Goal: Task Accomplishment & Management: Complete application form

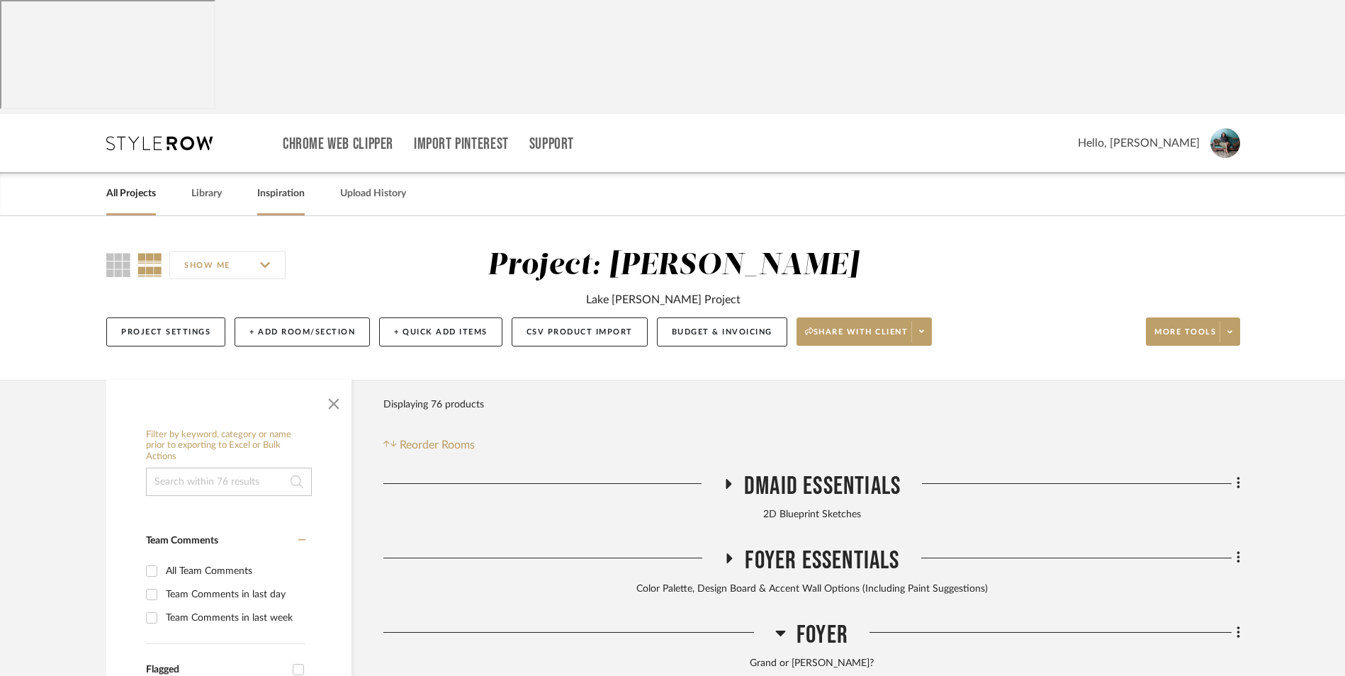
click at [267, 184] on link "Inspiration" at bounding box center [280, 193] width 47 height 19
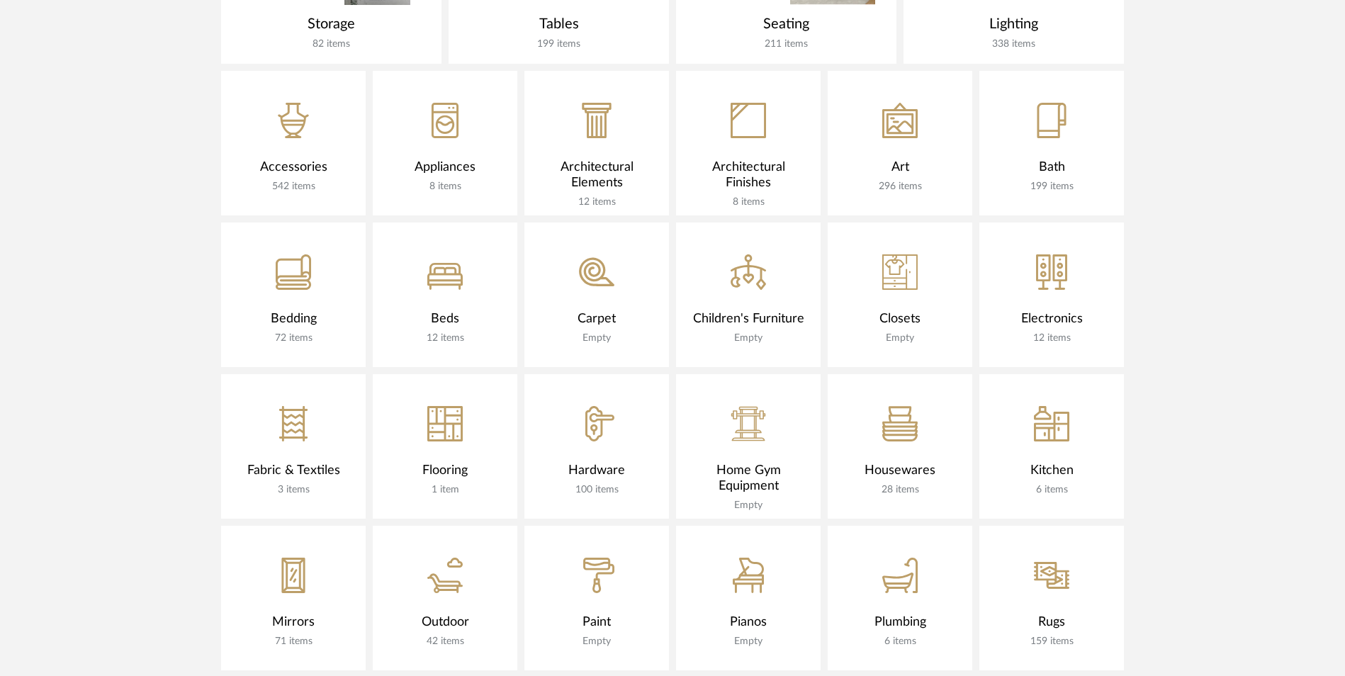
scroll to position [992, 0]
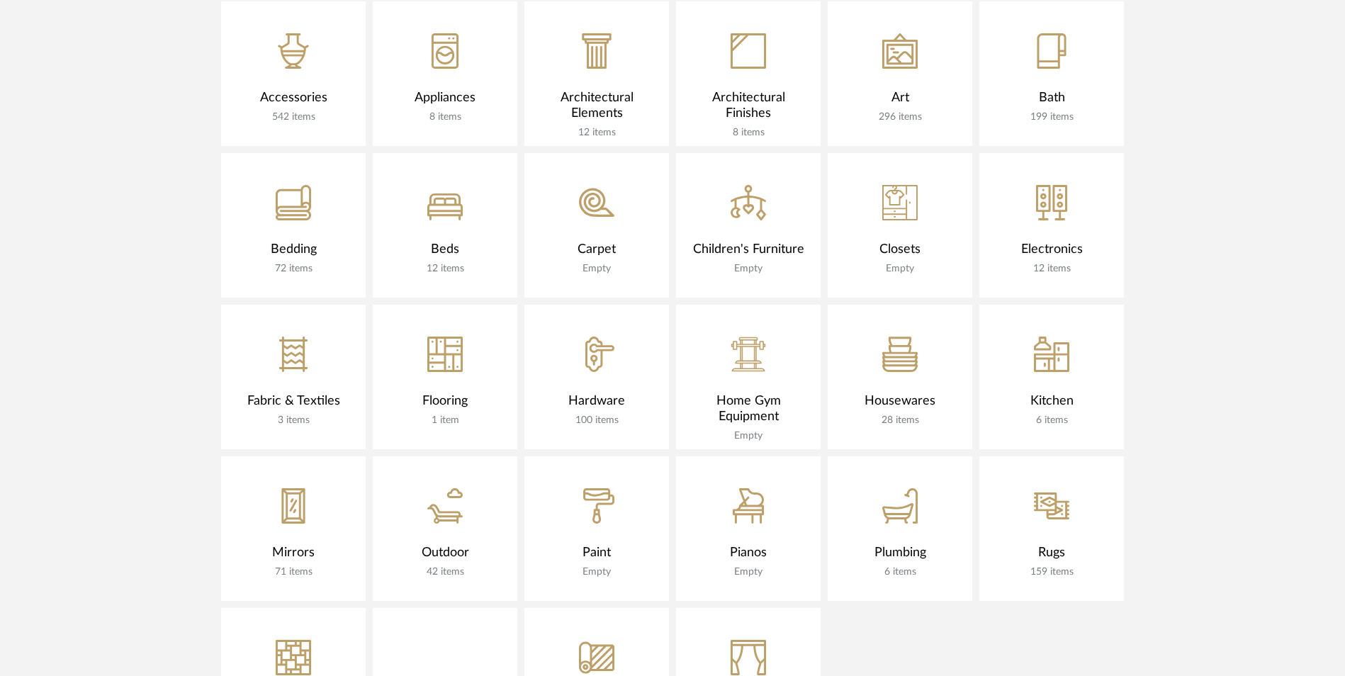
click at [266, 456] on div "CategoryIconMirrors Created with Sketch." at bounding box center [293, 496] width 145 height 81
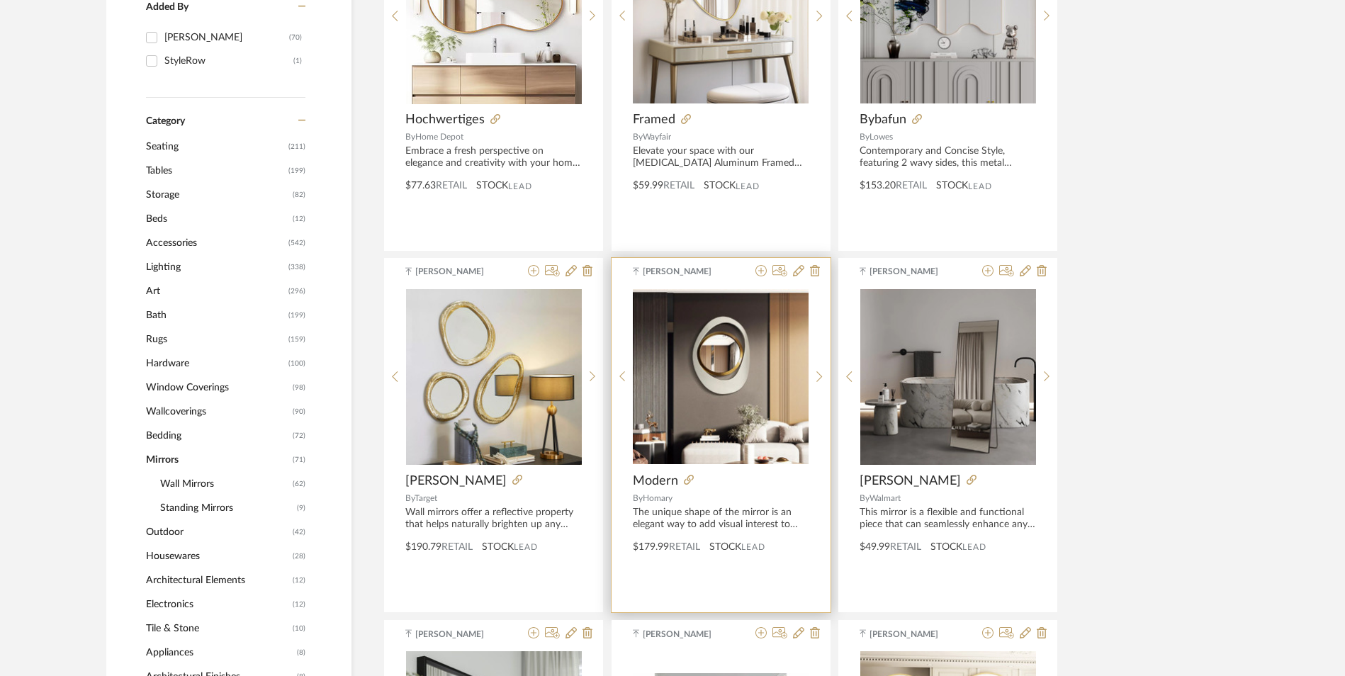
scroll to position [556, 0]
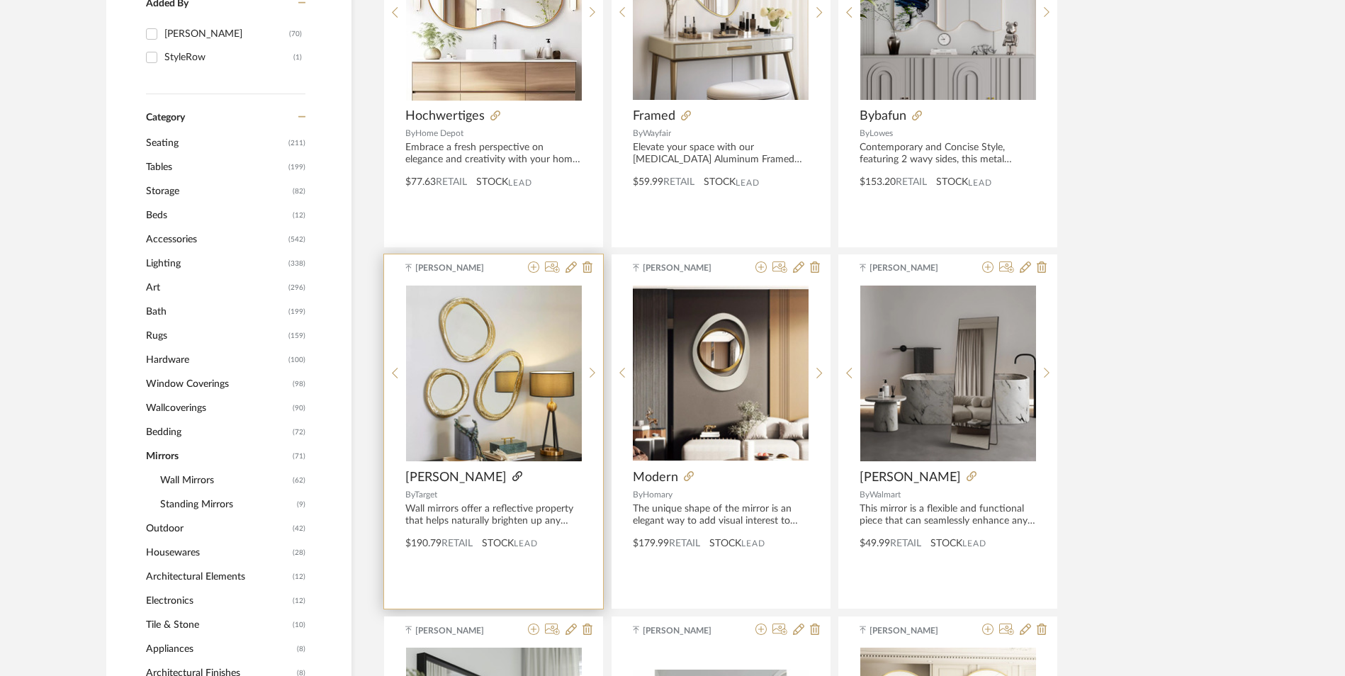
click at [512, 471] on icon at bounding box center [517, 476] width 10 height 10
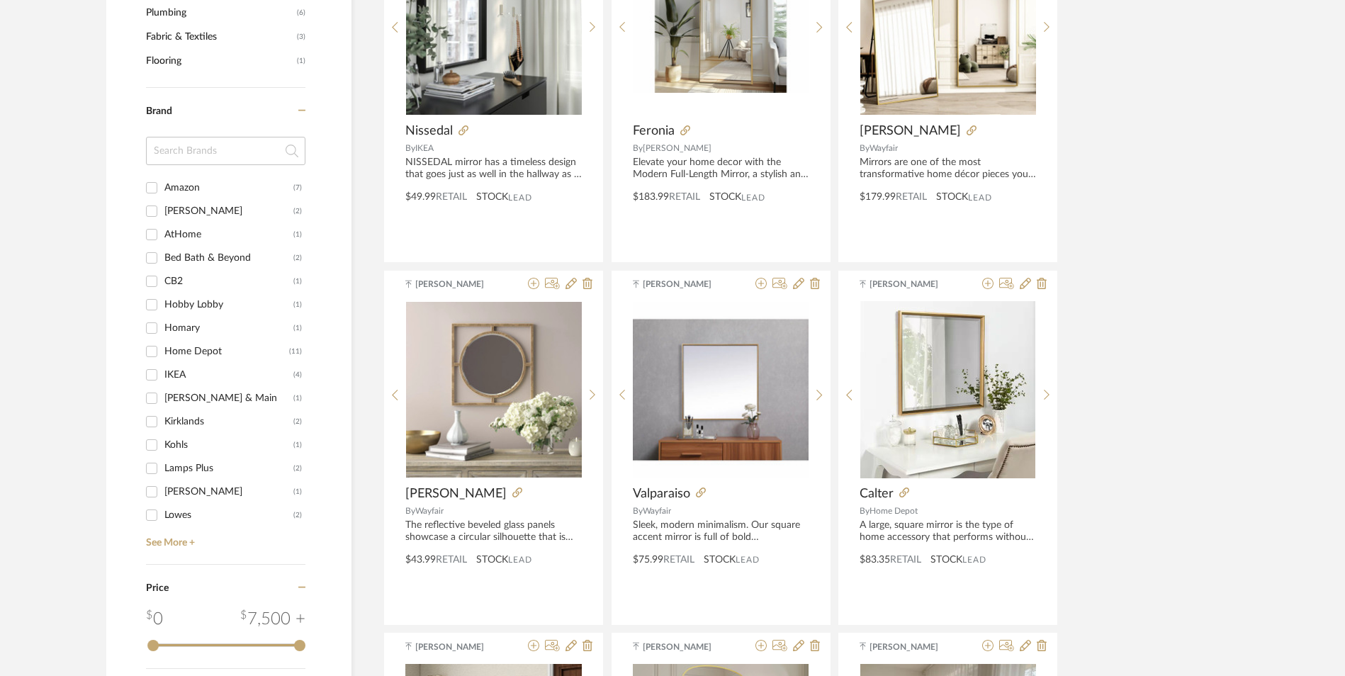
scroll to position [1407, 0]
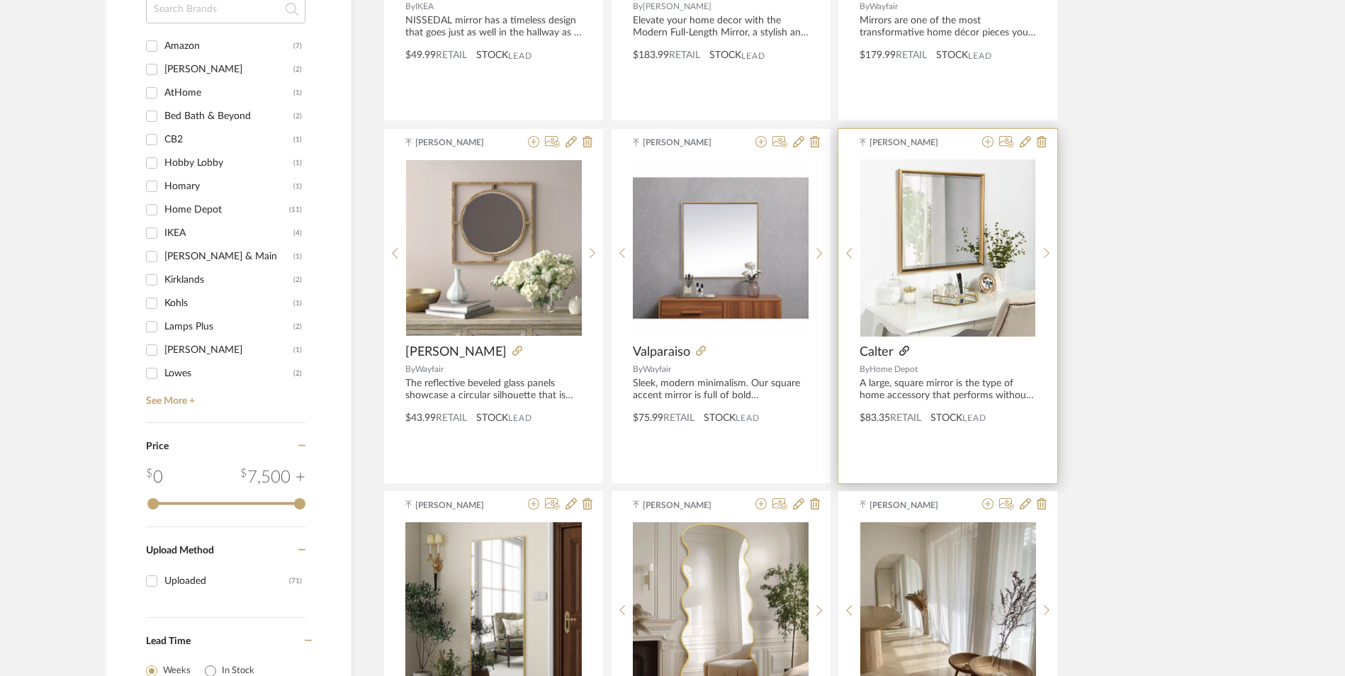
click at [906, 346] on icon at bounding box center [904, 351] width 10 height 10
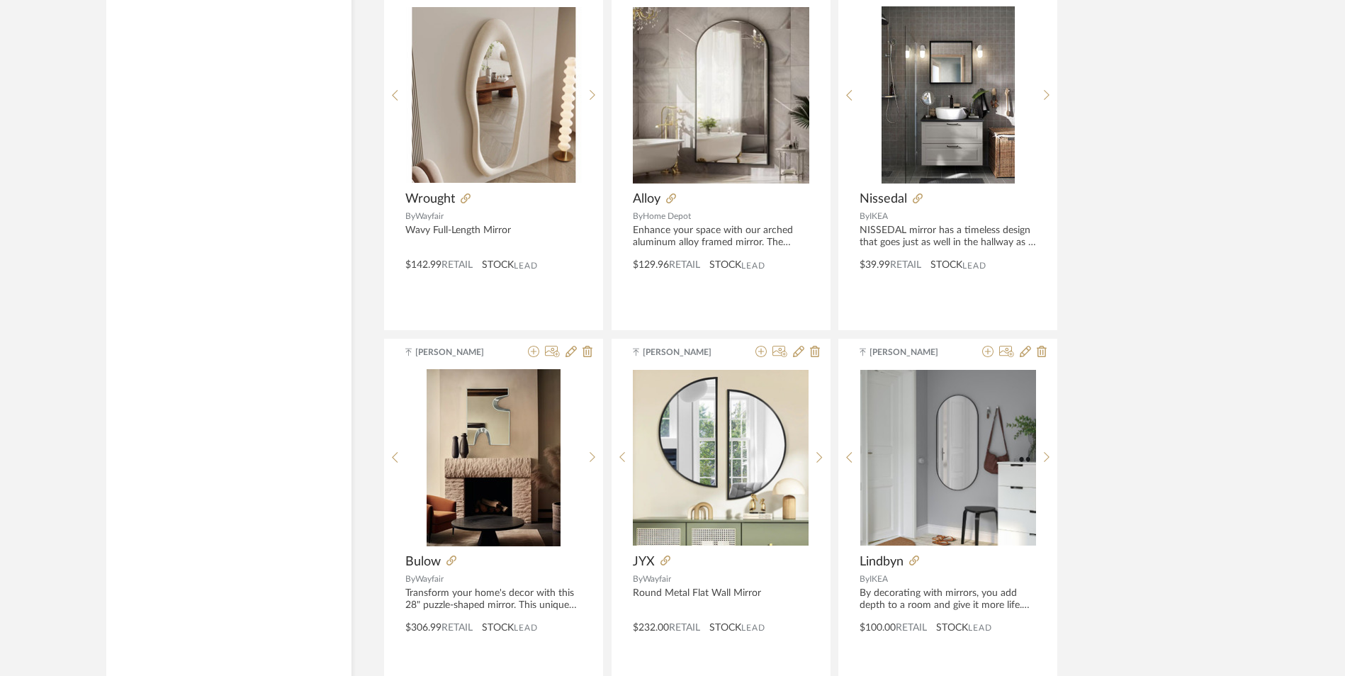
scroll to position [3391, 0]
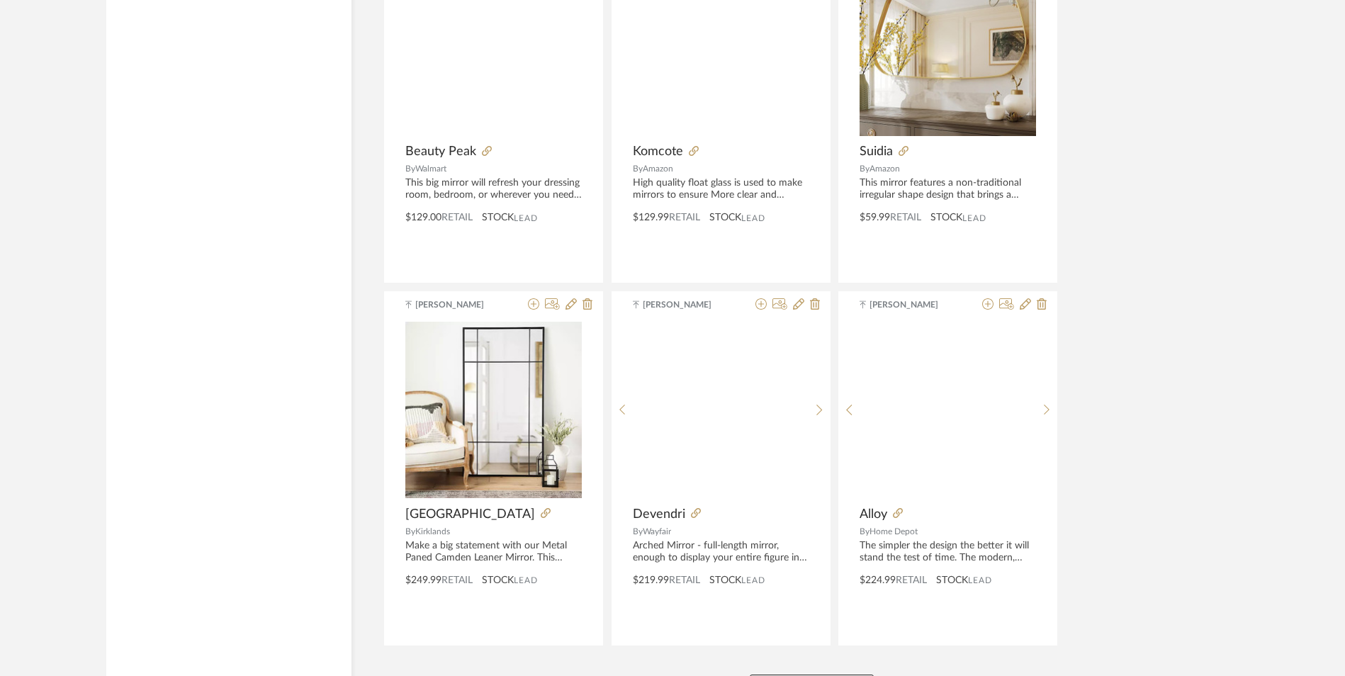
scroll to position [7051, 0]
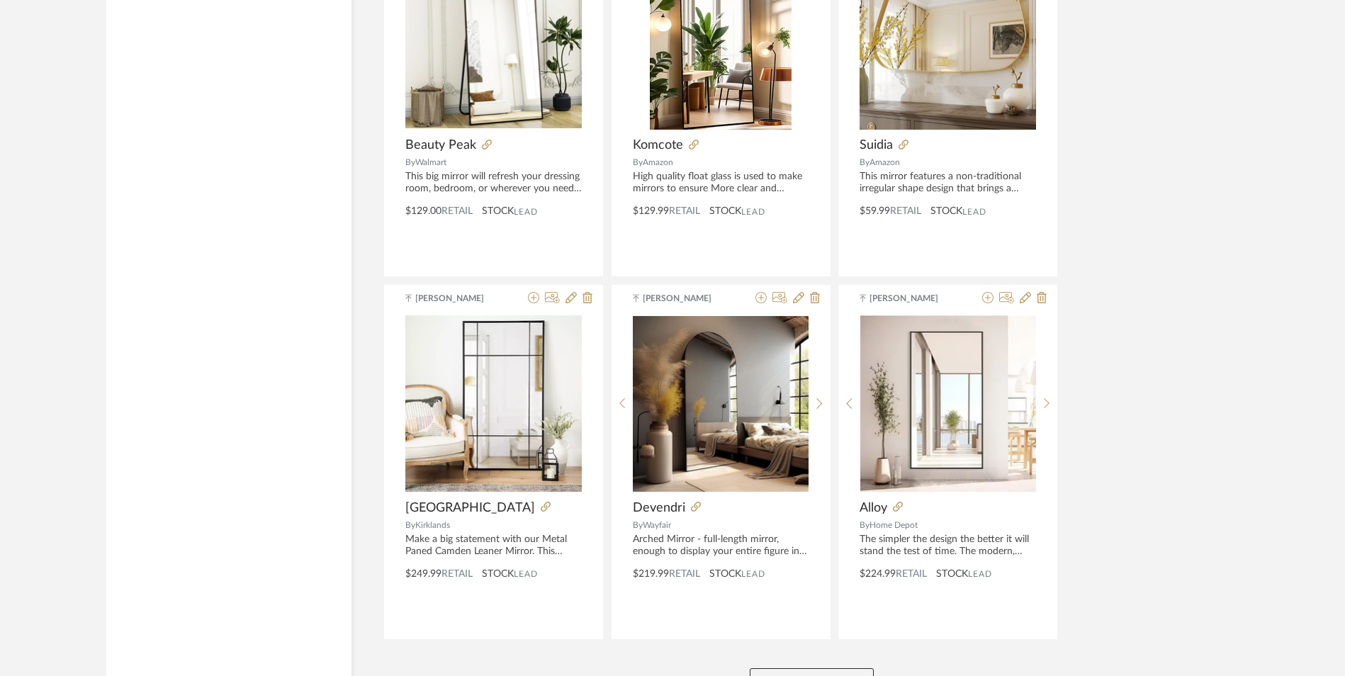
click at [814, 668] on button "View More" at bounding box center [812, 682] width 124 height 28
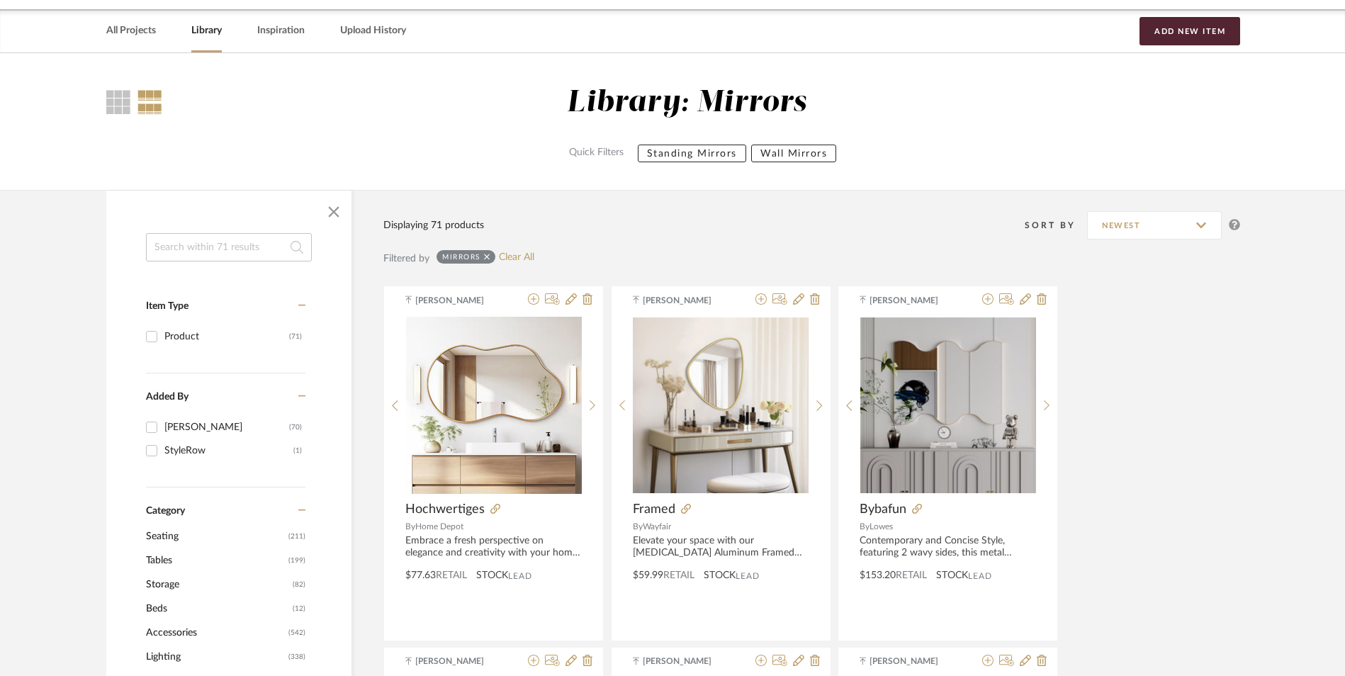
scroll to position [0, 0]
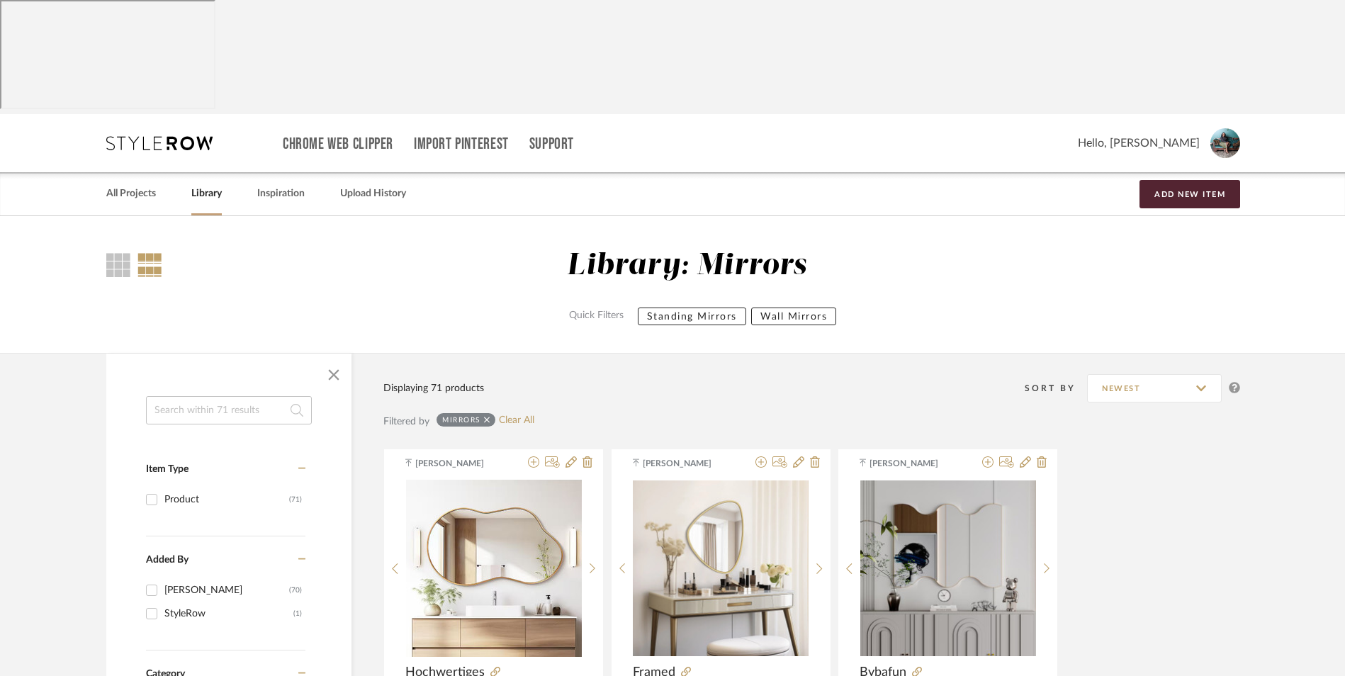
click at [208, 184] on link "Library" at bounding box center [206, 193] width 30 height 19
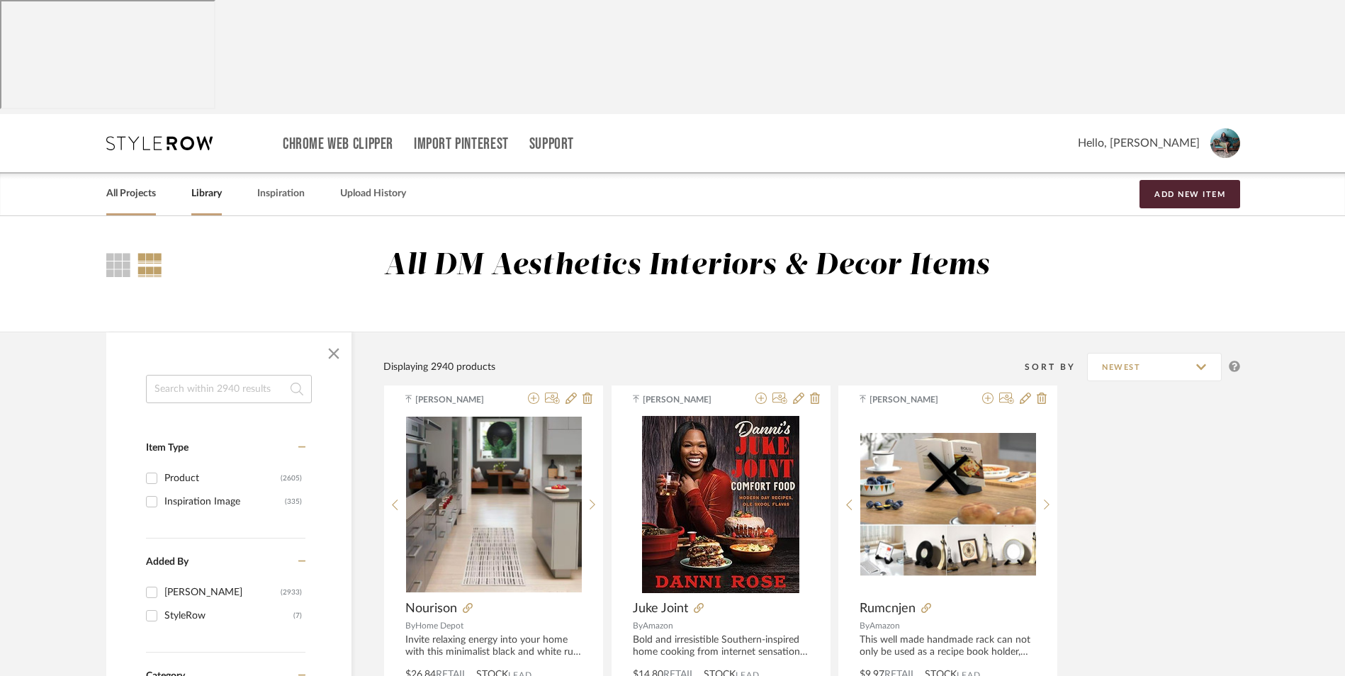
click at [132, 184] on link "All Projects" at bounding box center [131, 193] width 50 height 19
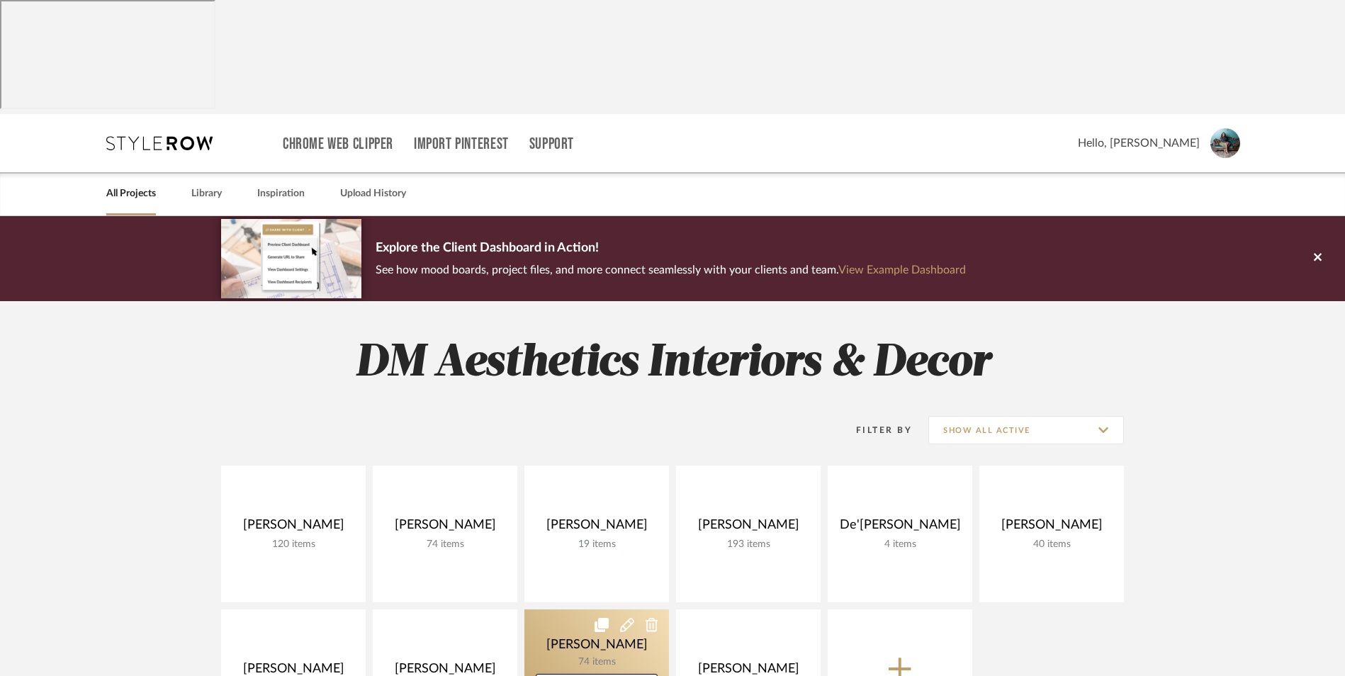
click at [578, 609] on link at bounding box center [596, 677] width 145 height 137
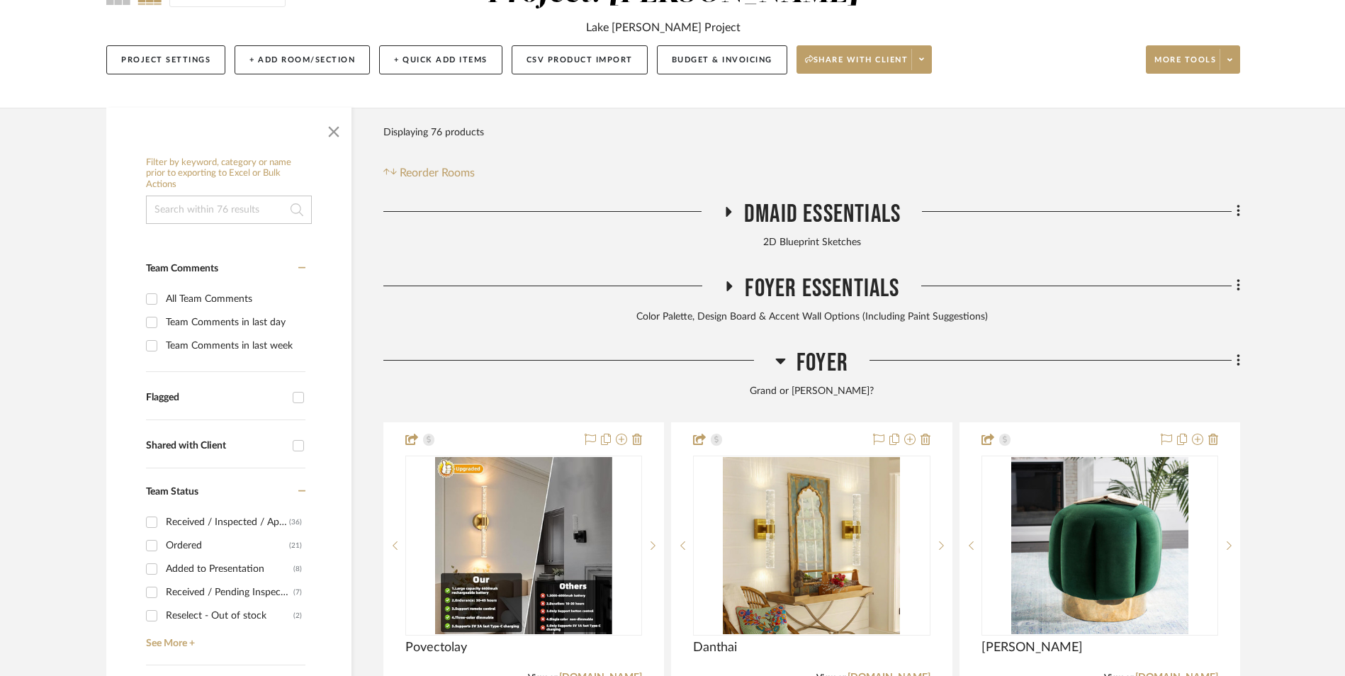
scroll to position [283, 0]
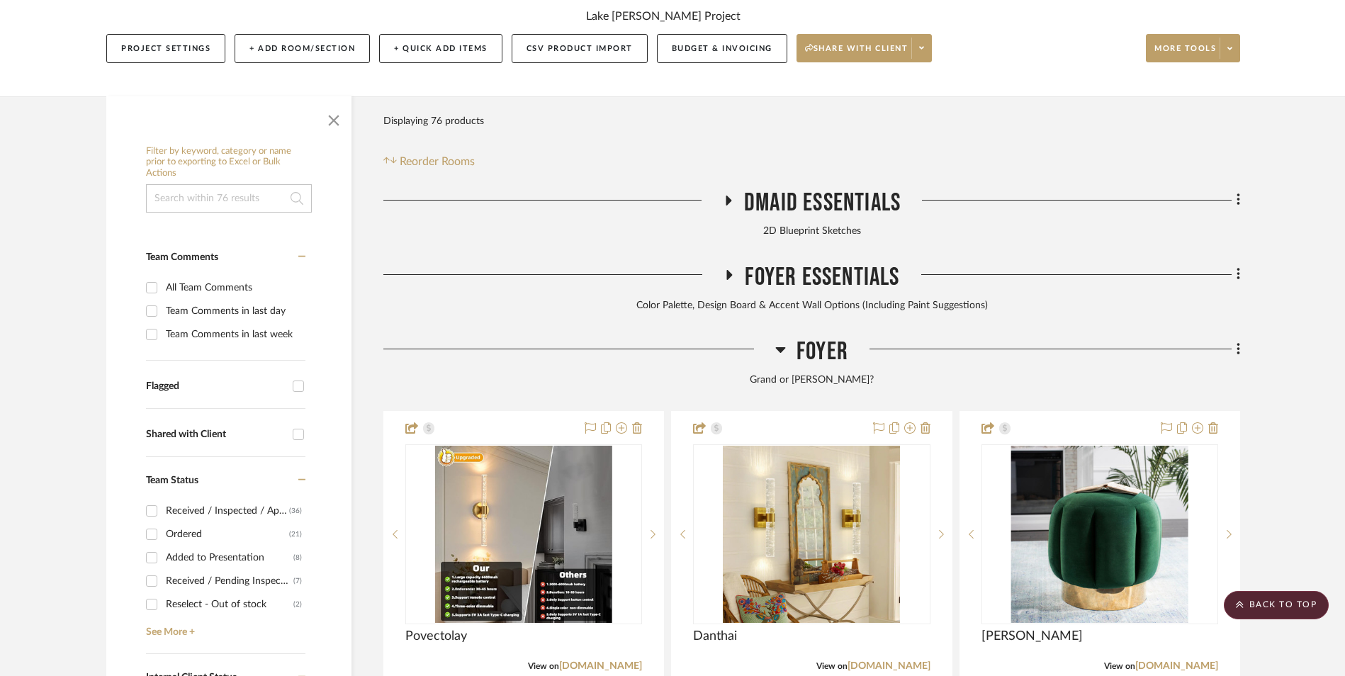
click at [778, 347] on icon at bounding box center [781, 350] width 10 height 6
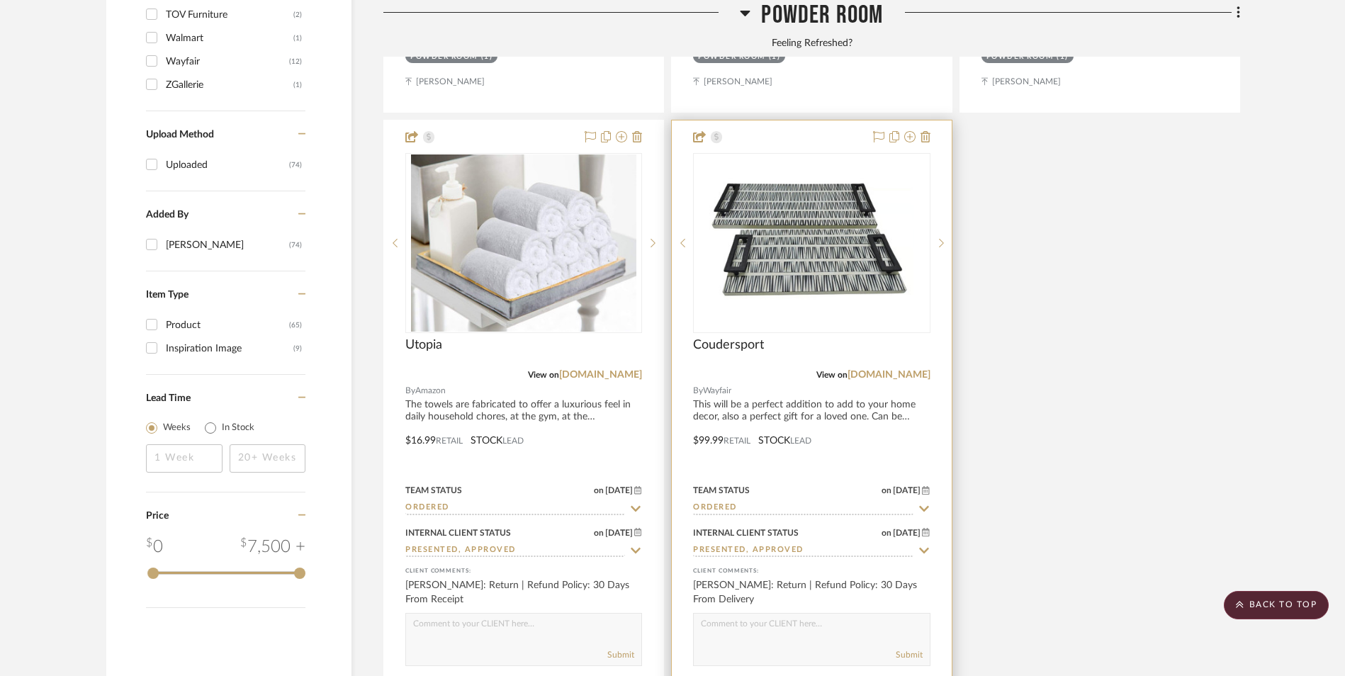
scroll to position [1984, 0]
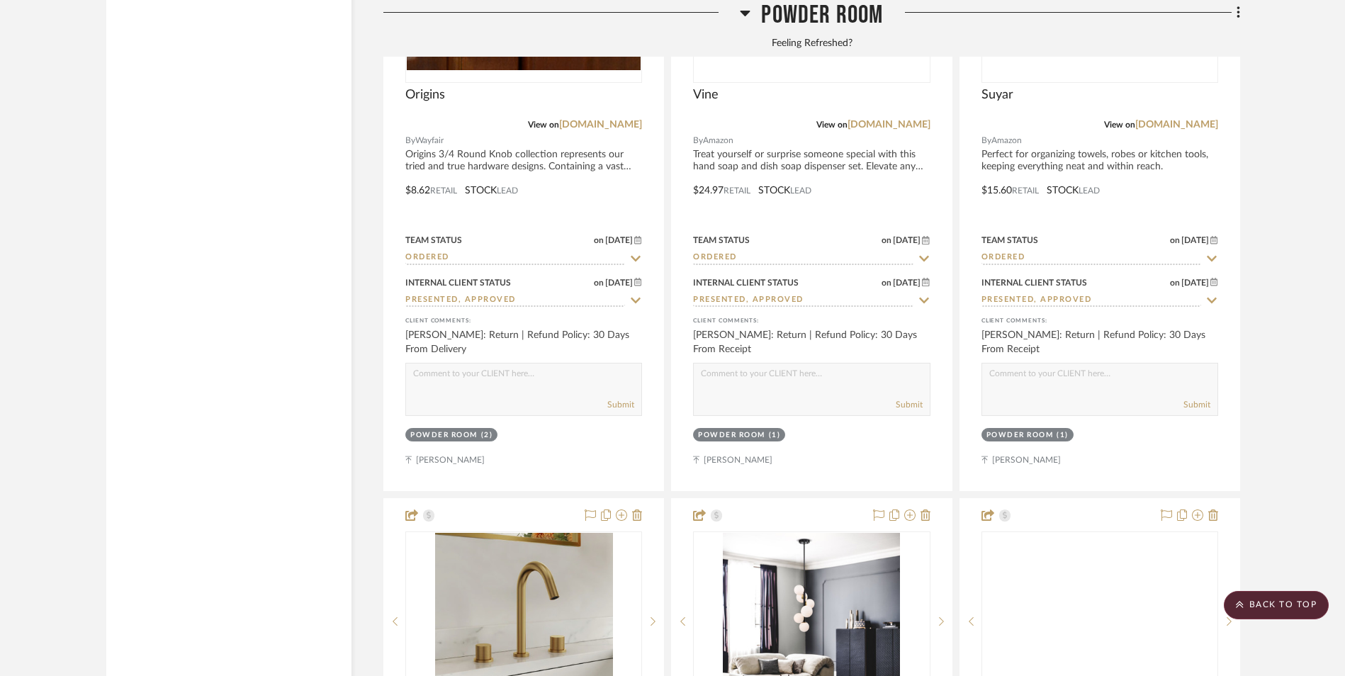
scroll to position [4323, 0]
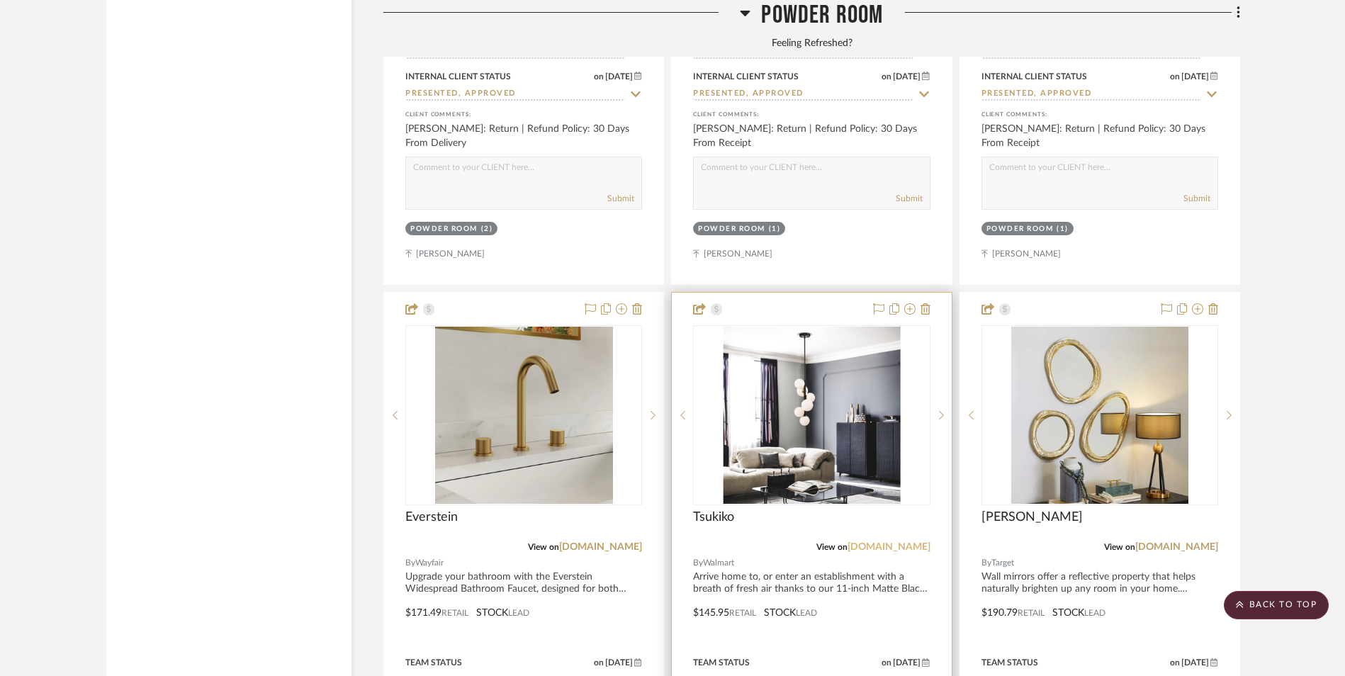
click at [899, 542] on link "[DOMAIN_NAME]" at bounding box center [889, 547] width 83 height 10
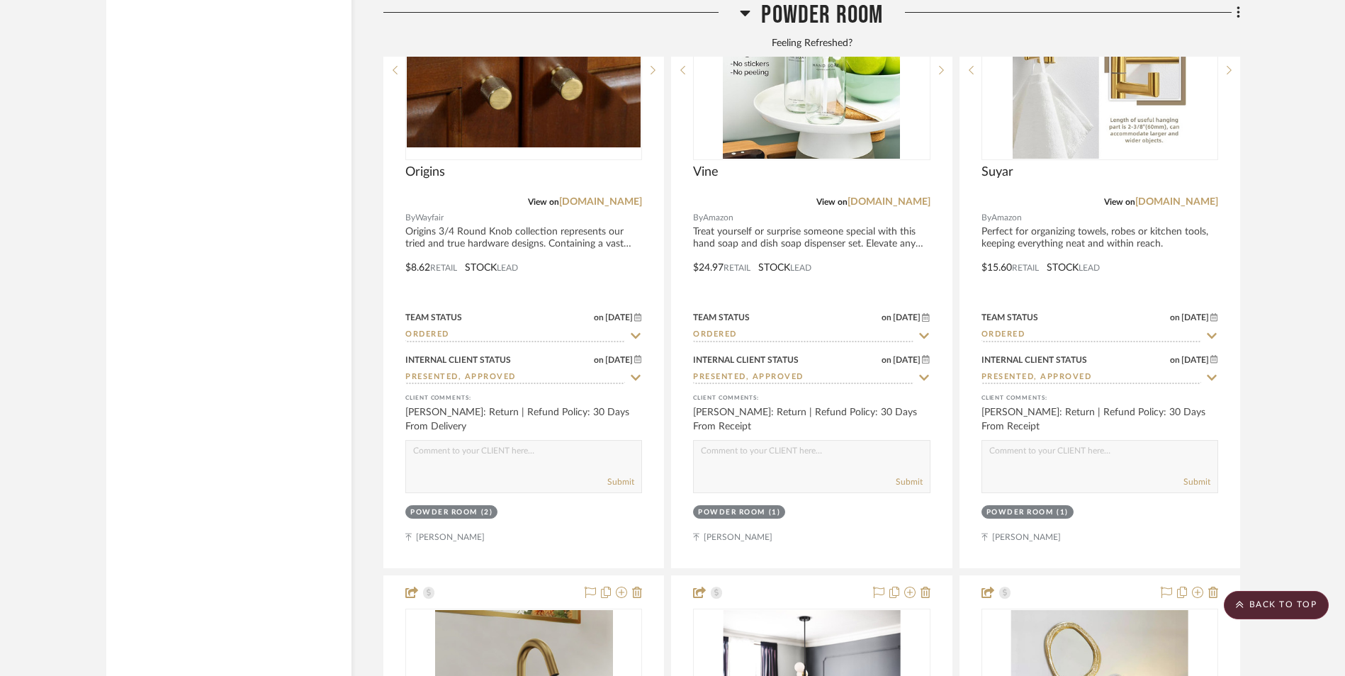
click at [1282, 595] on scroll-to-top-button "BACK TO TOP" at bounding box center [1276, 605] width 105 height 28
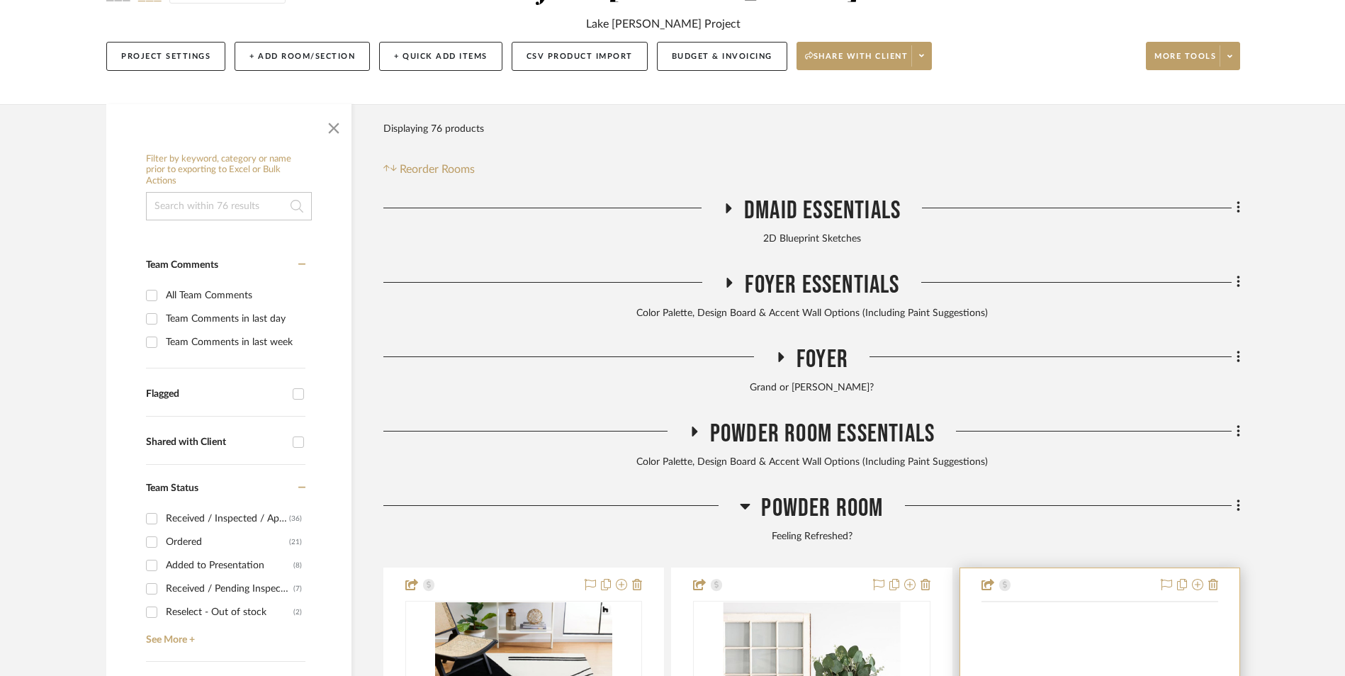
scroll to position [425, 0]
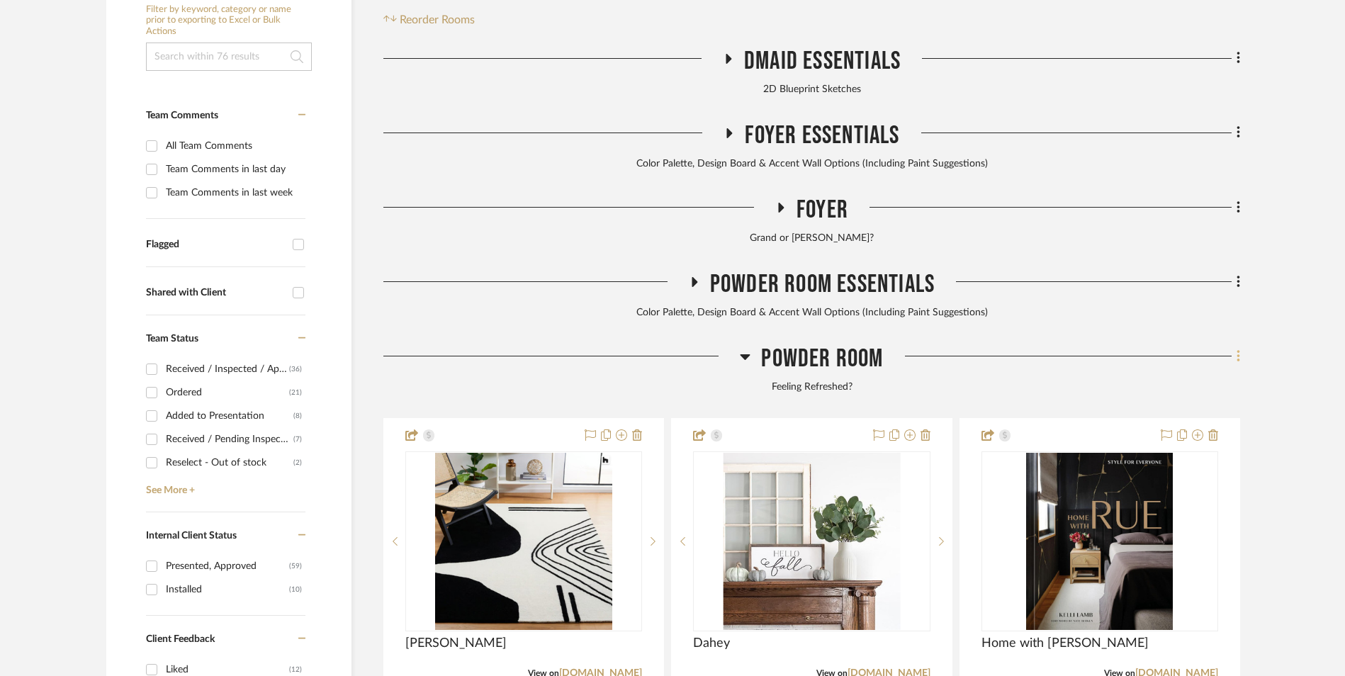
click at [1237, 349] on icon at bounding box center [1239, 357] width 4 height 16
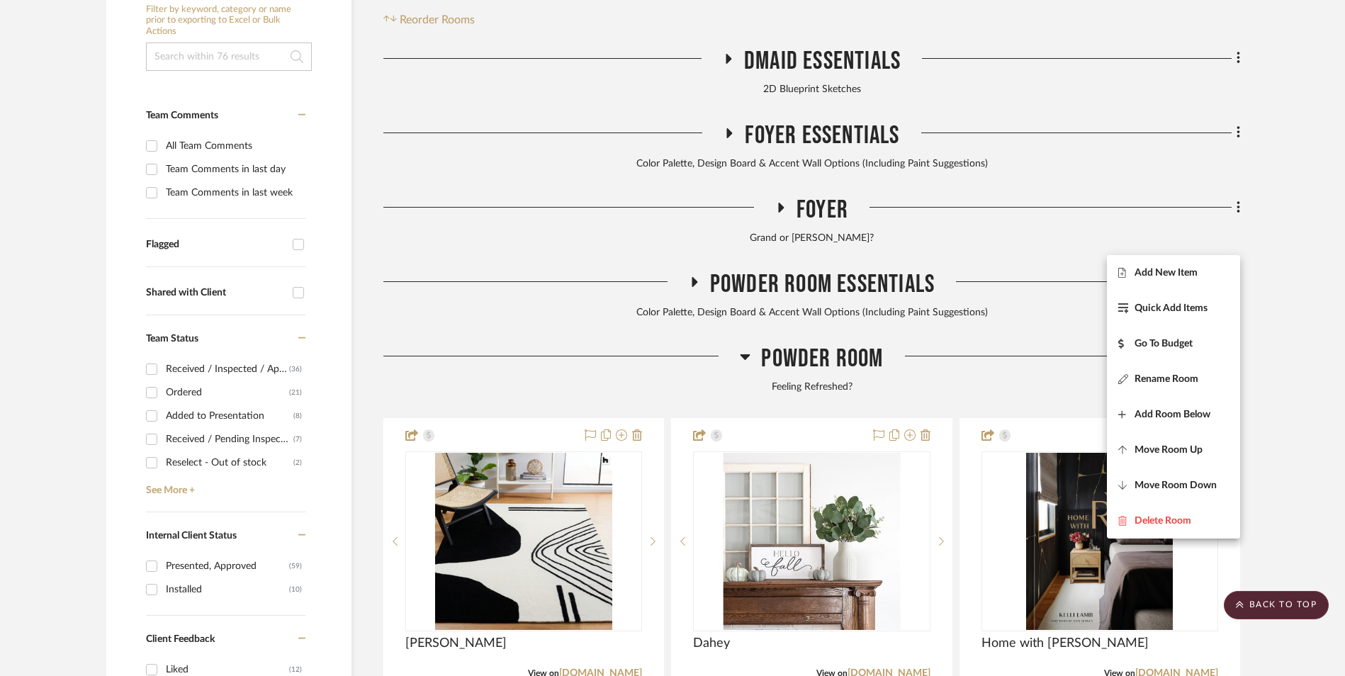
click at [1186, 269] on span "Add New Item" at bounding box center [1166, 273] width 63 height 12
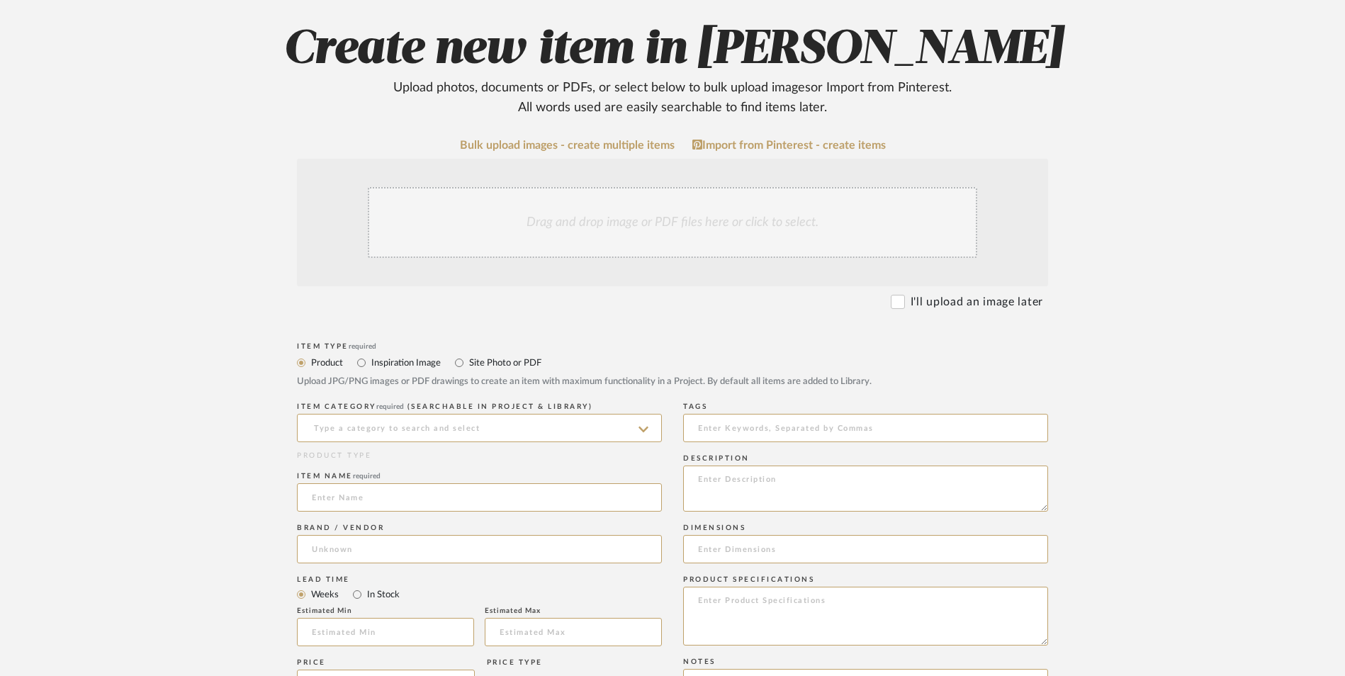
scroll to position [283, 0]
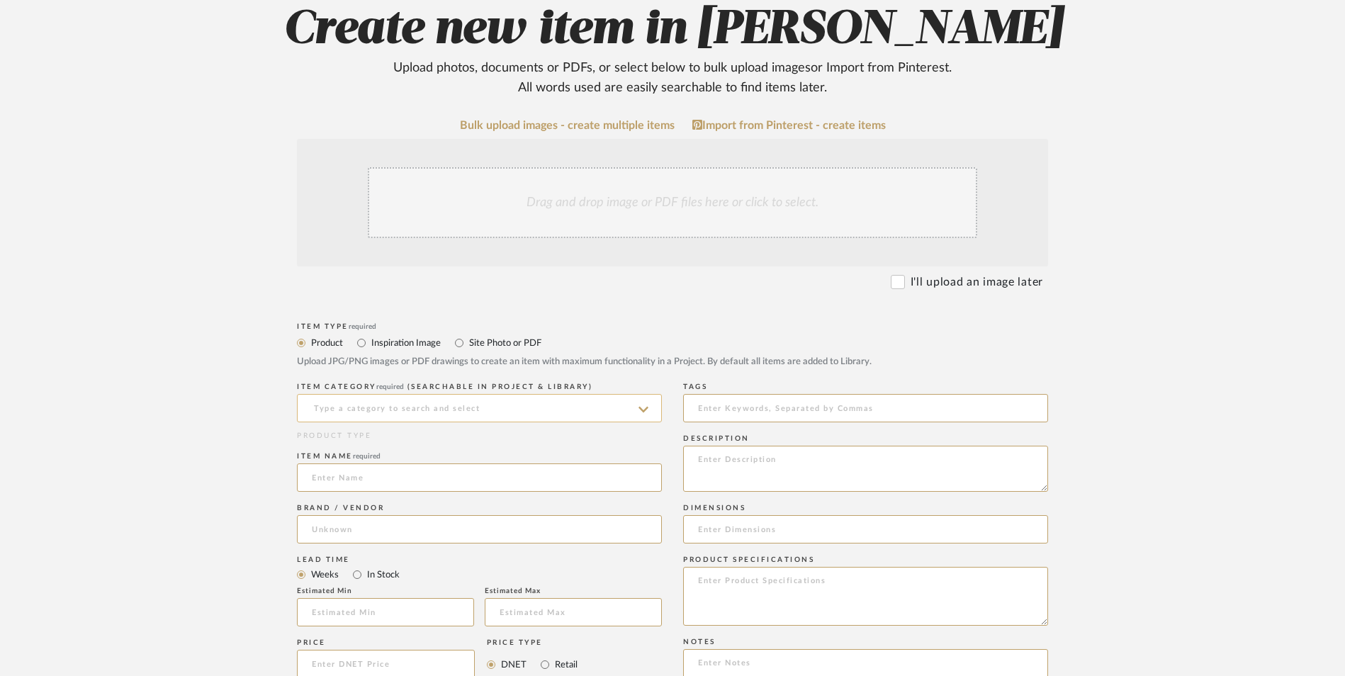
click at [383, 394] on input at bounding box center [479, 408] width 365 height 28
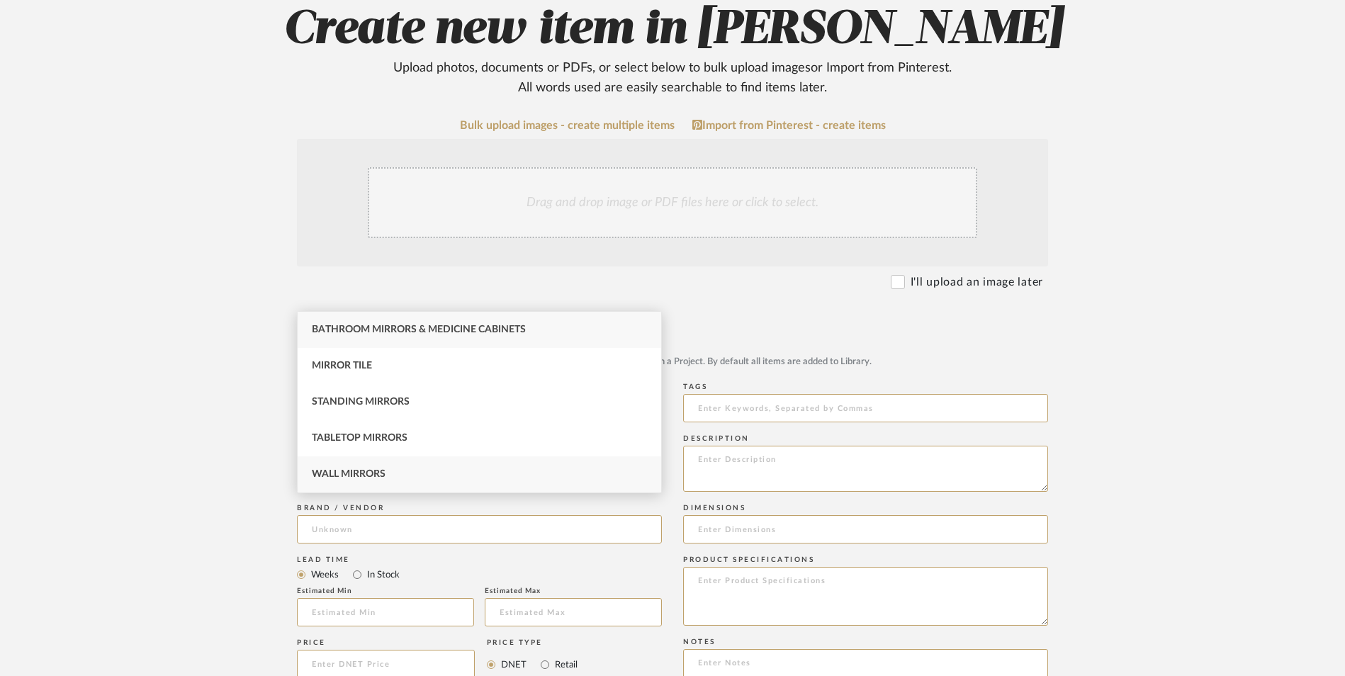
click at [410, 467] on div "Wall Mirrors" at bounding box center [480, 474] width 364 height 36
type input "Wall Mirrors"
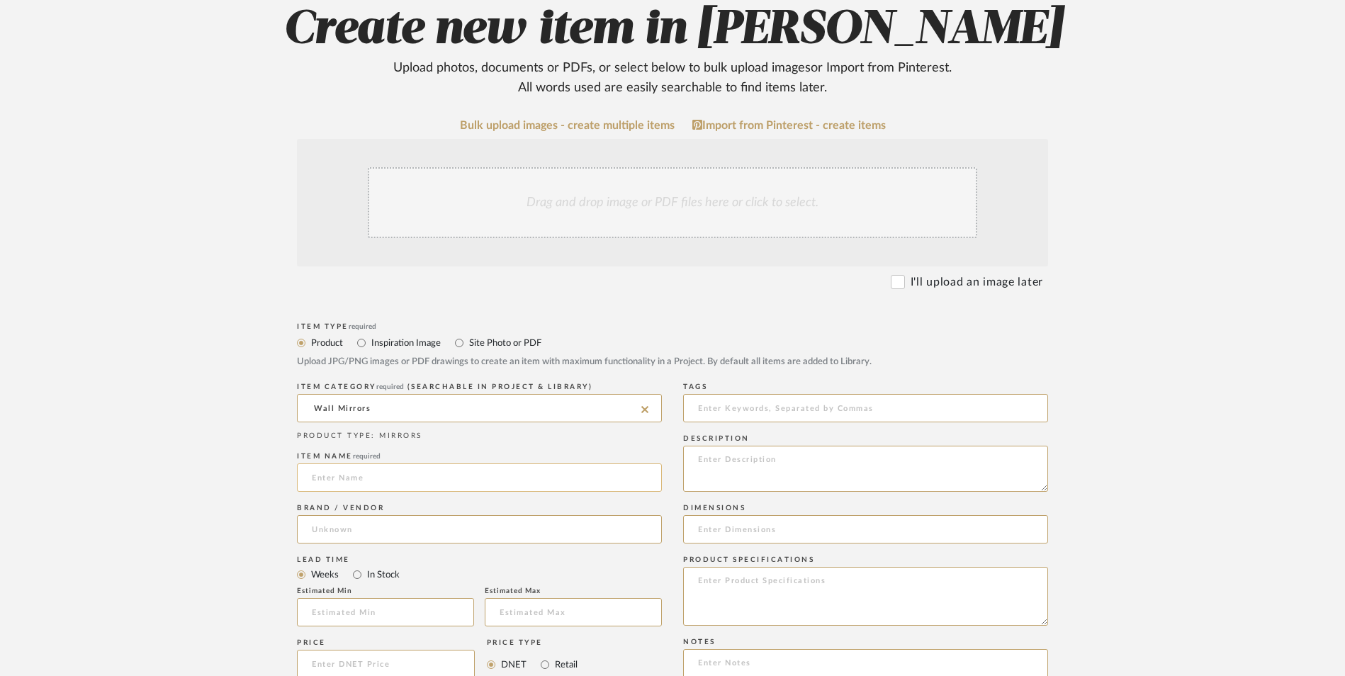
click at [354, 463] on input at bounding box center [479, 477] width 365 height 28
type input "E"
click at [400, 463] on input "U-Shaped" at bounding box center [479, 477] width 365 height 28
type input "U-Shaped"
click at [358, 515] on input at bounding box center [479, 529] width 365 height 28
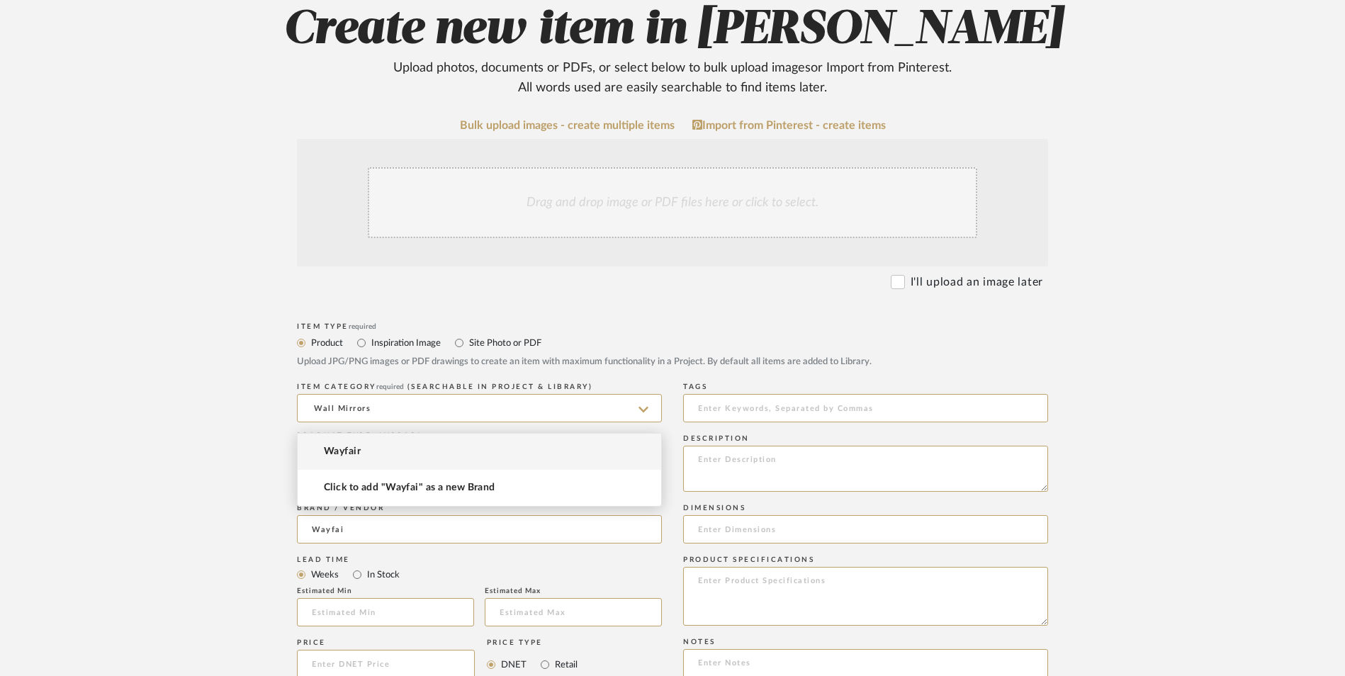
click at [367, 458] on mat-option "Wayfair" at bounding box center [480, 452] width 364 height 36
type input "Wayfair"
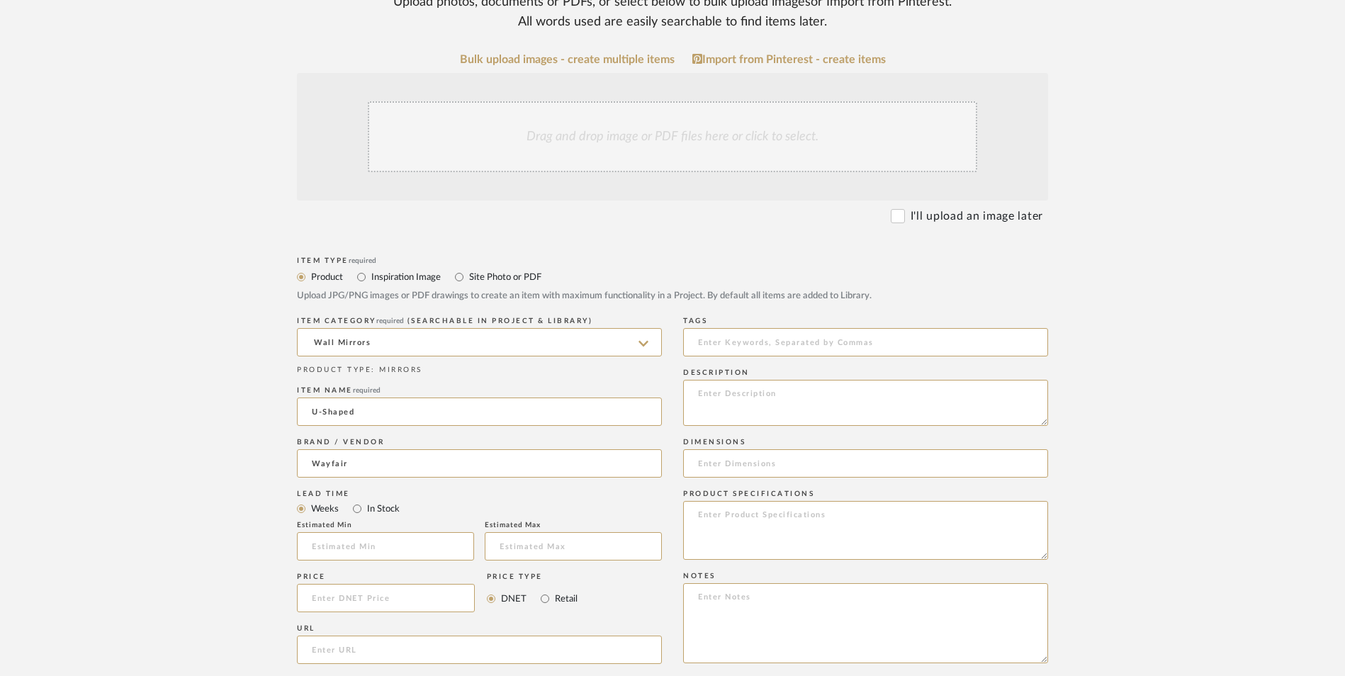
scroll to position [425, 0]
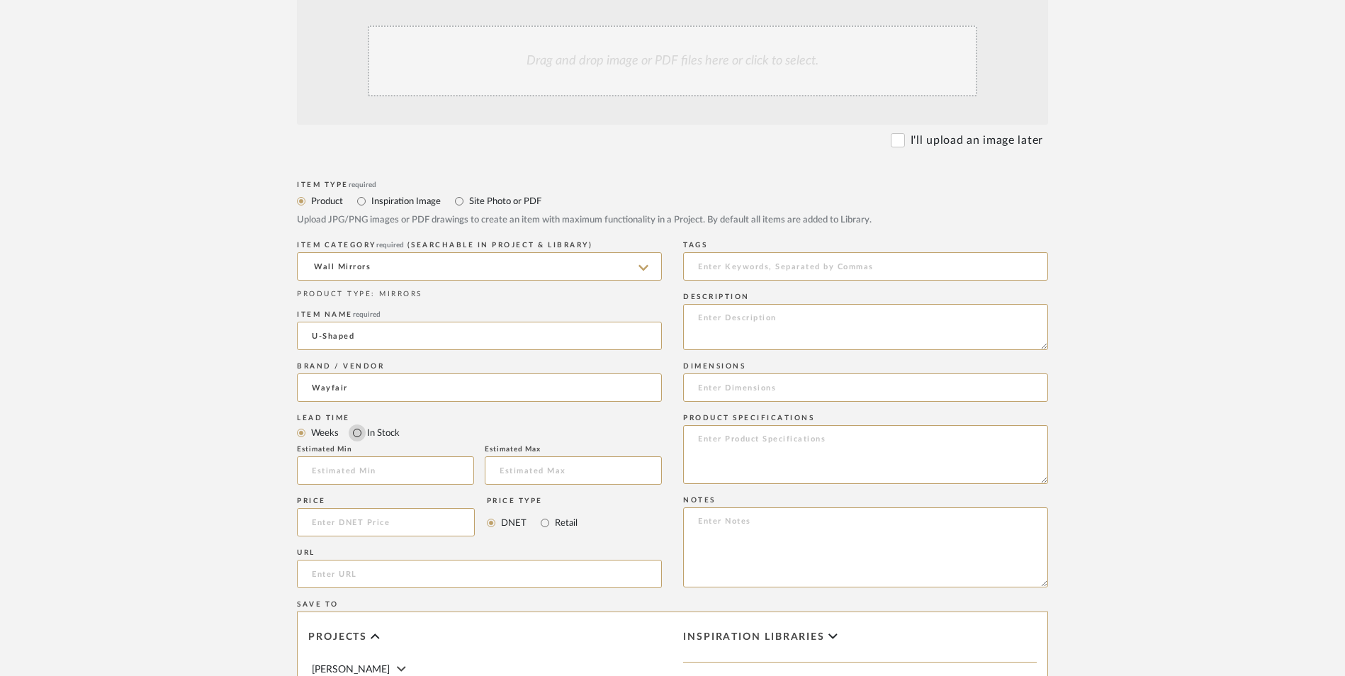
click at [356, 424] on input "In Stock" at bounding box center [357, 432] width 17 height 17
radio input "true"
click at [549, 515] on input "Retail" at bounding box center [544, 523] width 17 height 17
radio input "true"
click at [393, 508] on input at bounding box center [386, 522] width 178 height 28
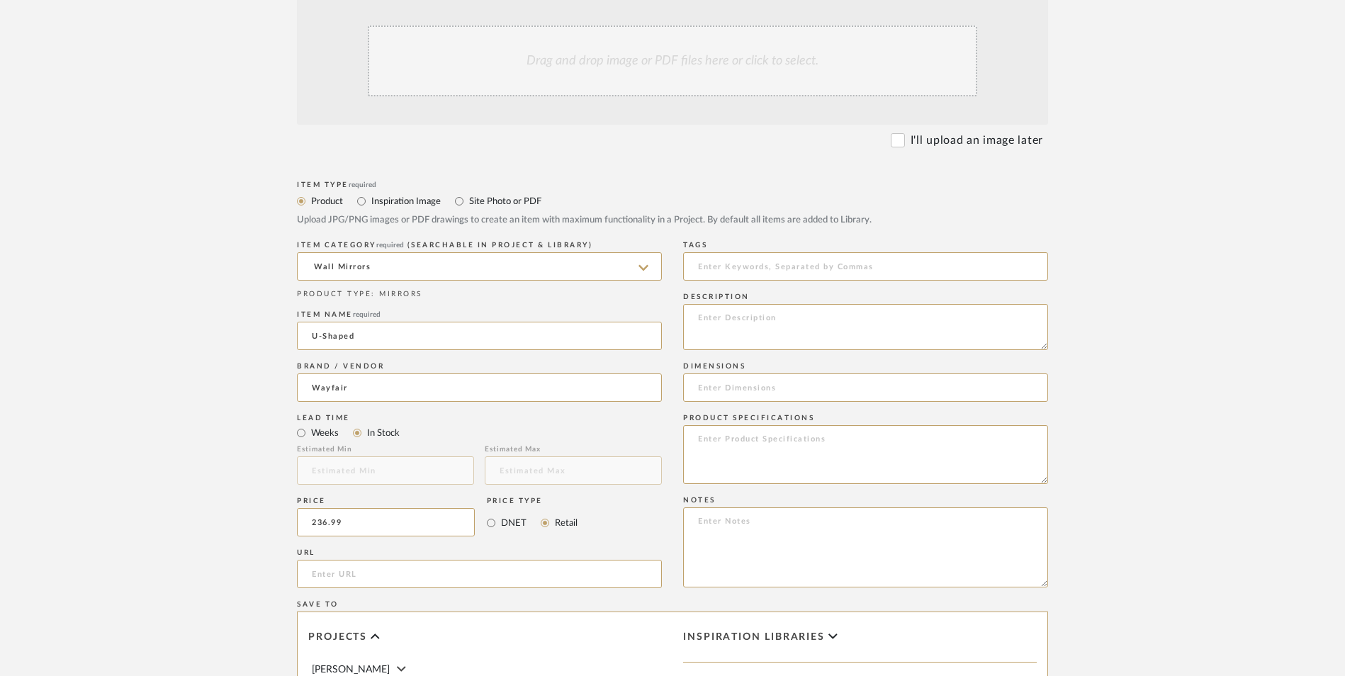
type input "$236.99"
click at [281, 439] on form "Bulk upload images - create multiple items Import from Pinterest - create items…" at bounding box center [672, 491] width 903 height 1028
click at [334, 560] on input "url" at bounding box center [479, 574] width 365 height 28
paste input "[URL][DOMAIN_NAME][PERSON_NAME]"
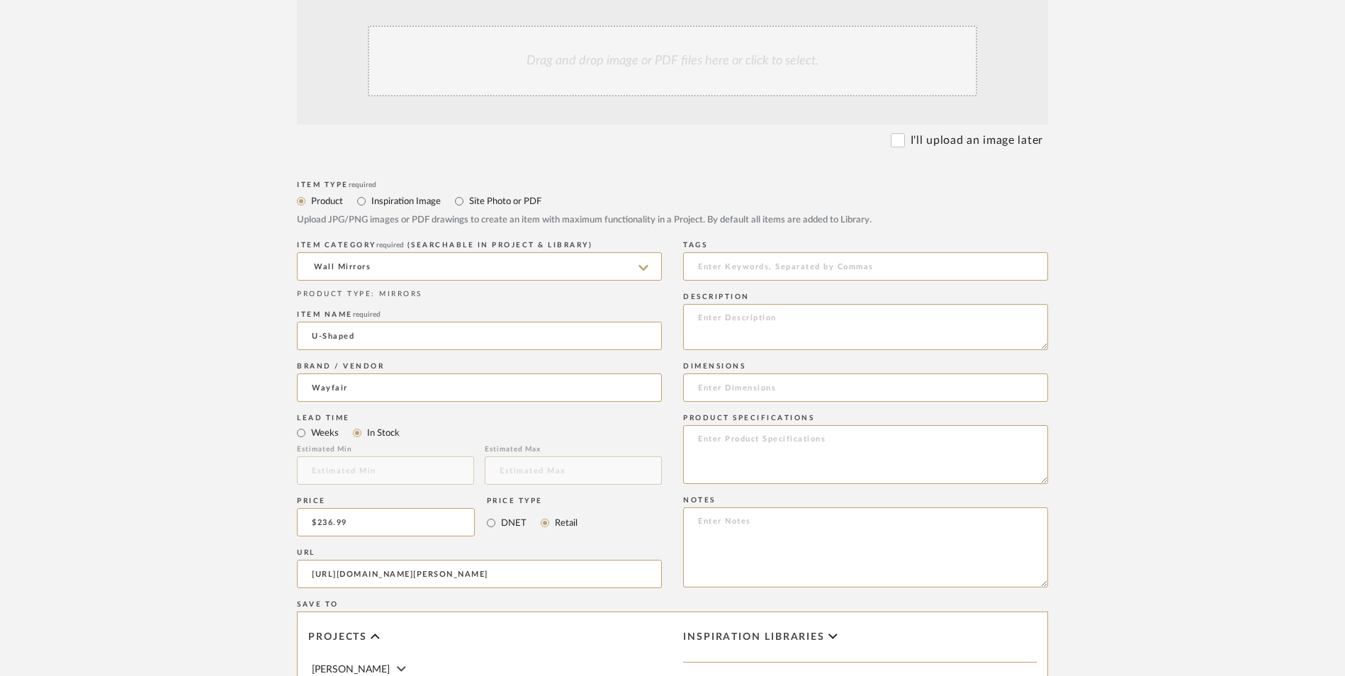
type input "[URL][DOMAIN_NAME][PERSON_NAME]"
click at [235, 365] on form "Bulk upload images - create multiple items Import from Pinterest - create items…" at bounding box center [672, 491] width 903 height 1028
click at [815, 507] on textarea at bounding box center [865, 547] width 365 height 80
paste textarea "Option 1: ETA: SKU: Reviews - Stars Return | Refund Policy:"
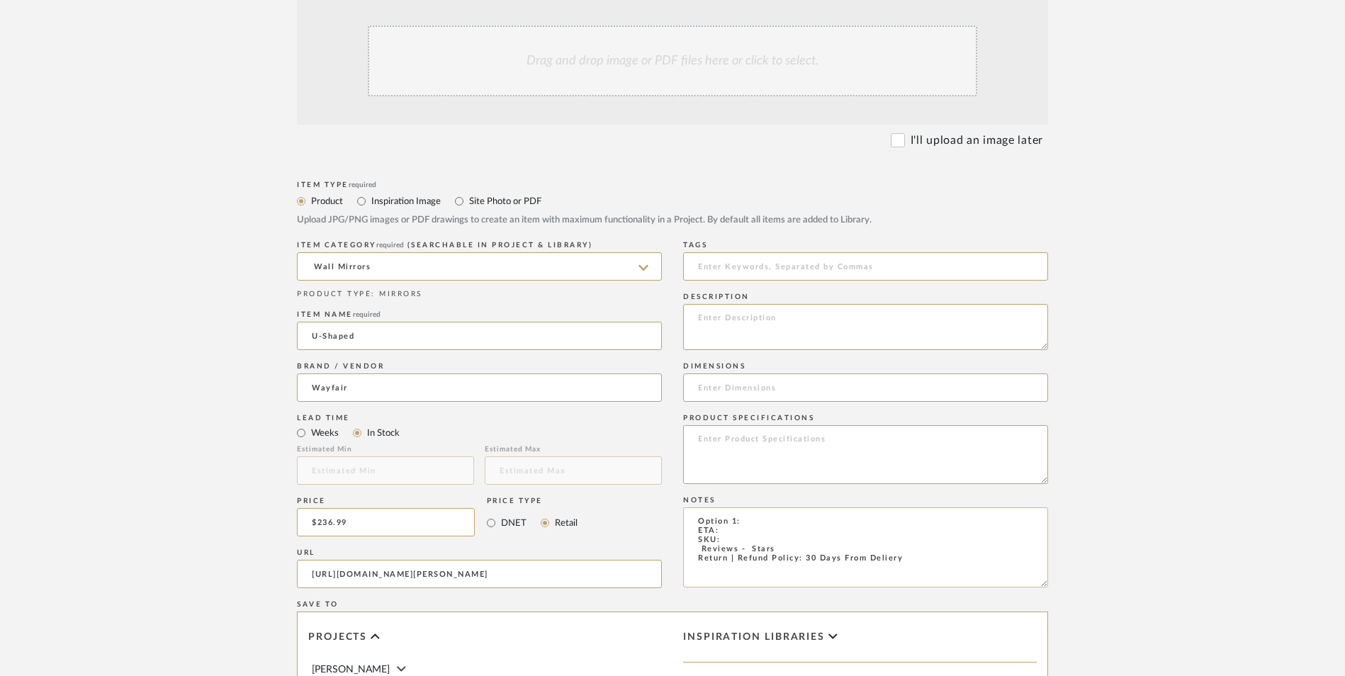
click at [695, 507] on textarea "Option 1: ETA: SKU: Reviews - Stars Return | Refund Policy: 30 Days From Deliery" at bounding box center [865, 547] width 365 height 80
drag, startPoint x: 796, startPoint y: 407, endPoint x: 760, endPoint y: 409, distance: 36.2
click at [760, 507] on textarea "Replacement Option 1: ETA: SKU: Reviews - Stars Return | Refund Policy: 30 Days…" at bounding box center [865, 547] width 365 height 80
click at [967, 507] on textarea "Replacement Mirror ETA: SKU: Reviews - Stars Return | Refund Policy: 30 Days Fr…" at bounding box center [865, 547] width 365 height 80
click at [733, 507] on textarea "Replacement Mirror ETA: SKU: Reviews - Stars Return | Refund Policy: 30 Days Fr…" at bounding box center [865, 547] width 365 height 80
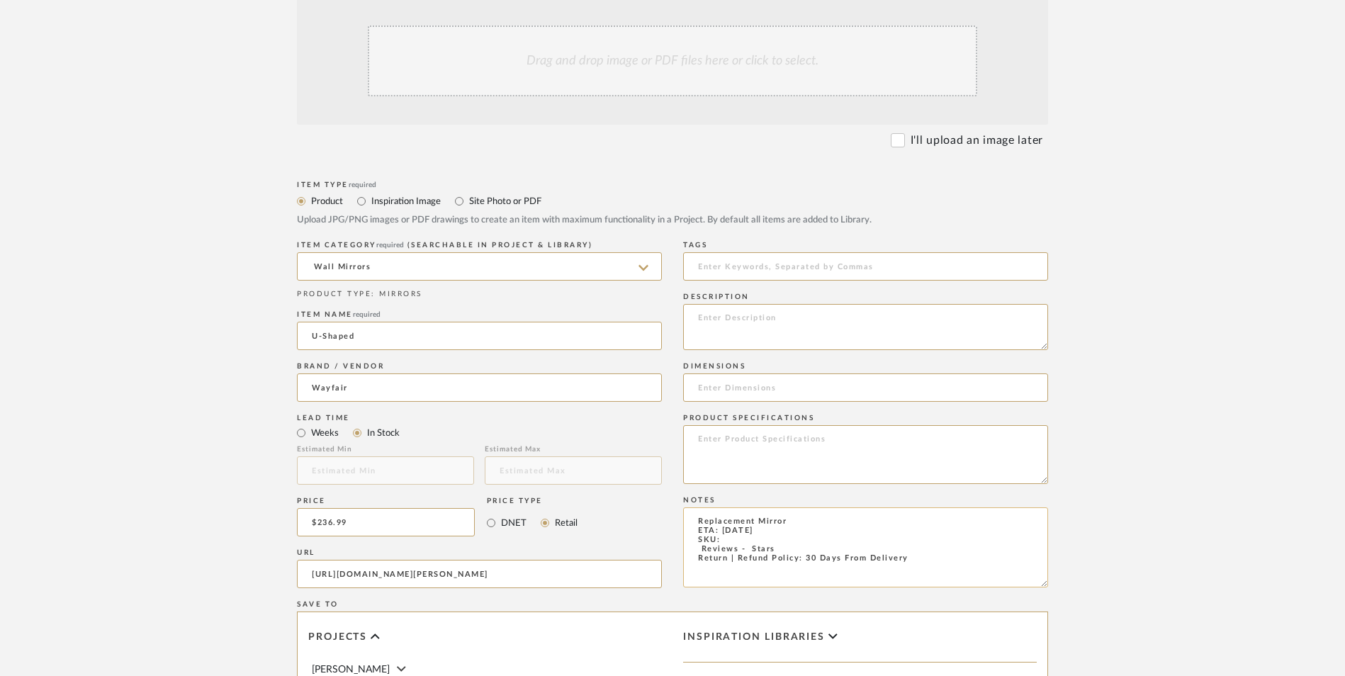
click at [743, 507] on textarea "Replacement Mirror ETA: [DATE] SKU: Reviews - Stars Return | Refund Policy: 30 …" at bounding box center [865, 547] width 365 height 80
paste textarea "W008884162"
click at [698, 507] on textarea "Replacement Mirror ETA: [DATE] SKU: W008884162 Reviews - Stars Return | Refund …" at bounding box center [865, 547] width 365 height 80
type textarea "Replacement Mirror ETA: [DATE] SKU: W008884162 12 Reviews - 4.9 Stars Return | …"
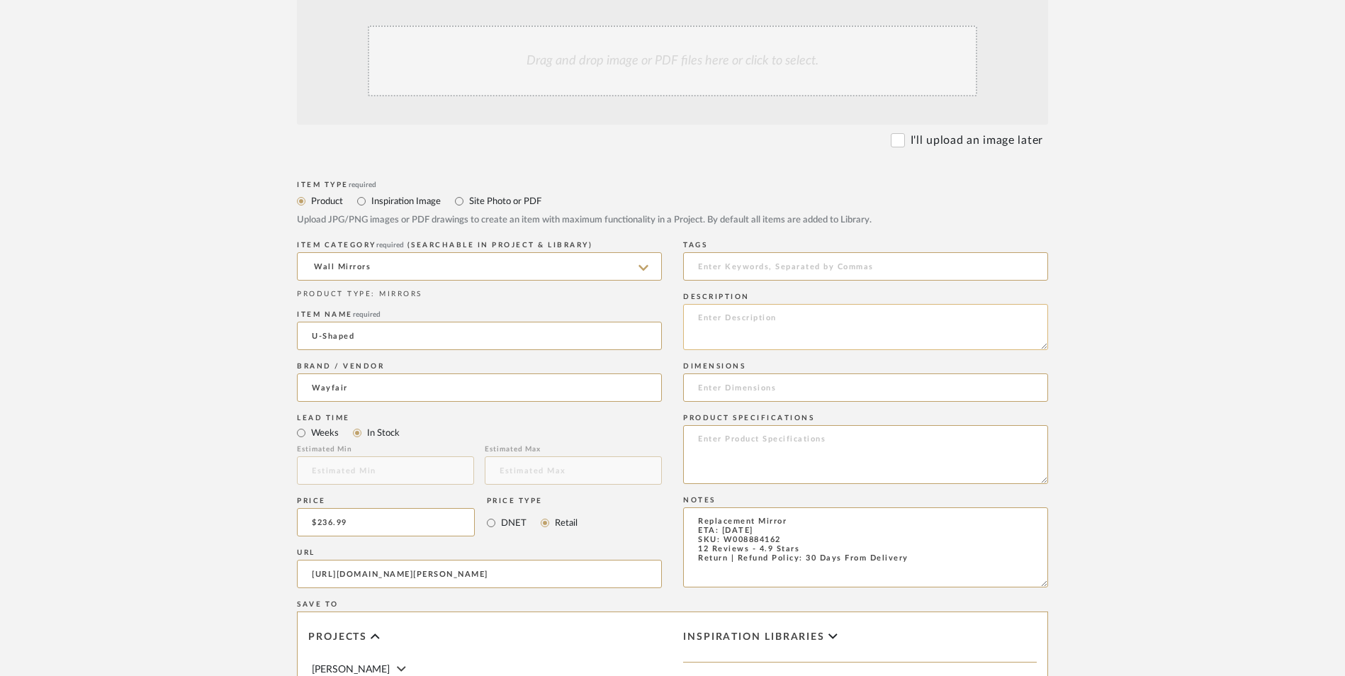
click at [781, 304] on textarea at bounding box center [865, 327] width 365 height 46
paste textarea "Minimalist and aesthetic concept with a unique U-shaped design creates a simple…"
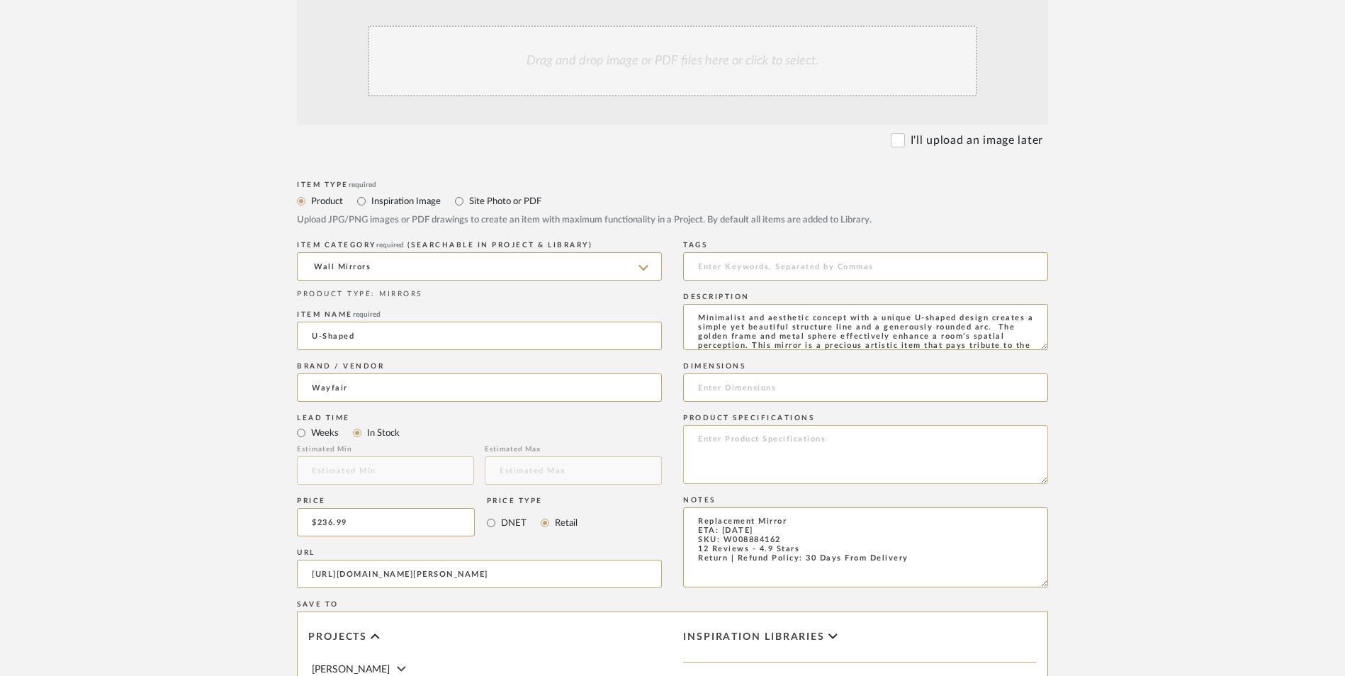
scroll to position [19, 0]
type textarea "Minimalist and aesthetic concept with a unique U-shaped design creates a simple…"
click at [795, 373] on input at bounding box center [865, 387] width 365 height 28
paste input "43.7'' H X 20.79'' W X 2.36'' D"
type input "43.7'' H X 20.79'' W X 2.36'' D"
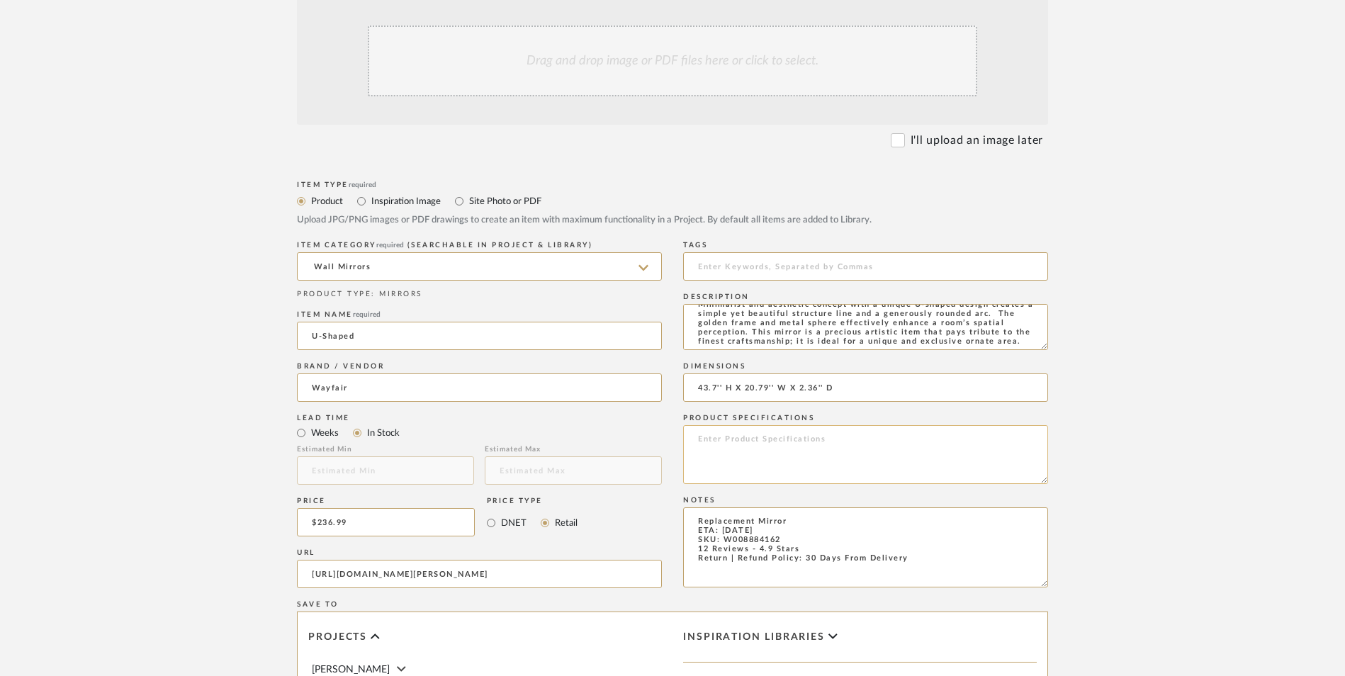
click at [745, 425] on textarea at bounding box center [865, 454] width 365 height 59
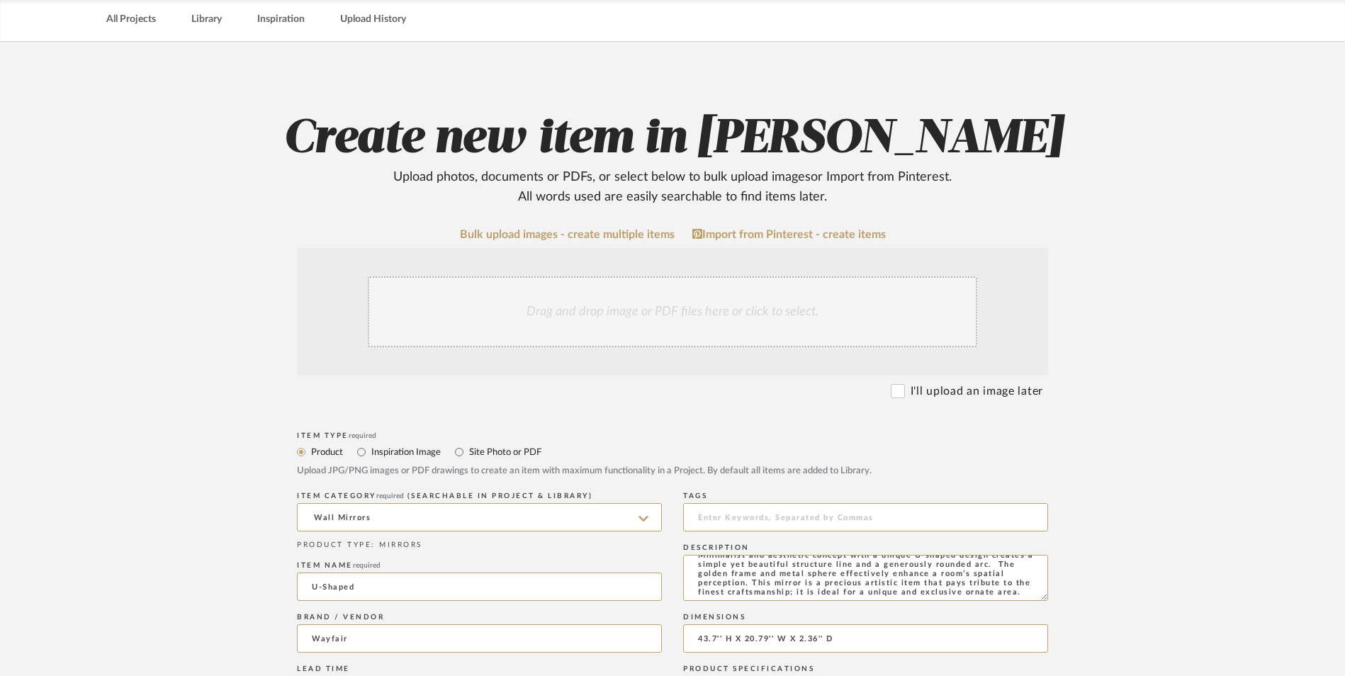
scroll to position [142, 0]
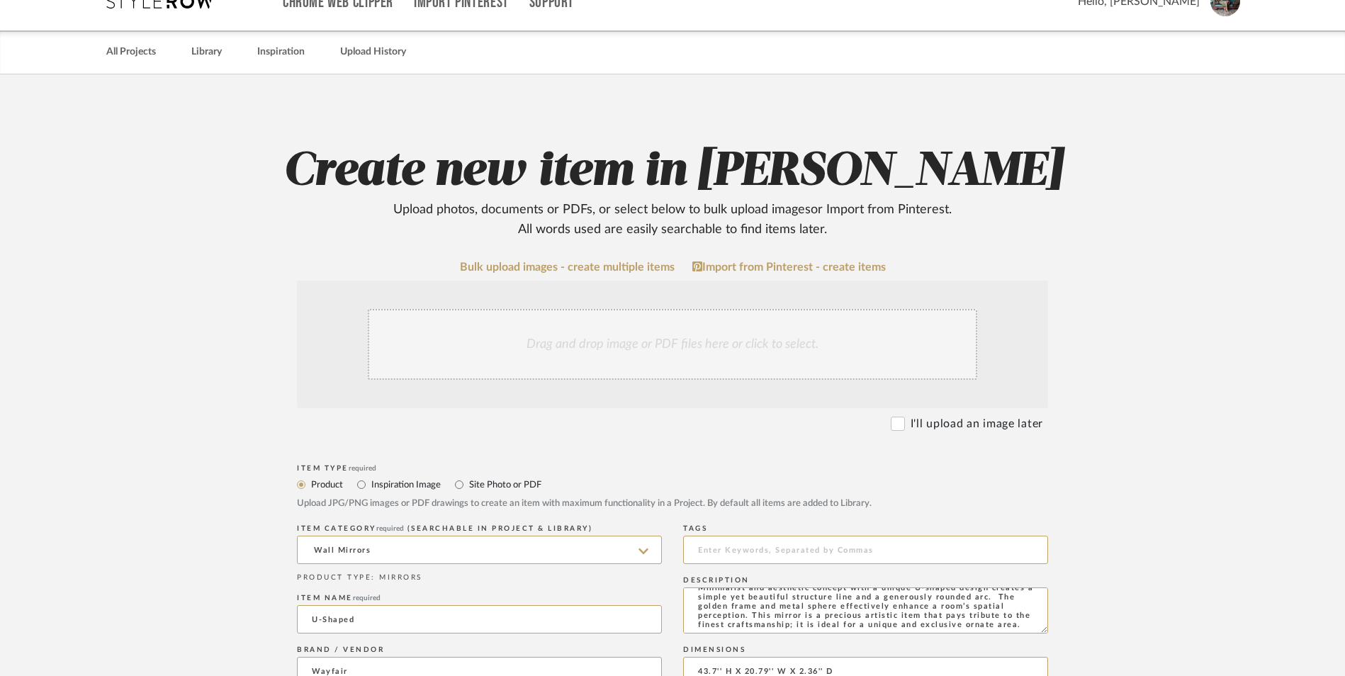
type textarea "Metal"
click at [612, 309] on div "Drag and drop image or PDF files here or click to select." at bounding box center [672, 344] width 609 height 71
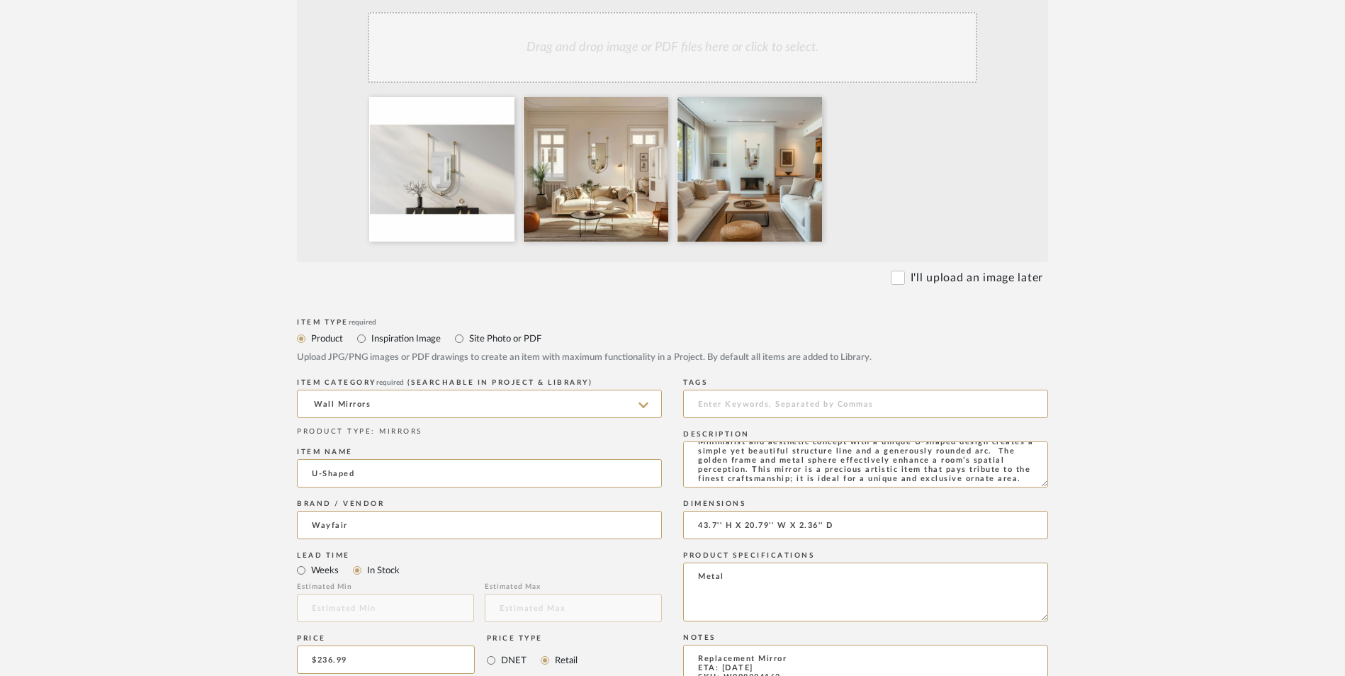
scroll to position [567, 0]
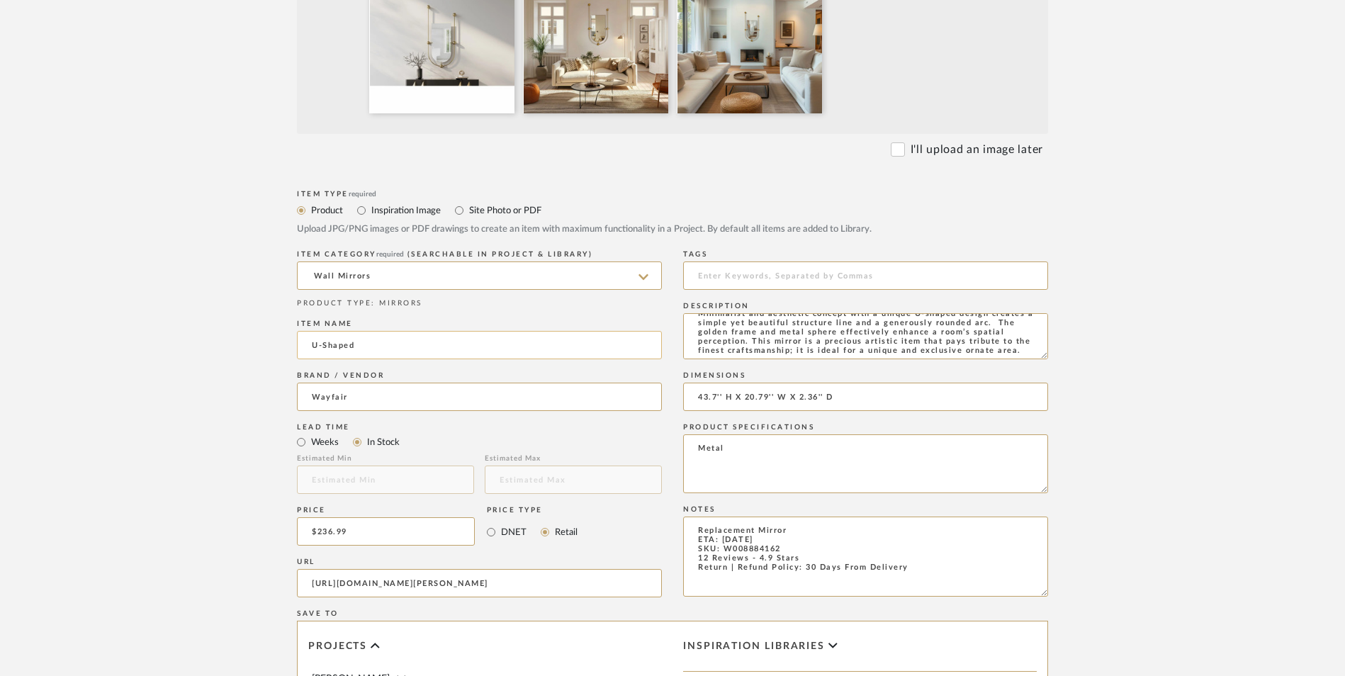
click at [339, 331] on input "U-Shaped" at bounding box center [479, 345] width 365 height 28
type input "Metal"
click at [1134, 277] on upload-items "Create new item in [PERSON_NAME] Upload photos, documents or PDFs, or select be…" at bounding box center [672, 349] width 1345 height 1400
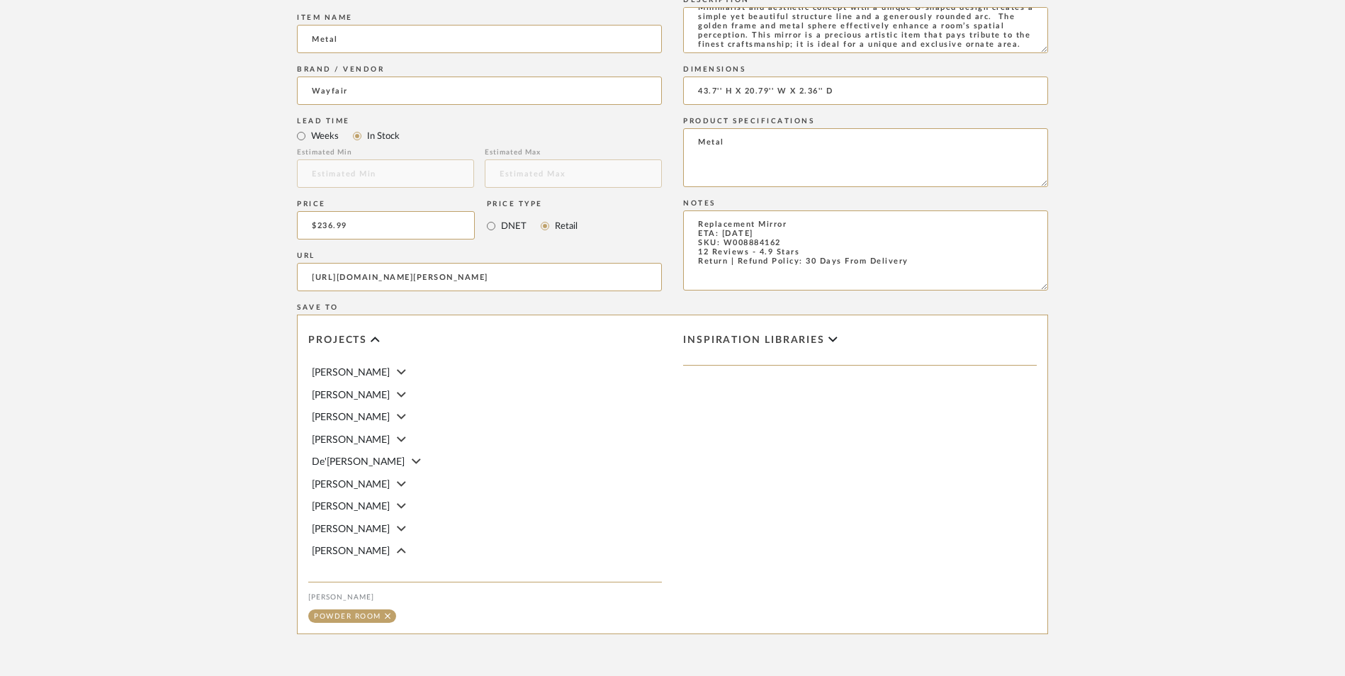
scroll to position [892, 0]
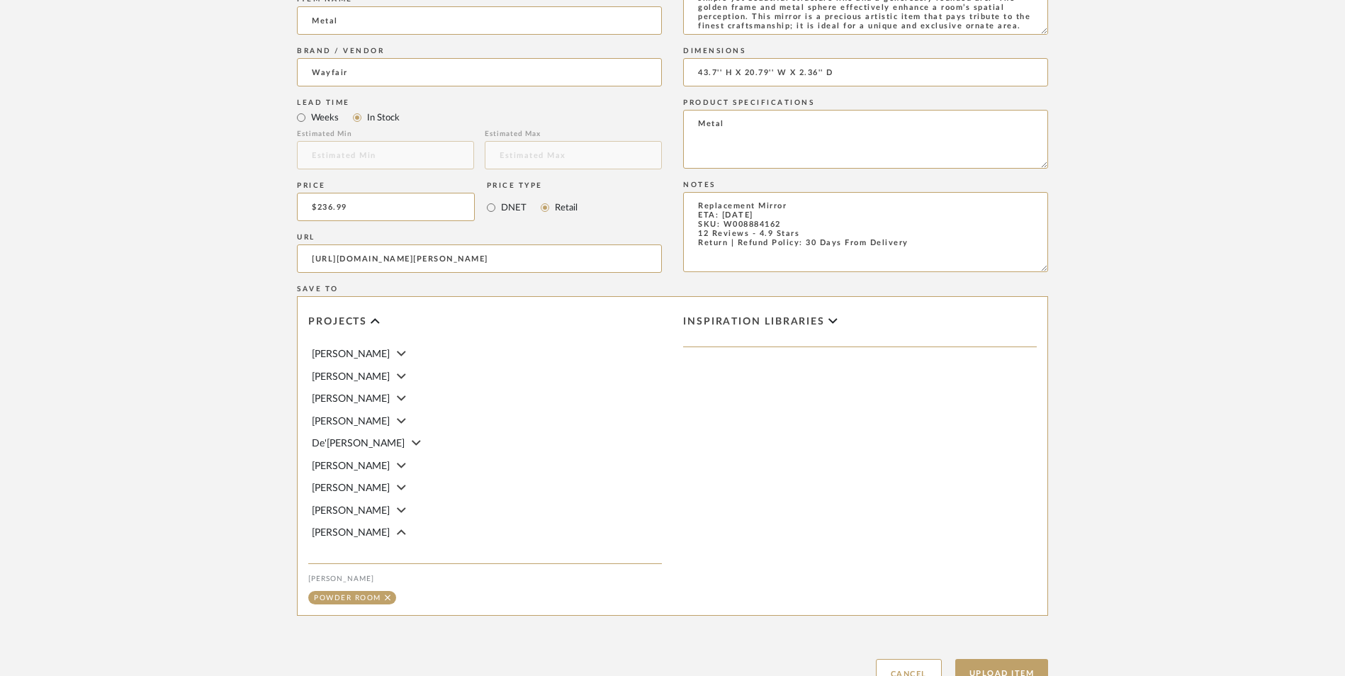
click at [1029, 659] on button "Upload Item" at bounding box center [1002, 673] width 94 height 29
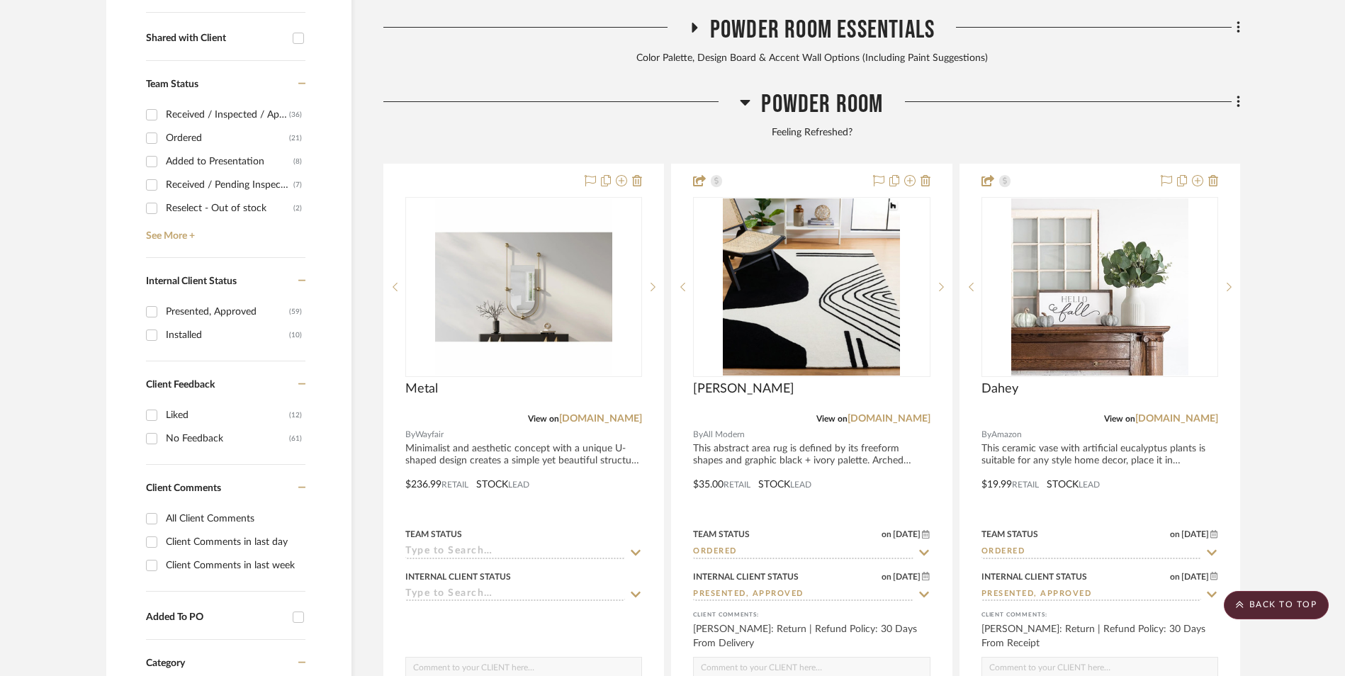
scroll to position [655, 0]
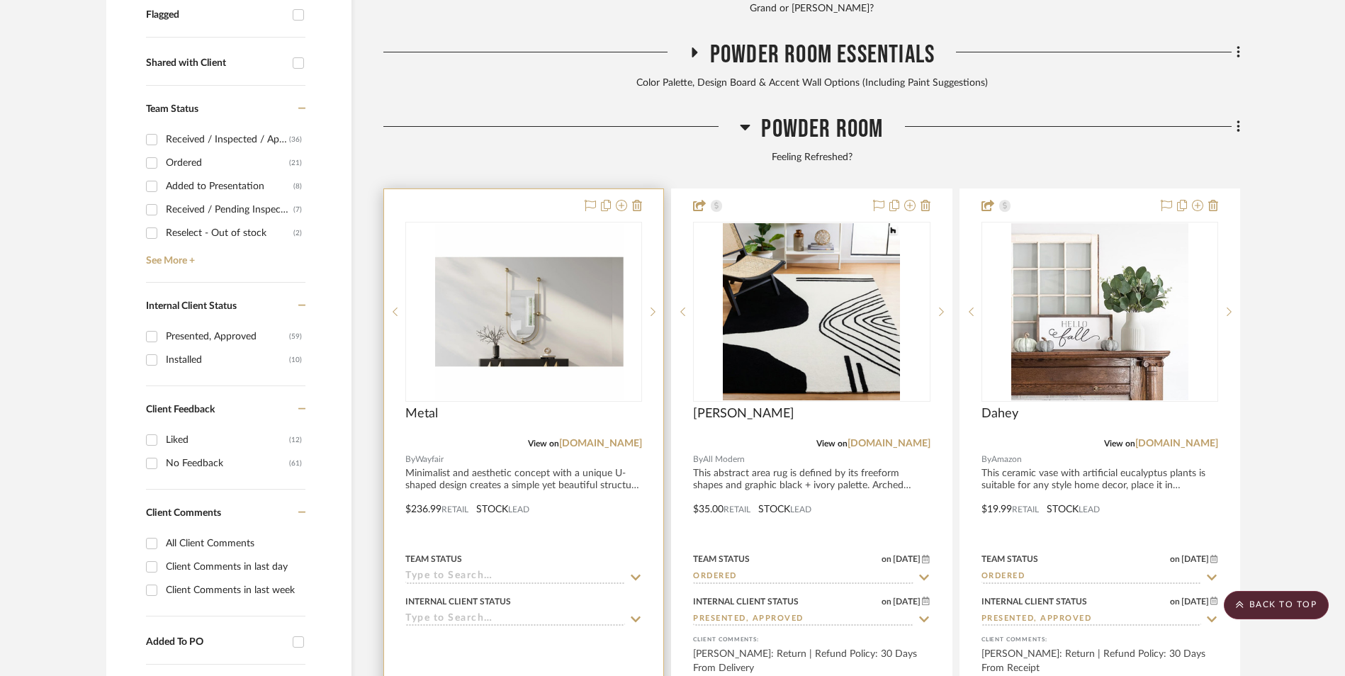
click at [560, 266] on img at bounding box center [523, 311] width 177 height 177
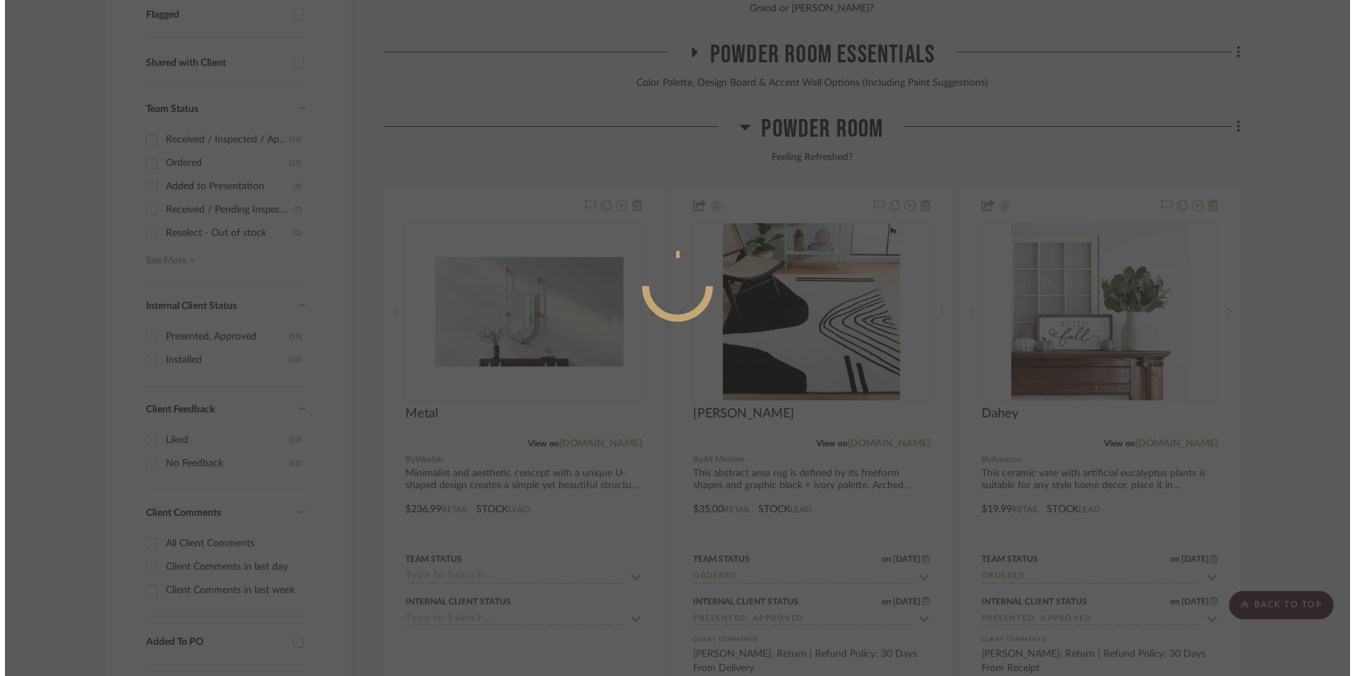
scroll to position [0, 0]
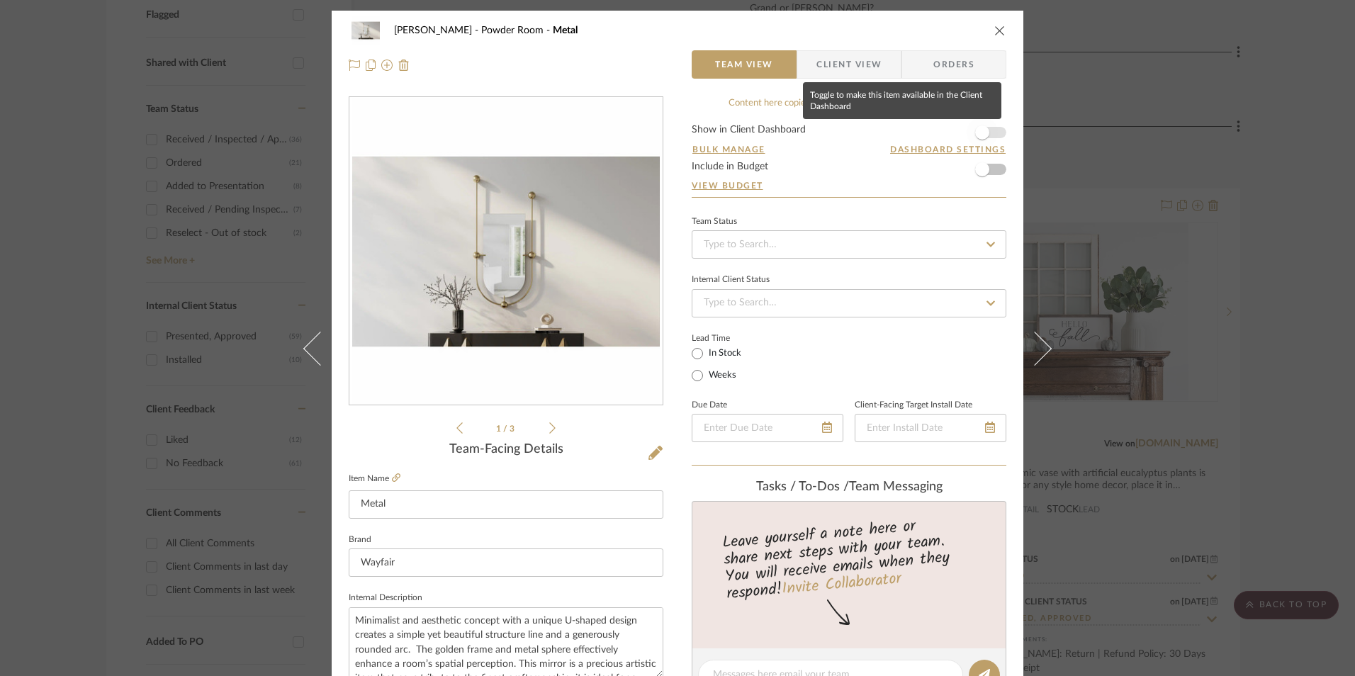
drag, startPoint x: 979, startPoint y: 133, endPoint x: 981, endPoint y: 146, distance: 13.6
click at [979, 133] on span "button" at bounding box center [982, 132] width 14 height 14
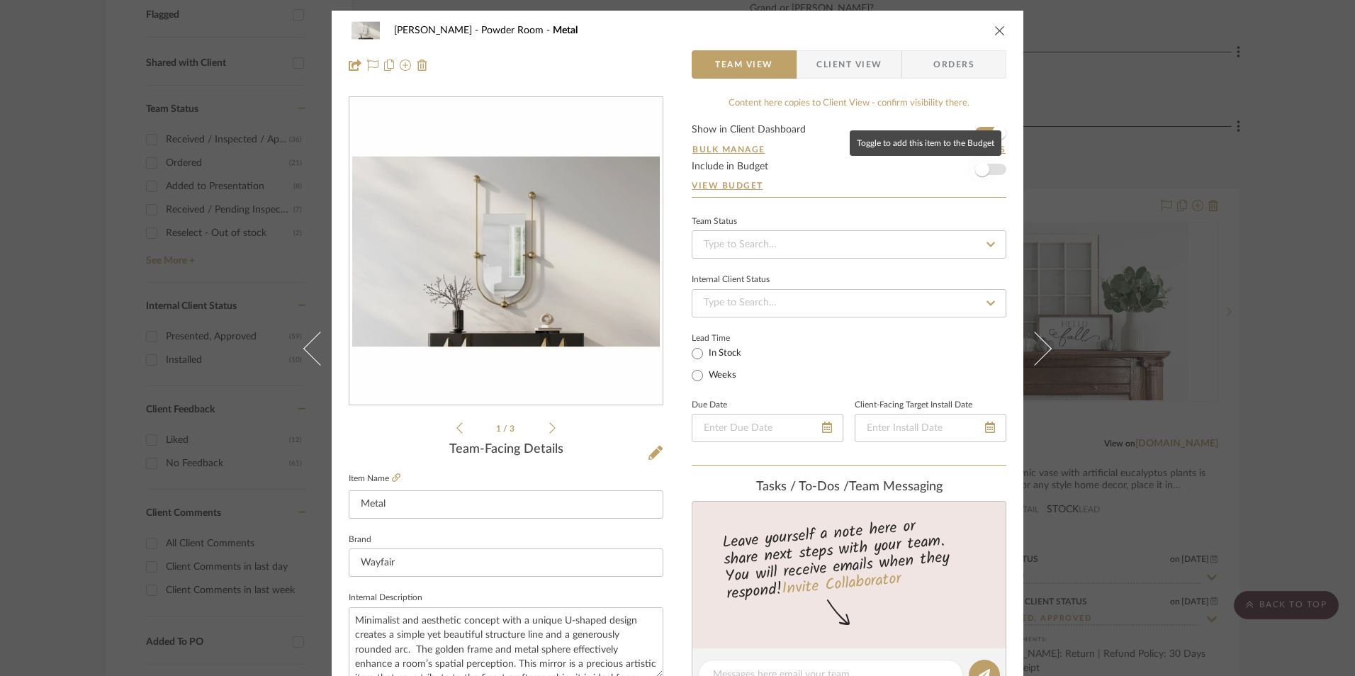
click at [989, 169] on span "button" at bounding box center [982, 169] width 31 height 31
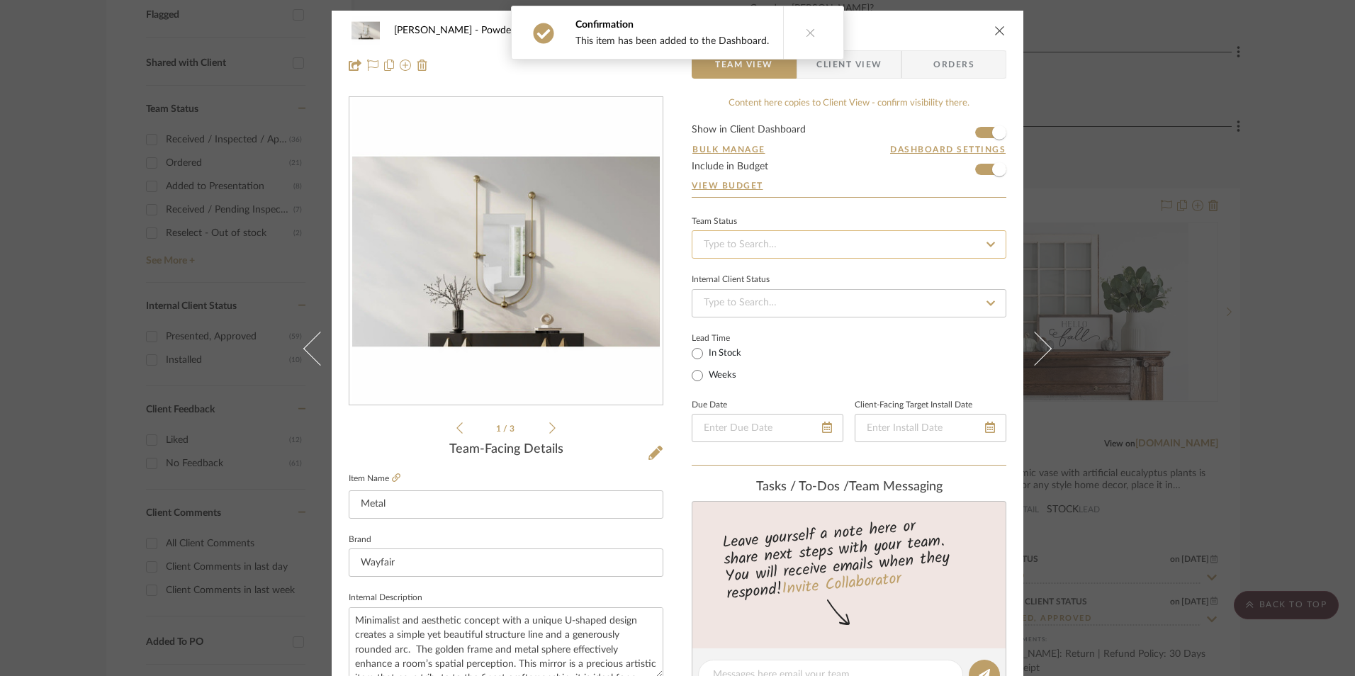
click at [840, 237] on input at bounding box center [849, 244] width 315 height 28
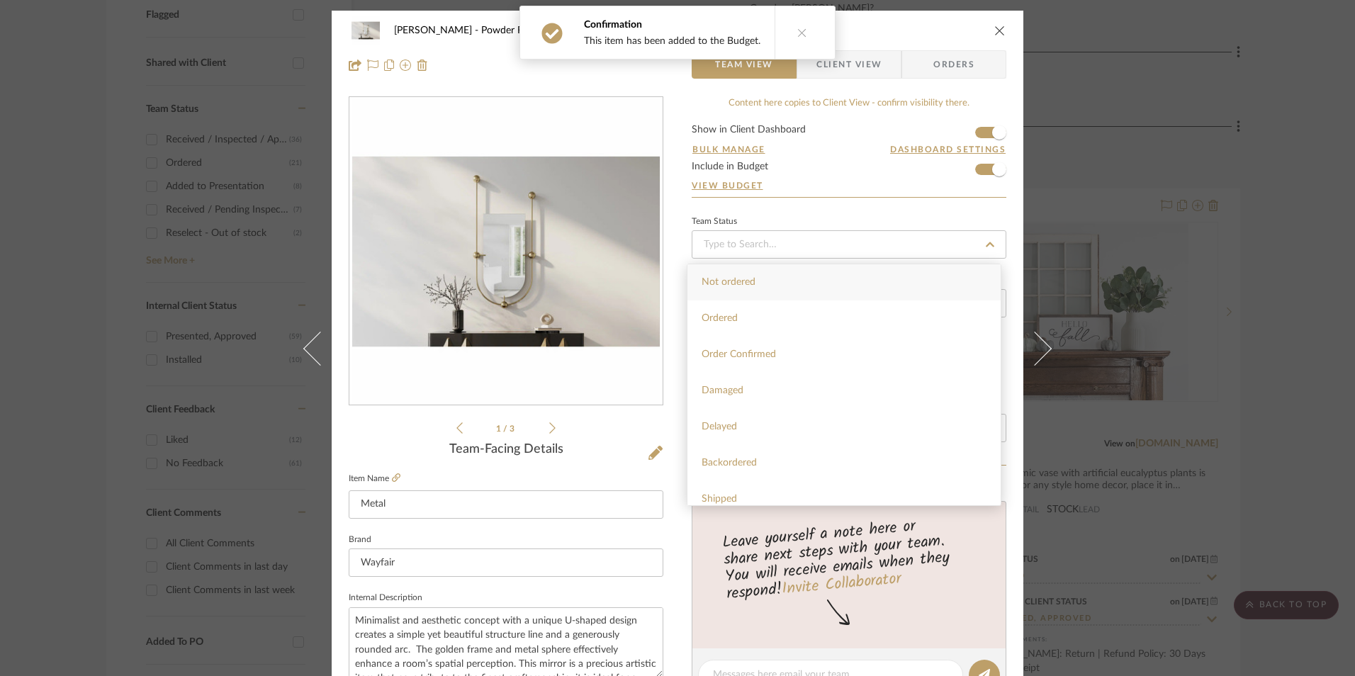
drag, startPoint x: 789, startPoint y: 313, endPoint x: 822, endPoint y: 344, distance: 45.6
click at [789, 313] on div "Ordered" at bounding box center [843, 318] width 313 height 36
type input "[DATE]"
type input "Ordered"
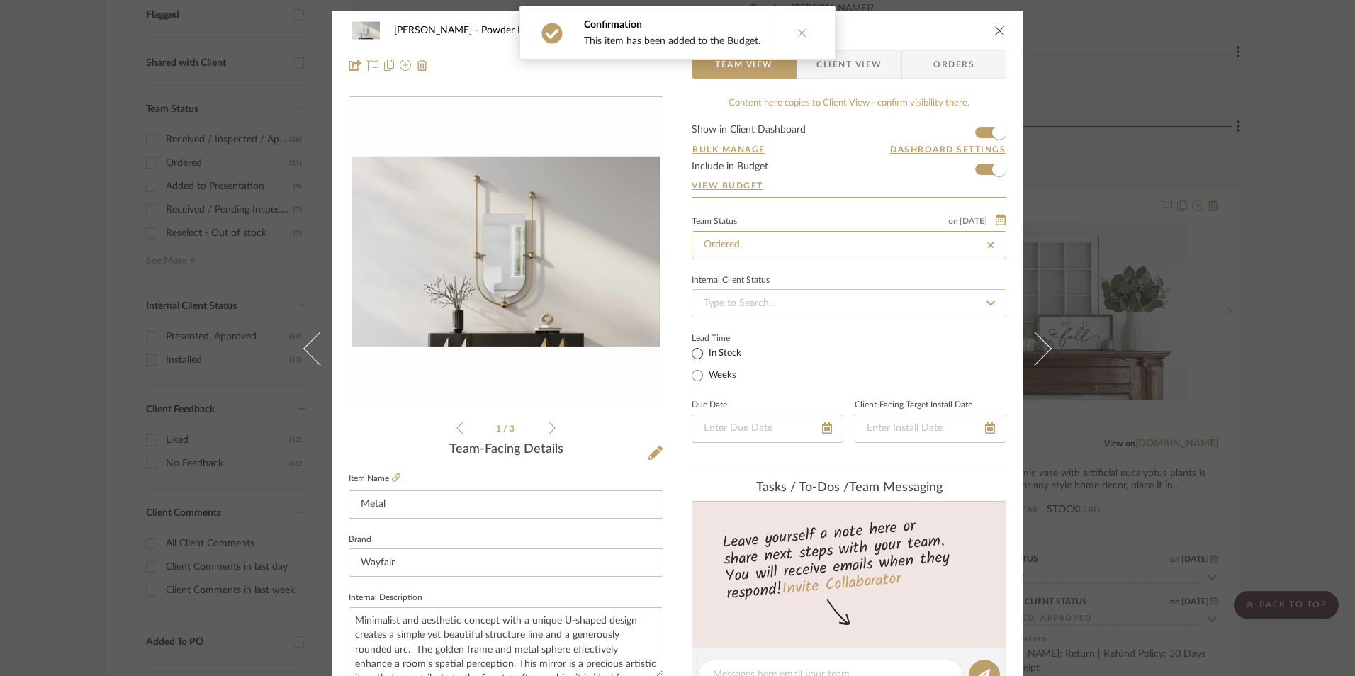
type input "[DATE]"
type input "Ordered"
click at [734, 303] on input at bounding box center [849, 303] width 315 height 28
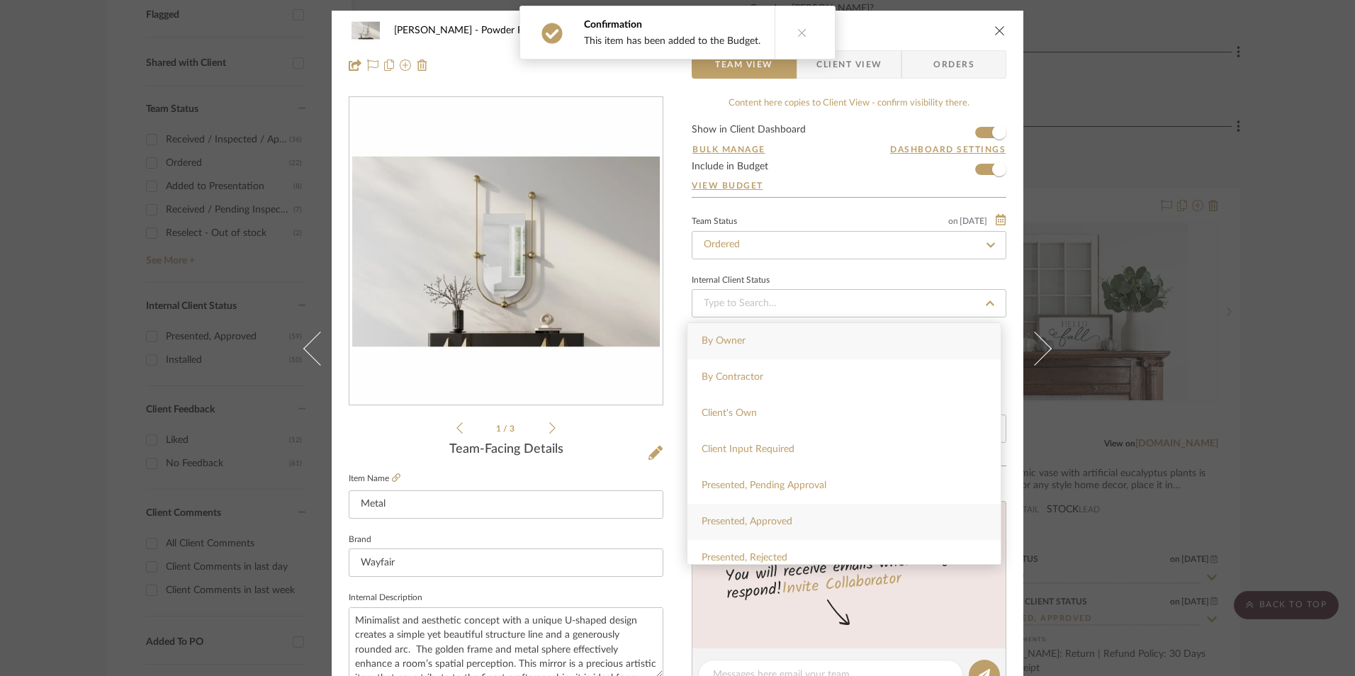
click at [782, 525] on span "Presented, Approved" at bounding box center [747, 522] width 91 height 10
type input "[DATE]"
type input "Presented, Approved"
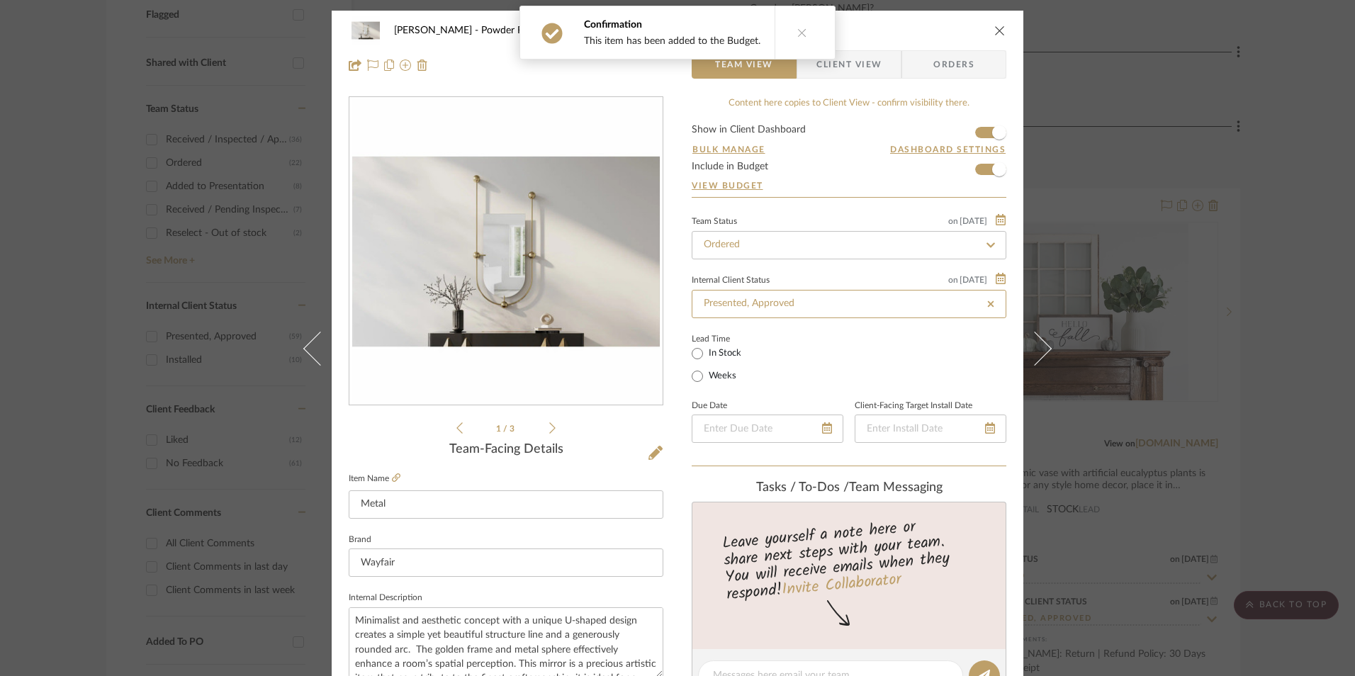
type input "[DATE]"
type input "Presented, Approved"
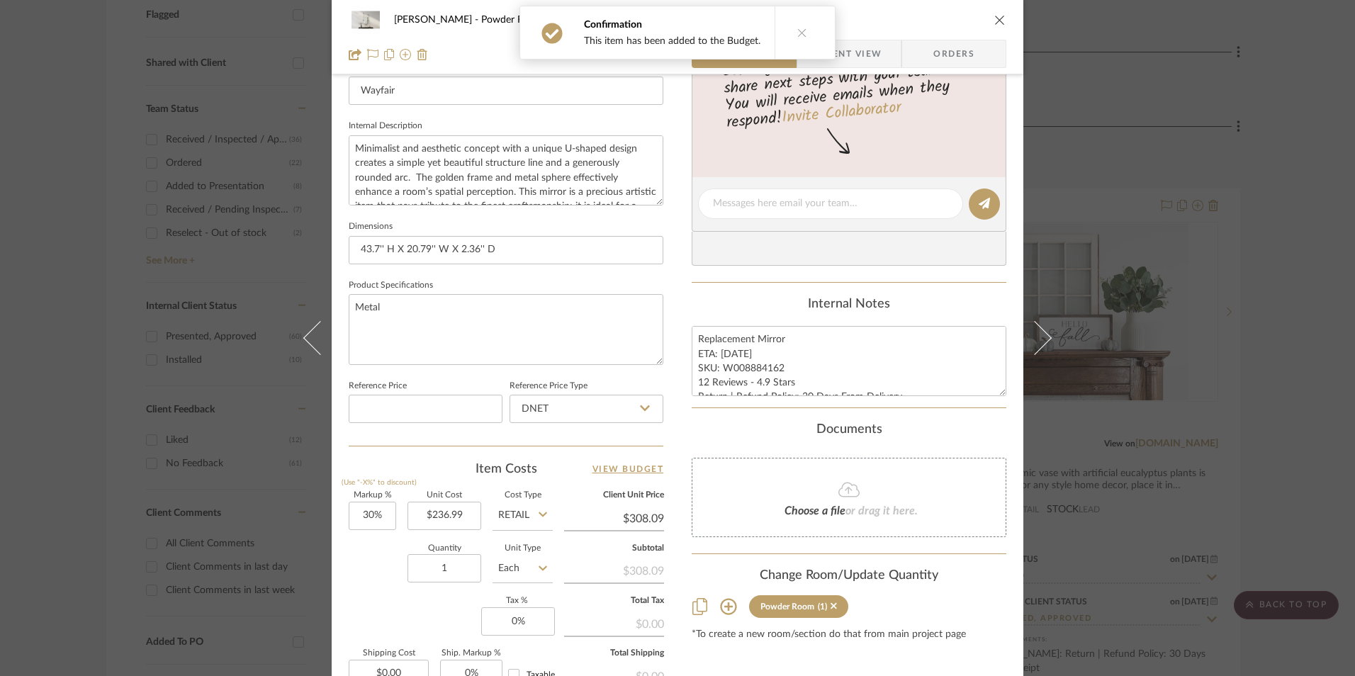
scroll to position [496, 0]
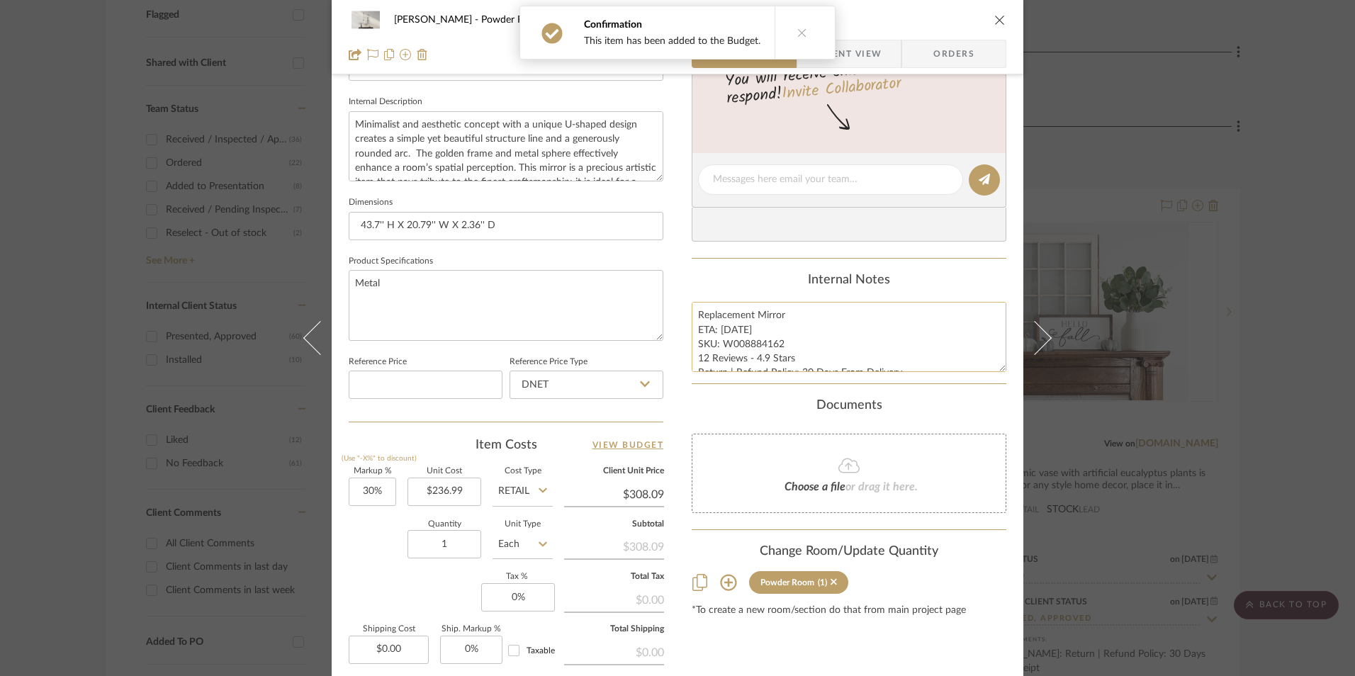
drag, startPoint x: 751, startPoint y: 356, endPoint x: 772, endPoint y: 347, distance: 22.8
click at [752, 355] on textarea "Replacement Mirror ETA: [DATE] SKU: W008884162 12 Reviews - 4.9 Stars Return | …" at bounding box center [849, 337] width 315 height 70
drag, startPoint x: 771, startPoint y: 344, endPoint x: 719, endPoint y: 344, distance: 51.7
click at [719, 344] on textarea "Replacement Mirror ETA: [DATE] SKU: W008884162 12 Reviews - 4.9 Stars Return | …" at bounding box center [849, 337] width 315 height 70
drag, startPoint x: 572, startPoint y: 375, endPoint x: 566, endPoint y: 394, distance: 20.0
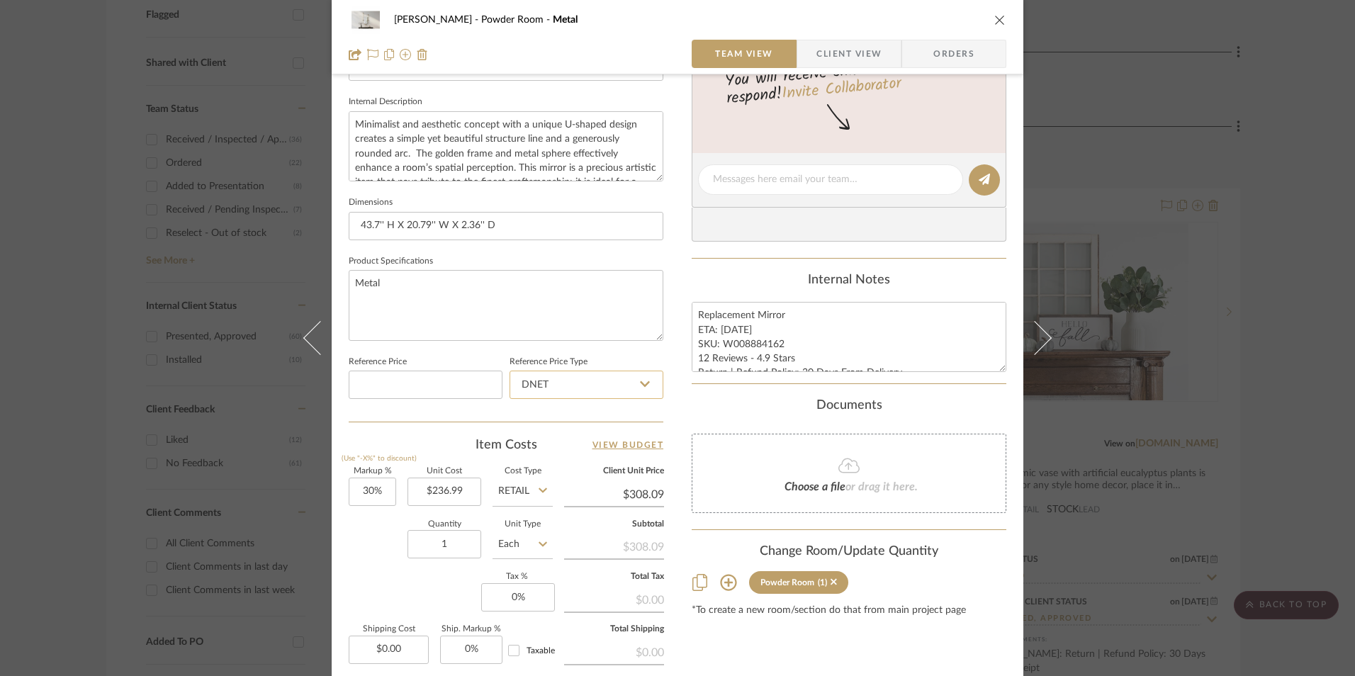
click at [571, 375] on input "DNET" at bounding box center [587, 385] width 154 height 28
click at [556, 456] on div "Retail" at bounding box center [592, 457] width 175 height 36
type input "Retail"
click at [349, 501] on input "30" at bounding box center [372, 492] width 47 height 28
type input "30%"
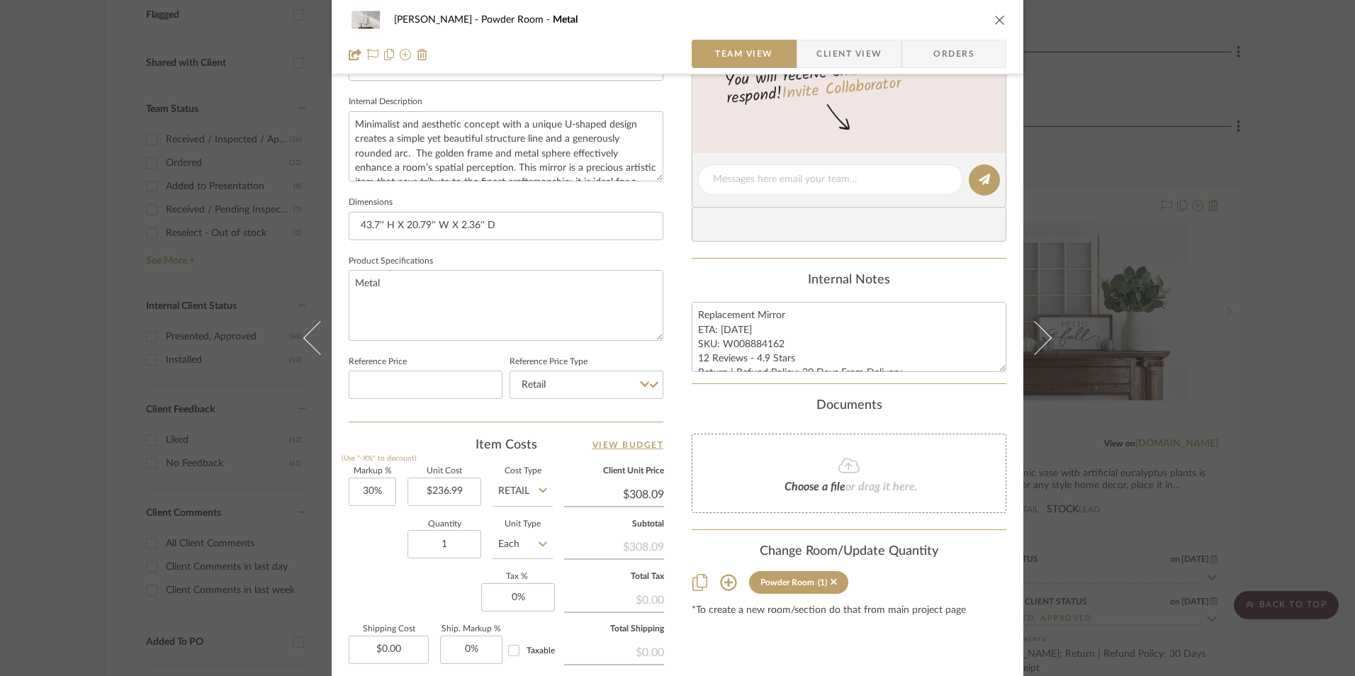
click at [371, 537] on div "Quantity 1 Unit Type Each" at bounding box center [451, 546] width 204 height 50
click at [500, 592] on input "0" at bounding box center [518, 597] width 74 height 28
type input "8.25%"
drag, startPoint x: 433, startPoint y: 587, endPoint x: 356, endPoint y: 454, distance: 153.0
click at [431, 585] on div "Markup % (Use "-X%" to discount) 30% Unit Cost $236.99 Cost Type Retail Client …" at bounding box center [506, 571] width 315 height 207
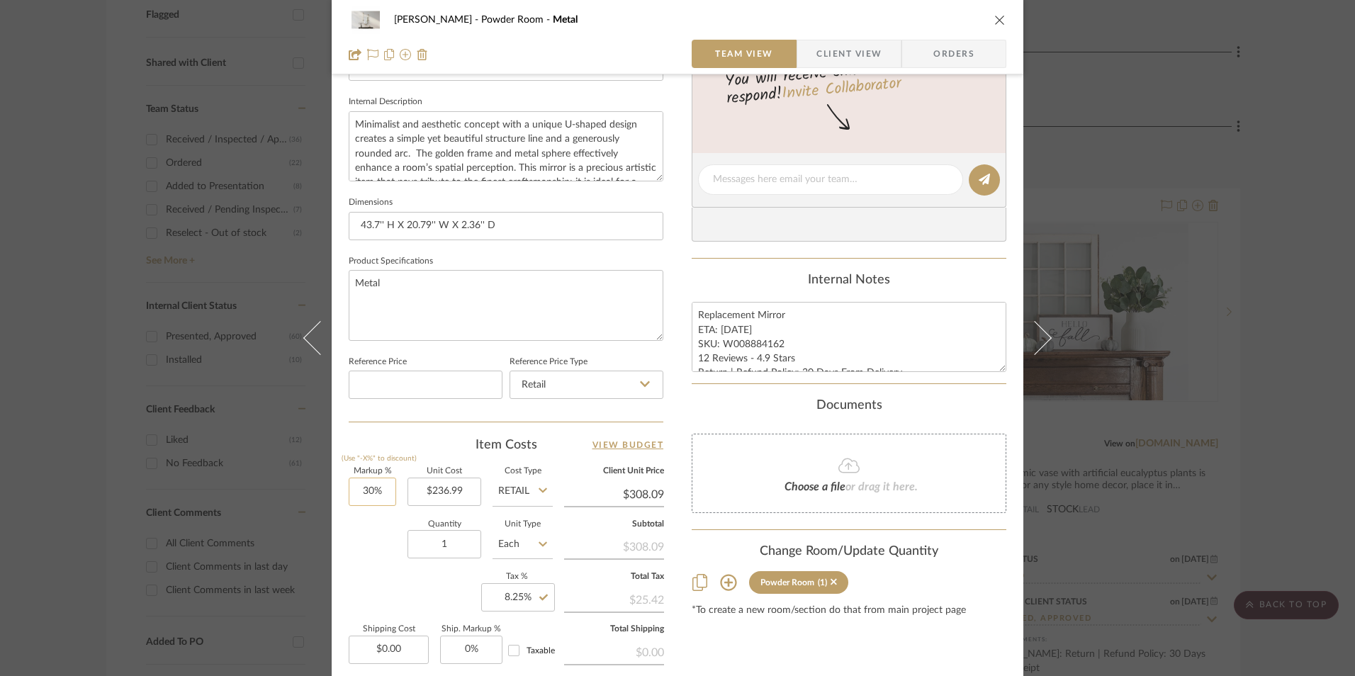
type input "30"
click at [356, 495] on input "30" at bounding box center [372, 492] width 47 height 28
click at [377, 539] on div "Quantity 1 Unit Type Each" at bounding box center [451, 546] width 204 height 50
type input "0%"
type input "$236.99"
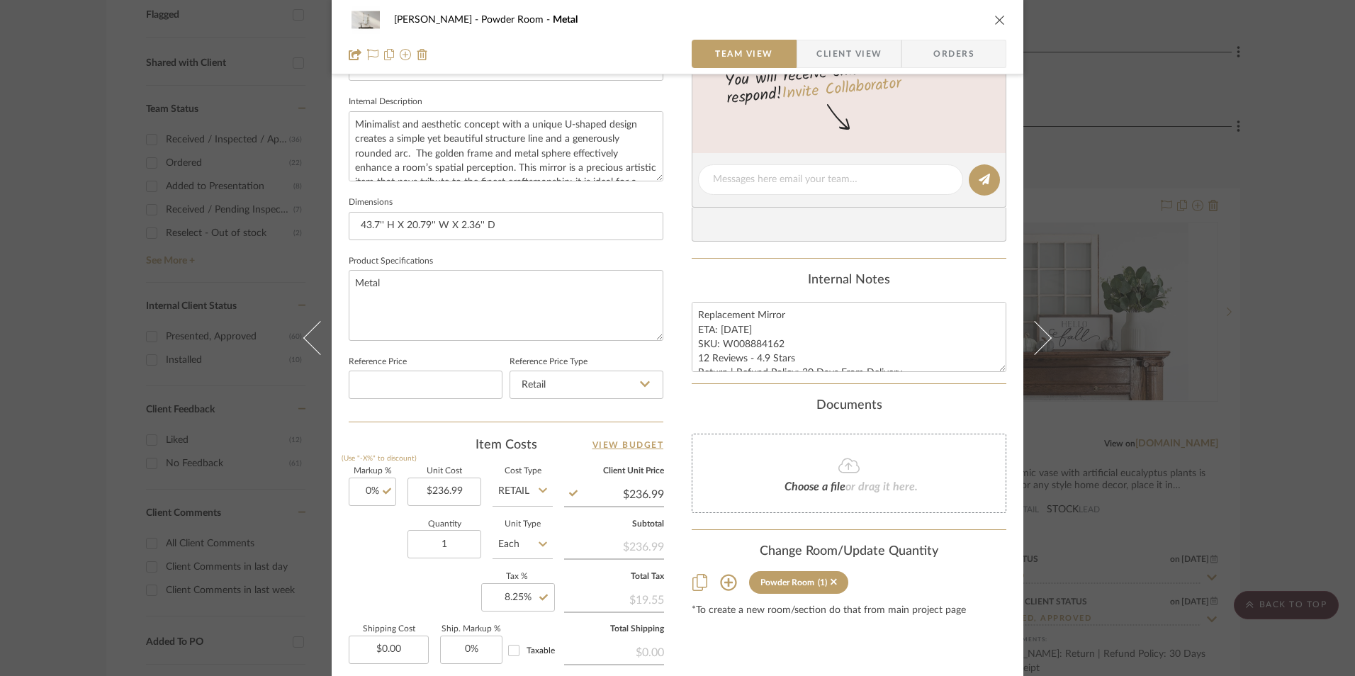
click at [929, 50] on span "Orders" at bounding box center [954, 54] width 72 height 28
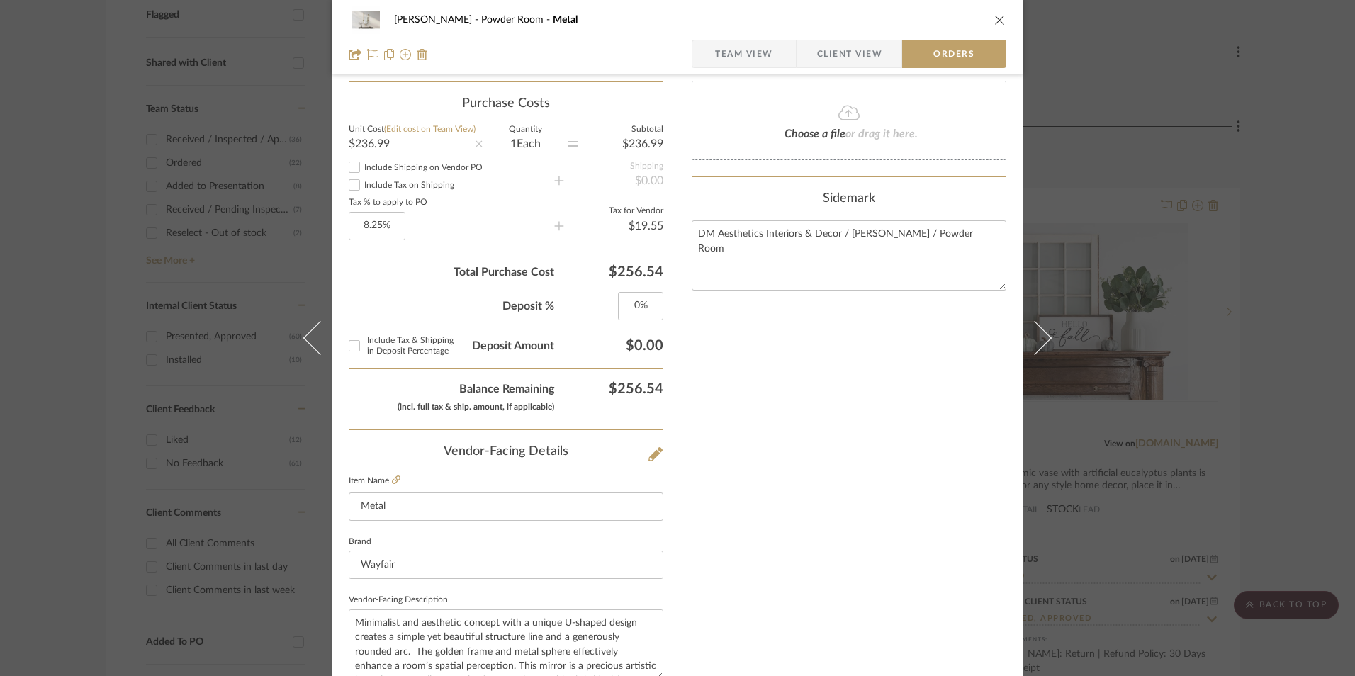
scroll to position [831, 0]
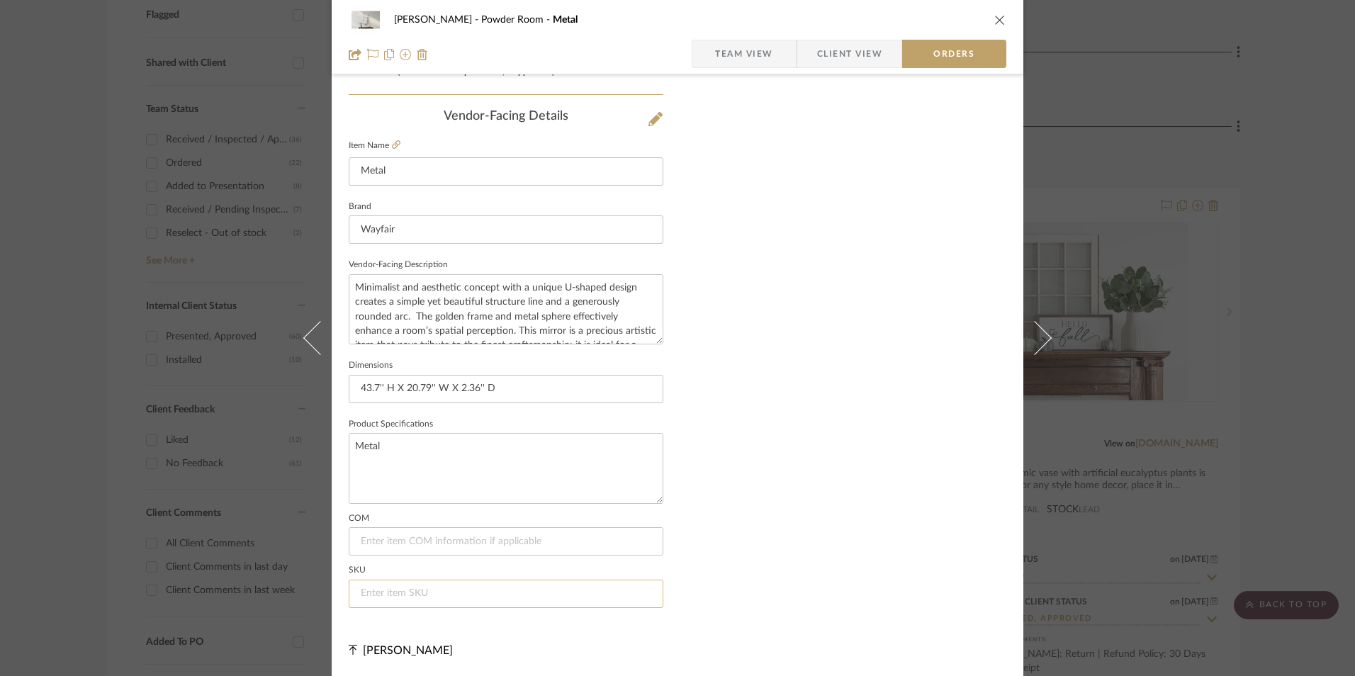
click at [479, 590] on input at bounding box center [506, 594] width 315 height 28
paste input "W008884162"
type input "W008884162"
click at [731, 49] on span "Team View" at bounding box center [744, 54] width 58 height 28
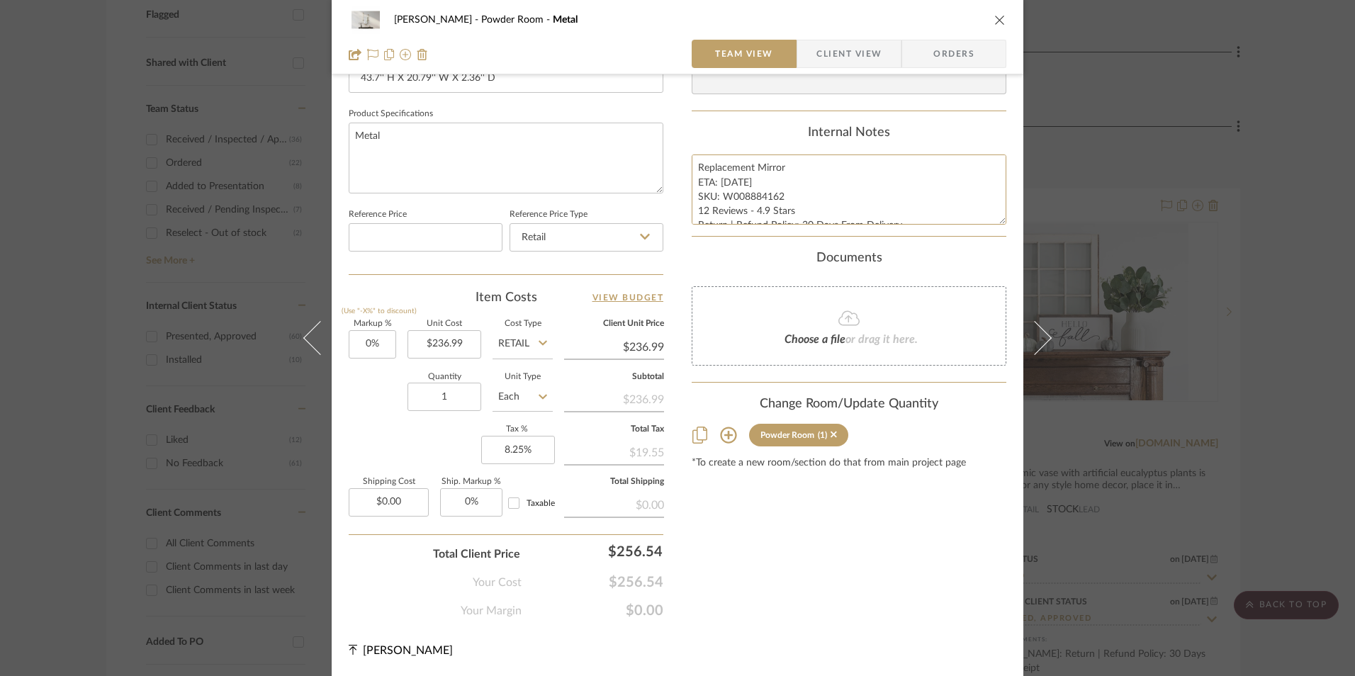
scroll to position [14, 0]
drag, startPoint x: 693, startPoint y: 167, endPoint x: 753, endPoint y: 193, distance: 65.3
click at [930, 232] on summary-project-notes "Internal Notes Replacement Mirror ETA: [DATE] SKU: W008884162 12 Reviews - 4.9 …" at bounding box center [849, 181] width 315 height 112
click at [838, 25] on div "[PERSON_NAME] Powder Room Metal" at bounding box center [678, 20] width 658 height 28
click at [835, 54] on span "Client View" at bounding box center [848, 54] width 65 height 28
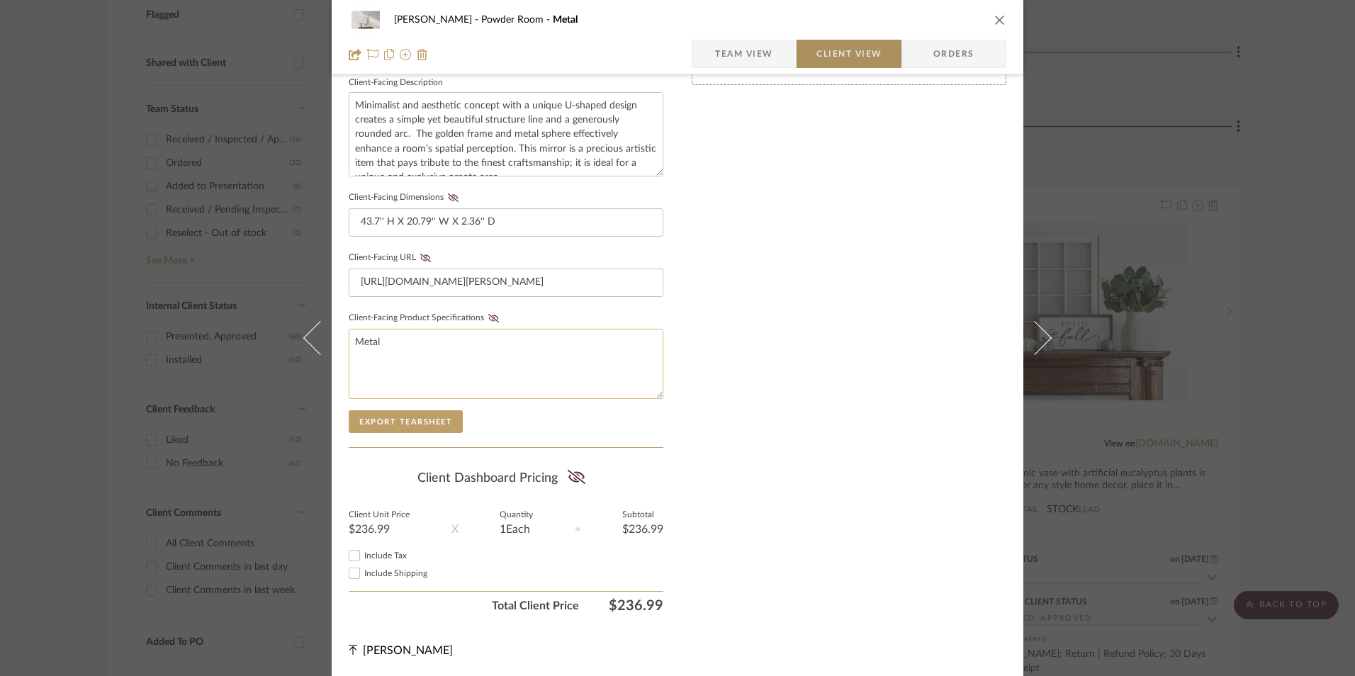
scroll to position [515, 0]
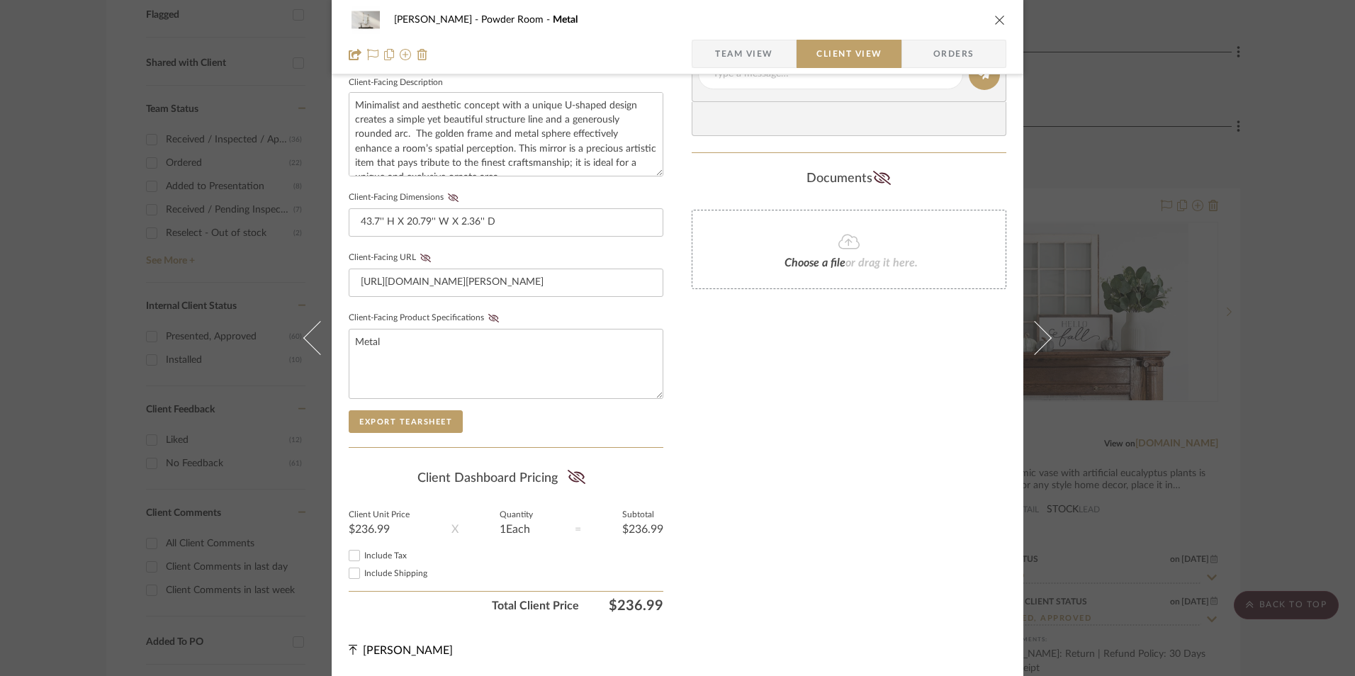
drag, startPoint x: 351, startPoint y: 553, endPoint x: 415, endPoint y: 542, distance: 65.4
click at [354, 551] on input "Include Tax" at bounding box center [354, 555] width 17 height 17
checkbox input "true"
click at [580, 480] on icon at bounding box center [577, 477] width 18 height 14
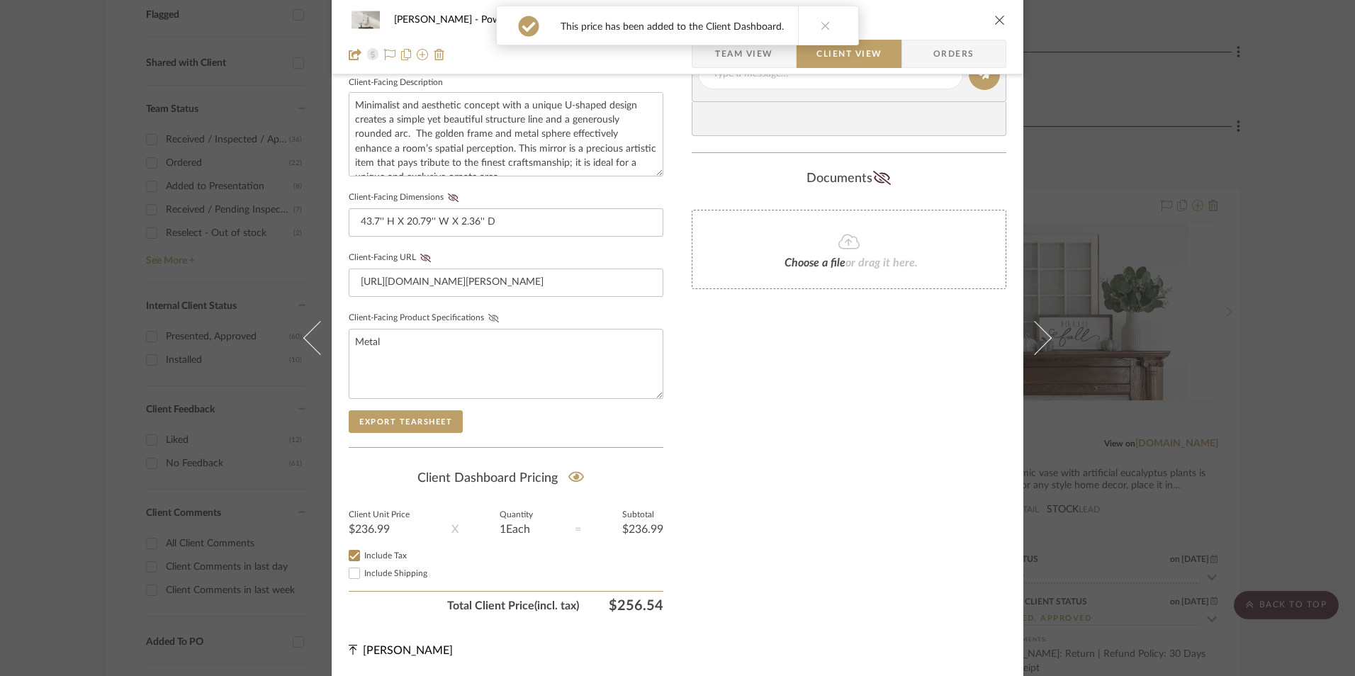
click at [491, 317] on icon at bounding box center [493, 318] width 11 height 9
drag, startPoint x: 419, startPoint y: 261, endPoint x: 420, endPoint y: 250, distance: 10.7
click at [420, 258] on icon at bounding box center [425, 258] width 11 height 9
click at [447, 205] on fieldset "Client-Facing Dimensions 43.7'' H X 20.79'' W X 2.36'' D" at bounding box center [506, 212] width 315 height 49
click at [451, 201] on icon at bounding box center [453, 197] width 11 height 9
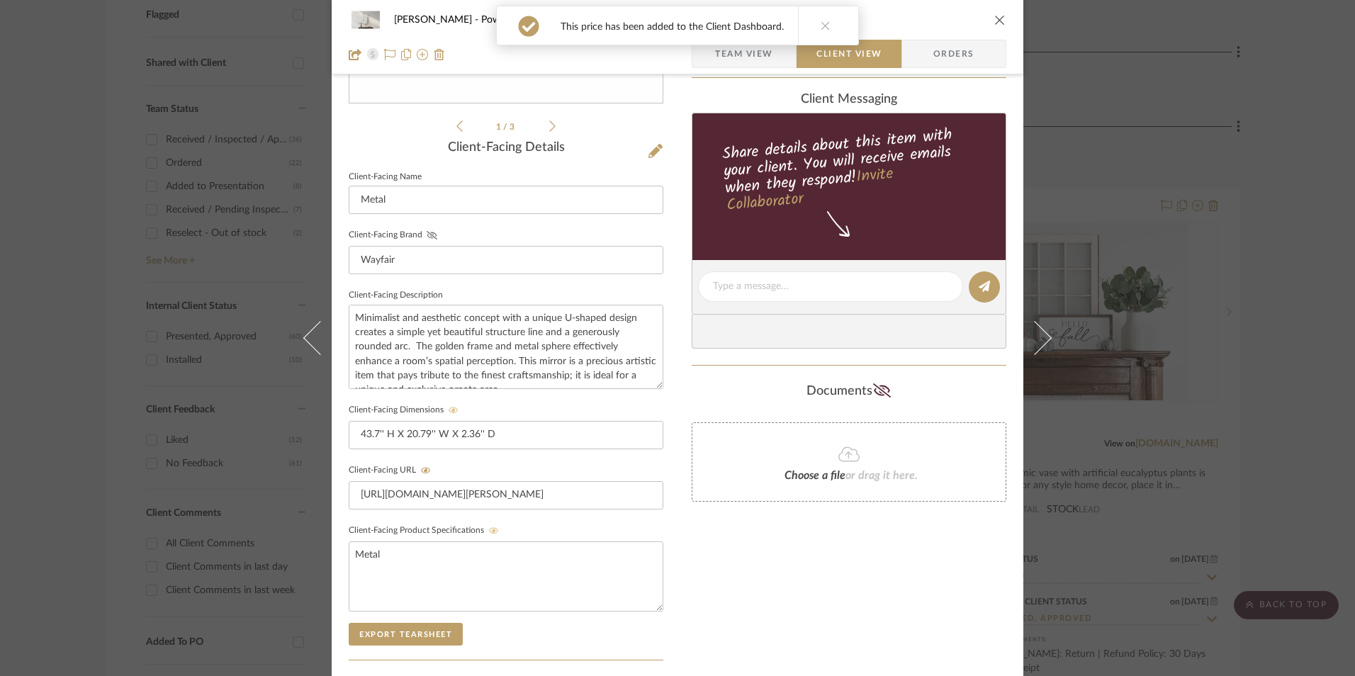
click at [433, 232] on fa-icon at bounding box center [432, 235] width 18 height 9
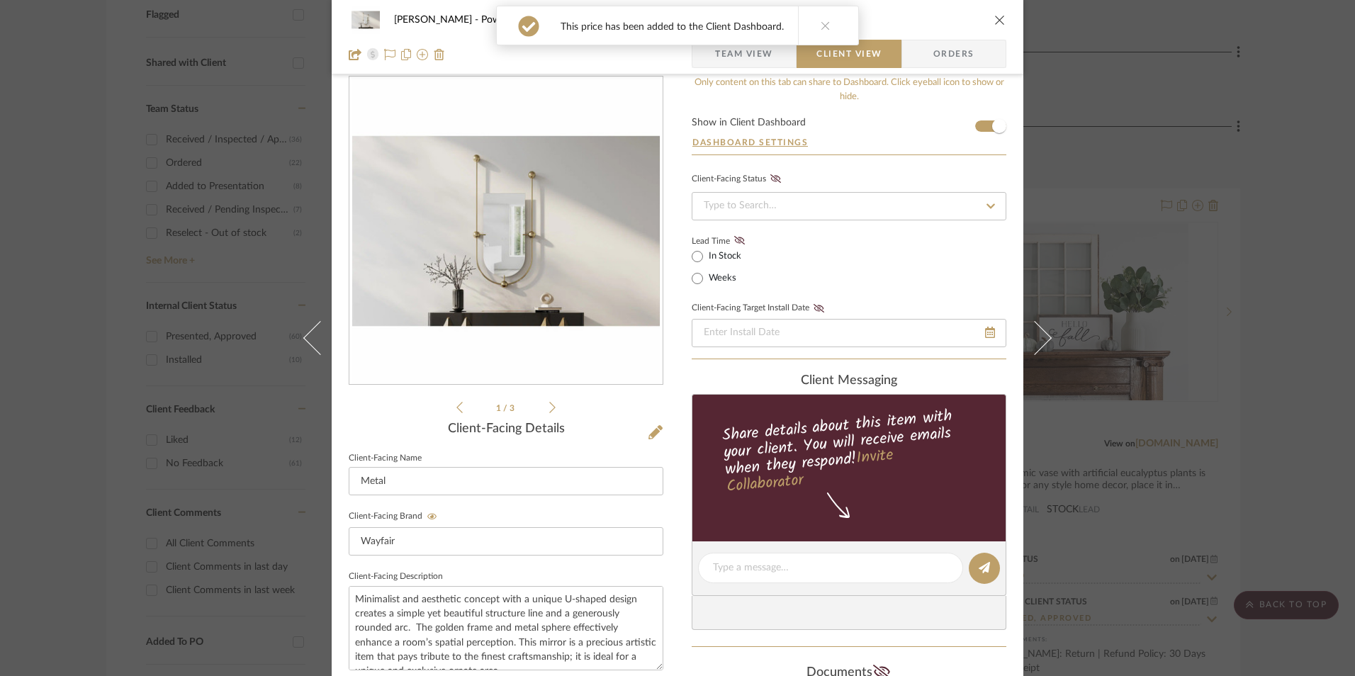
scroll to position [18, 0]
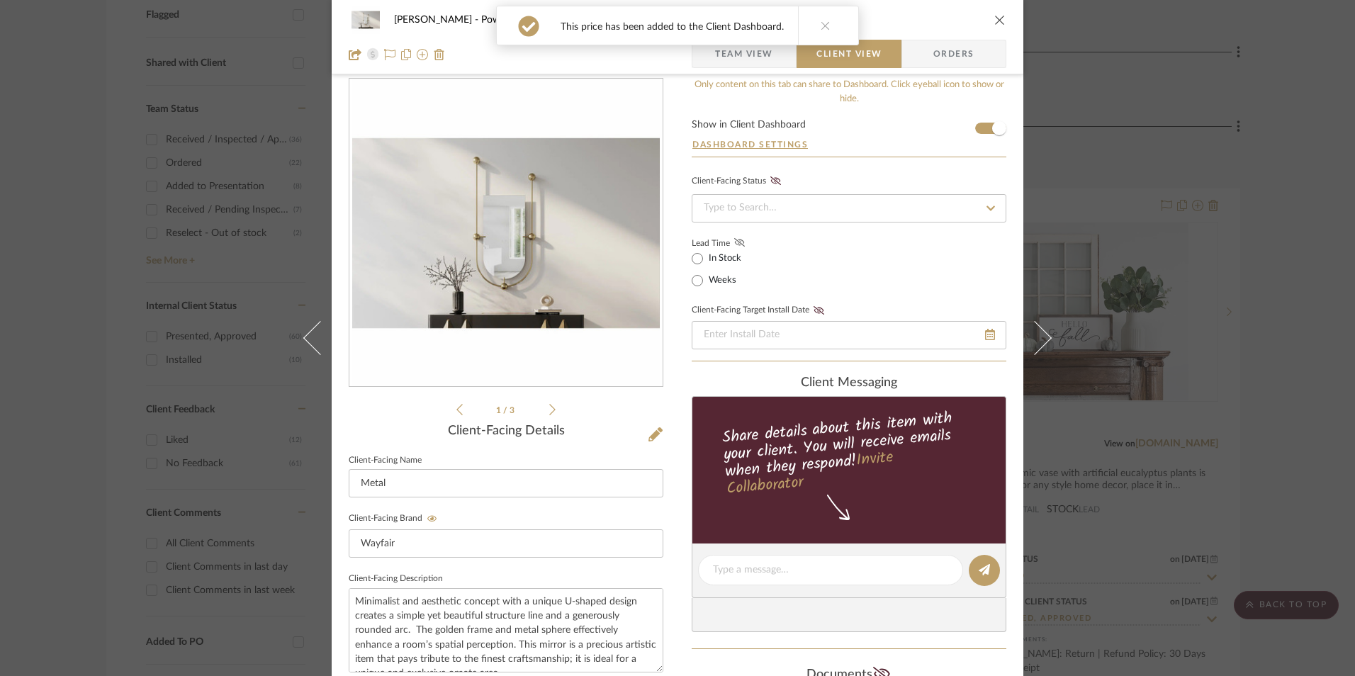
click at [736, 242] on icon at bounding box center [739, 242] width 11 height 9
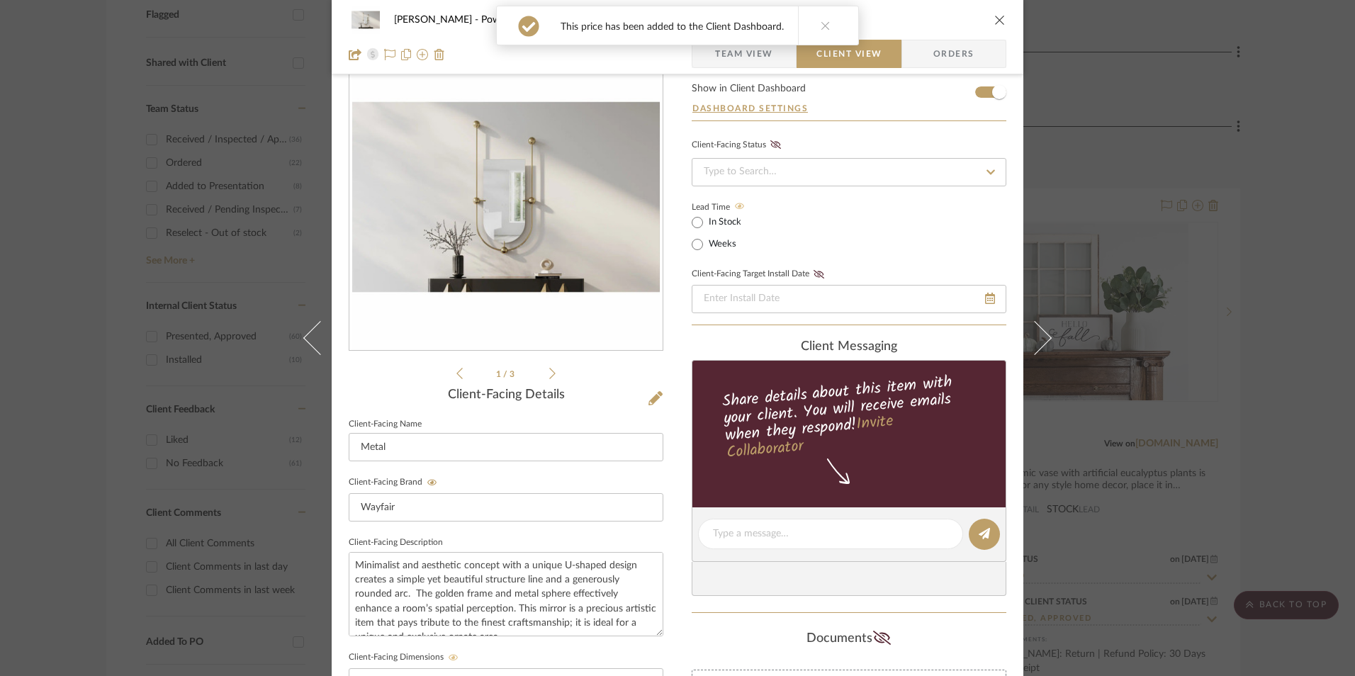
scroll to position [231, 0]
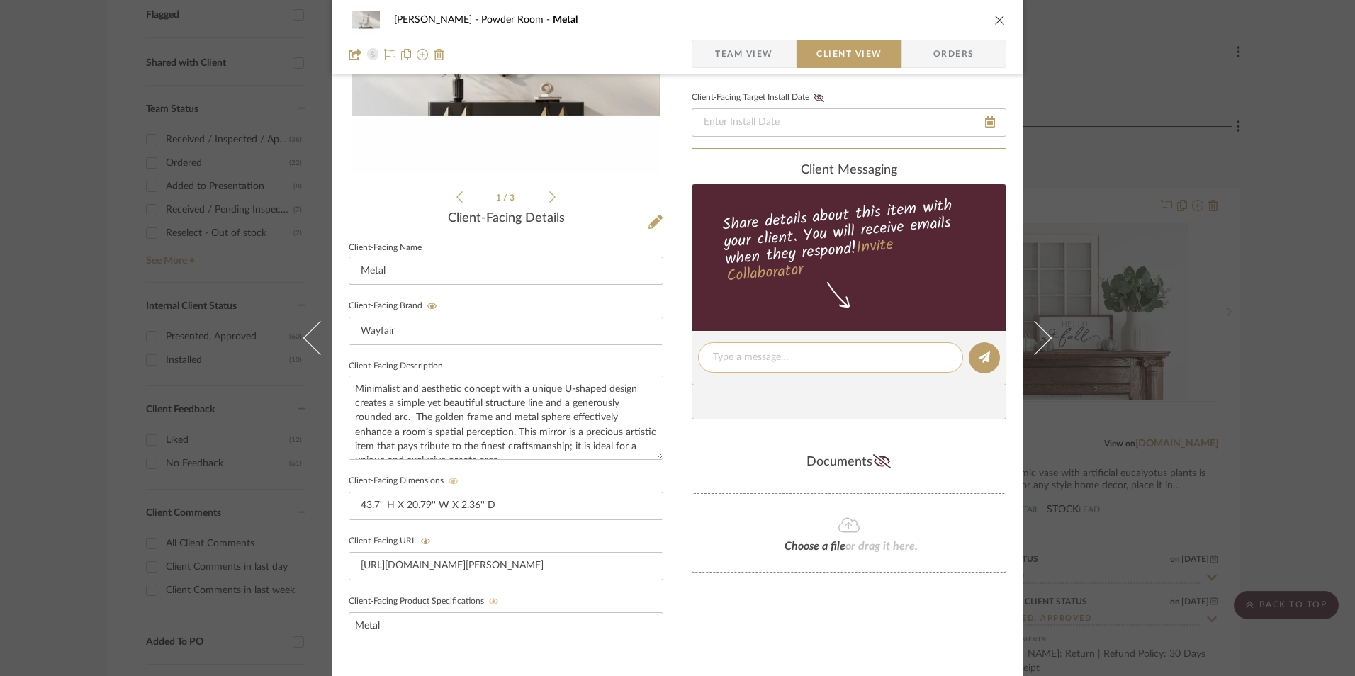
click at [739, 361] on textarea at bounding box center [830, 357] width 235 height 15
paste textarea "Replacement Mirror ETA: [DATE] SKU: W008884162 12 Reviews - 4.9 Stars Return | …"
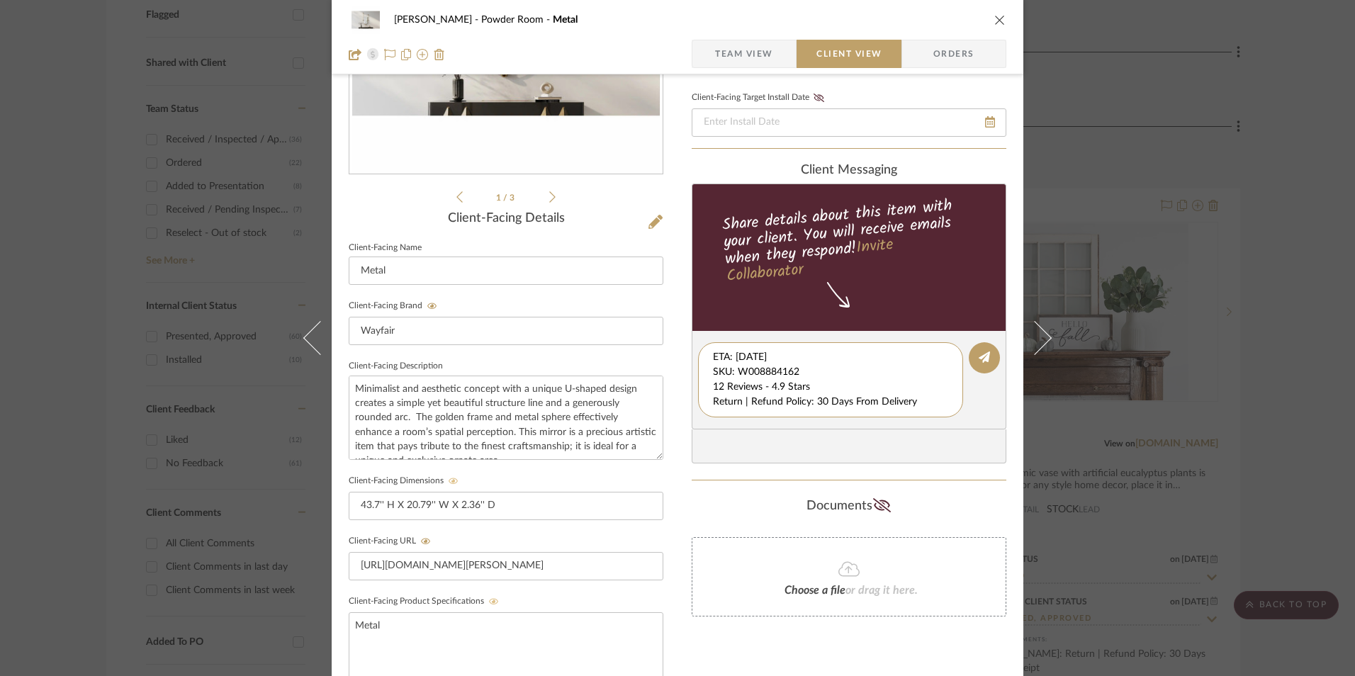
scroll to position [15, 0]
drag, startPoint x: 709, startPoint y: 359, endPoint x: 736, endPoint y: 385, distance: 37.6
click at [935, 428] on editor-of-message "Replacement Mirror ETA: [DATE] SKU: W008884162 12 Reviews - 4.9 Stars Return | …" at bounding box center [849, 380] width 315 height 99
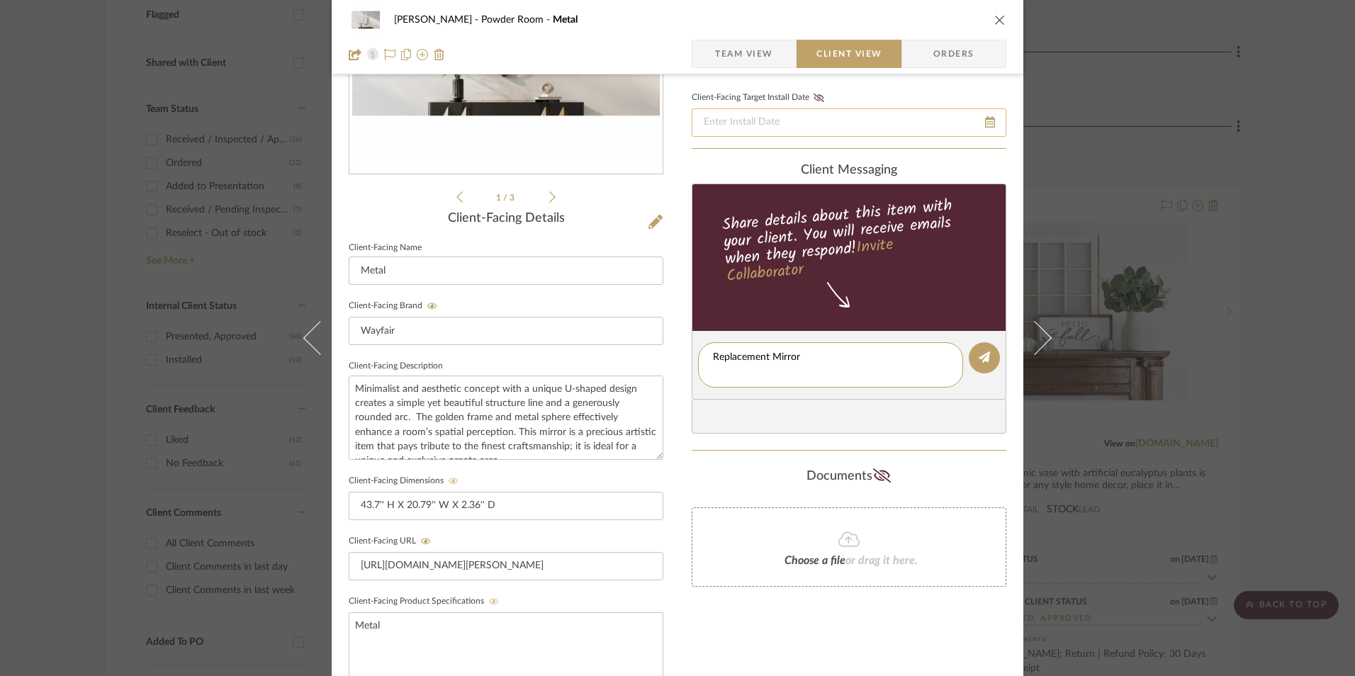
type textarea "Replacement Mirror"
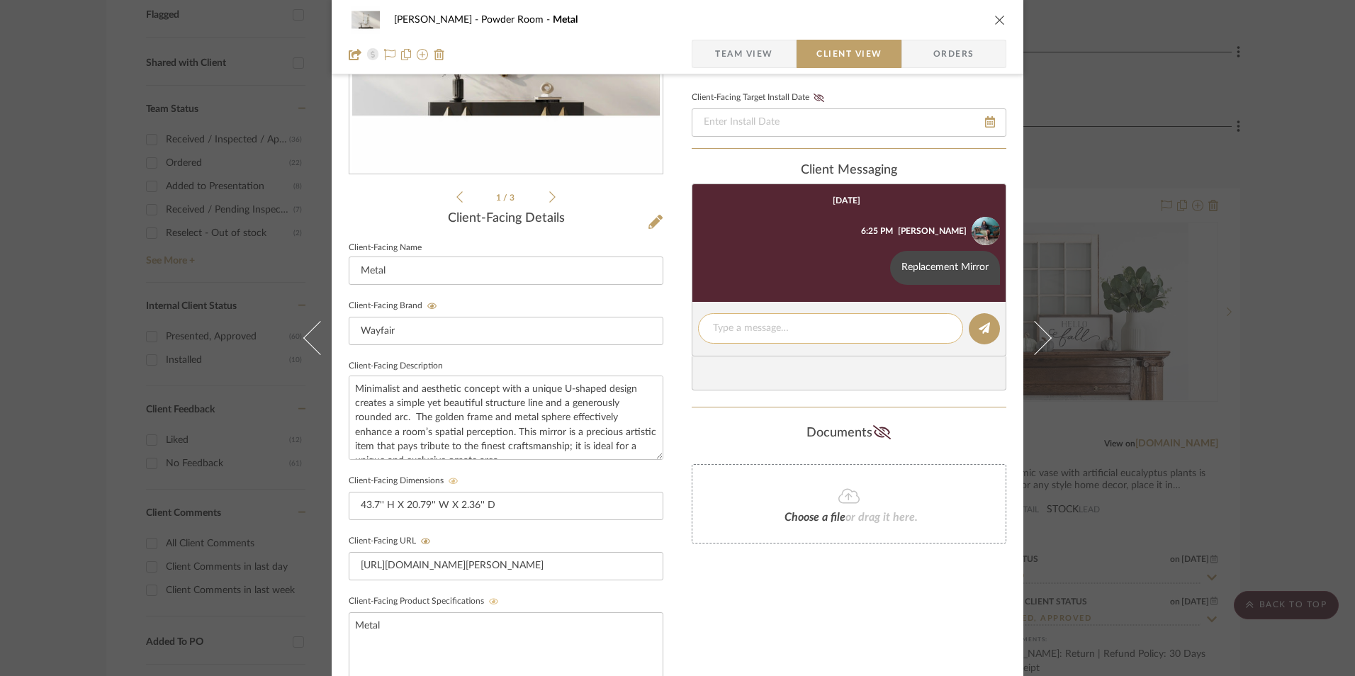
click at [742, 334] on textarea at bounding box center [830, 328] width 235 height 15
paste textarea "ETA: [DATE] SKU: W008884162 12 Reviews - 4.9 Stars Return | Refund Policy: 30 D…"
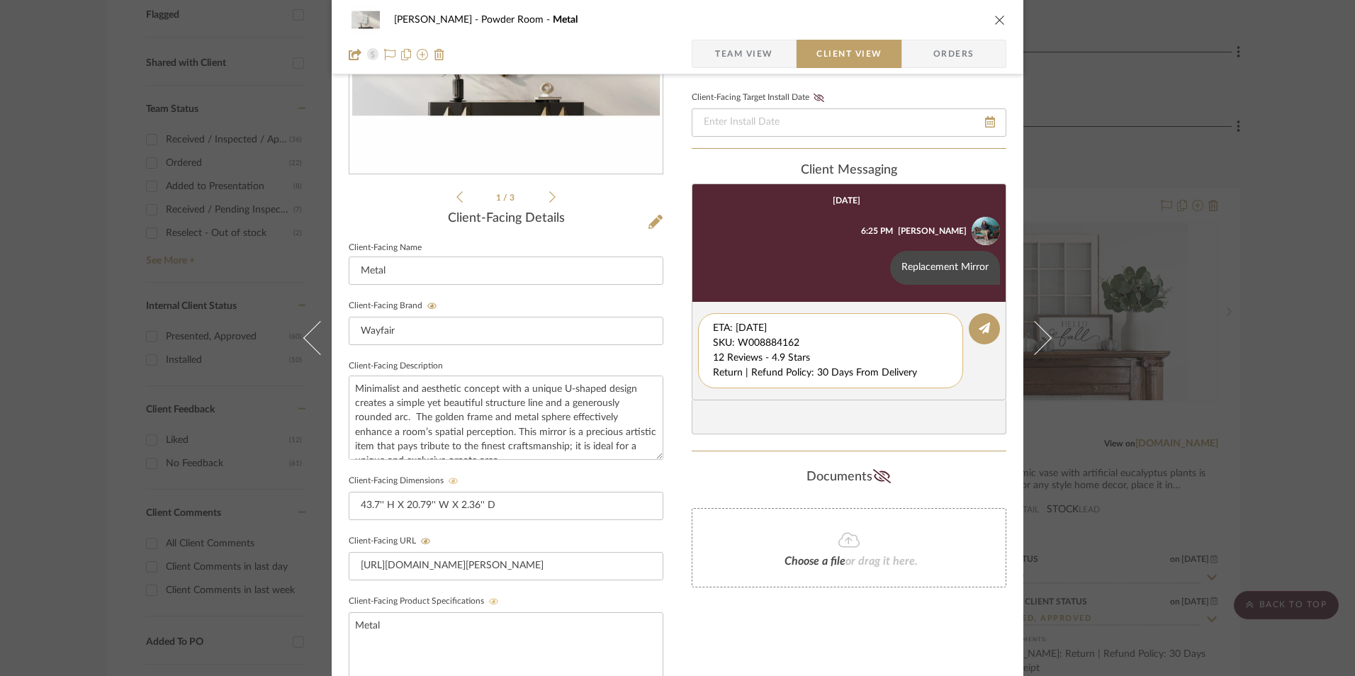
drag, startPoint x: 792, startPoint y: 341, endPoint x: 711, endPoint y: 315, distance: 84.7
click at [685, 309] on div "[PERSON_NAME] Powder Room Metal Team View Client View Orders 1 / 3 Client-Facin…" at bounding box center [678, 370] width 692 height 1180
drag, startPoint x: 768, startPoint y: 342, endPoint x: 802, endPoint y: 343, distance: 34.0
click at [769, 342] on textarea "ETA: [DATE] SKU: W008884162 12 Reviews - 4.9 Stars Return | Refund Policy: 30 D…" at bounding box center [830, 351] width 235 height 60
drag, startPoint x: 794, startPoint y: 342, endPoint x: 746, endPoint y: 361, distance: 50.9
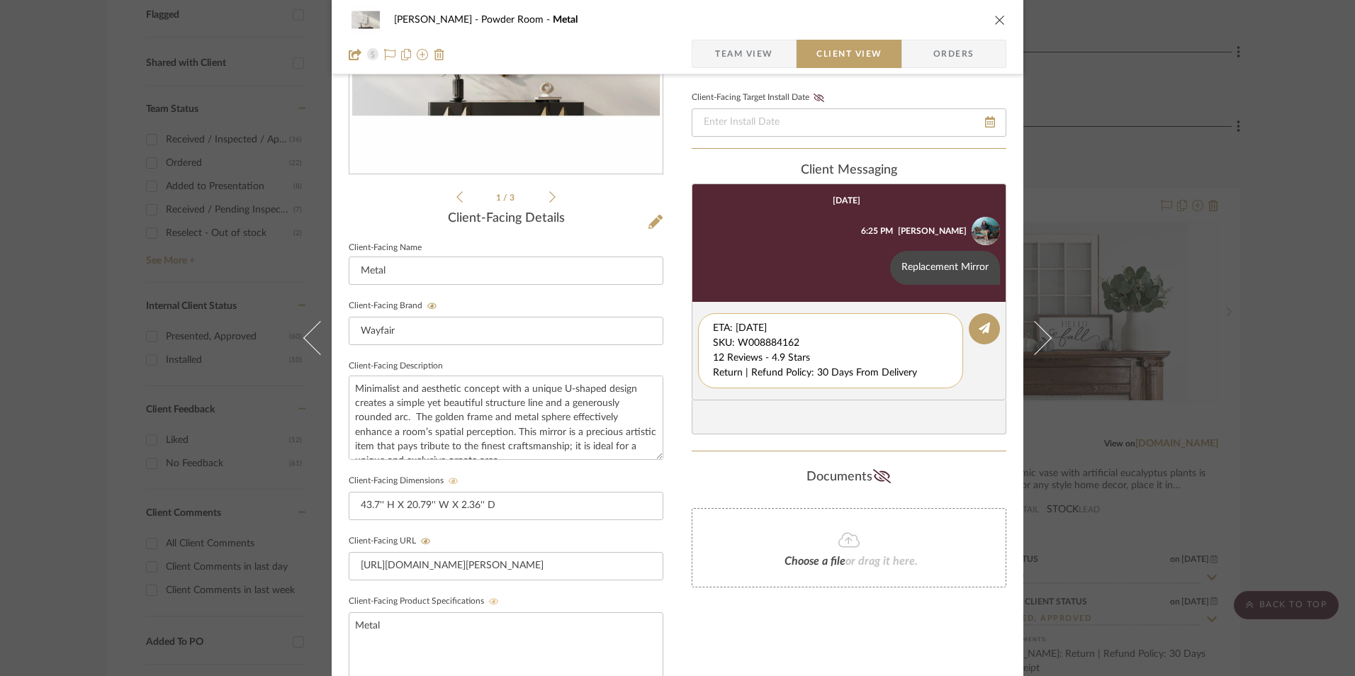
click at [697, 314] on editor-of-message "ETA: [DATE] SKU: W008884162 12 Reviews - 4.9 Stars Return | Refund Policy: 30 D…" at bounding box center [849, 351] width 315 height 99
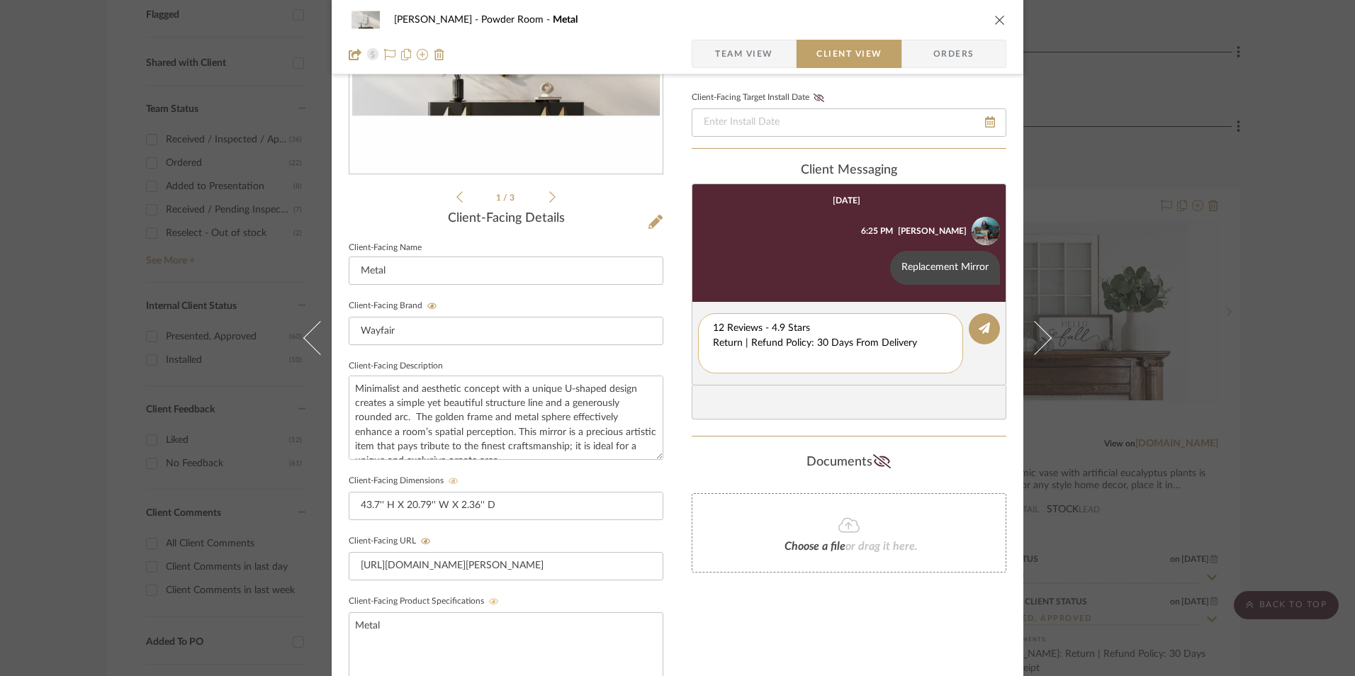
click at [713, 343] on textarea "12 Reviews - 4.9 Stars Return | Refund Policy: 30 Days From Delivery" at bounding box center [830, 343] width 235 height 45
drag, startPoint x: 716, startPoint y: 342, endPoint x: 688, endPoint y: 341, distance: 28.4
click at [692, 341] on editor-of-message "12 Reviews - 4.9 Stars Return | Refund Policy: 30 Days From Delivery" at bounding box center [849, 336] width 315 height 69
type textarea "12 Reviews - 4.9 Stars"
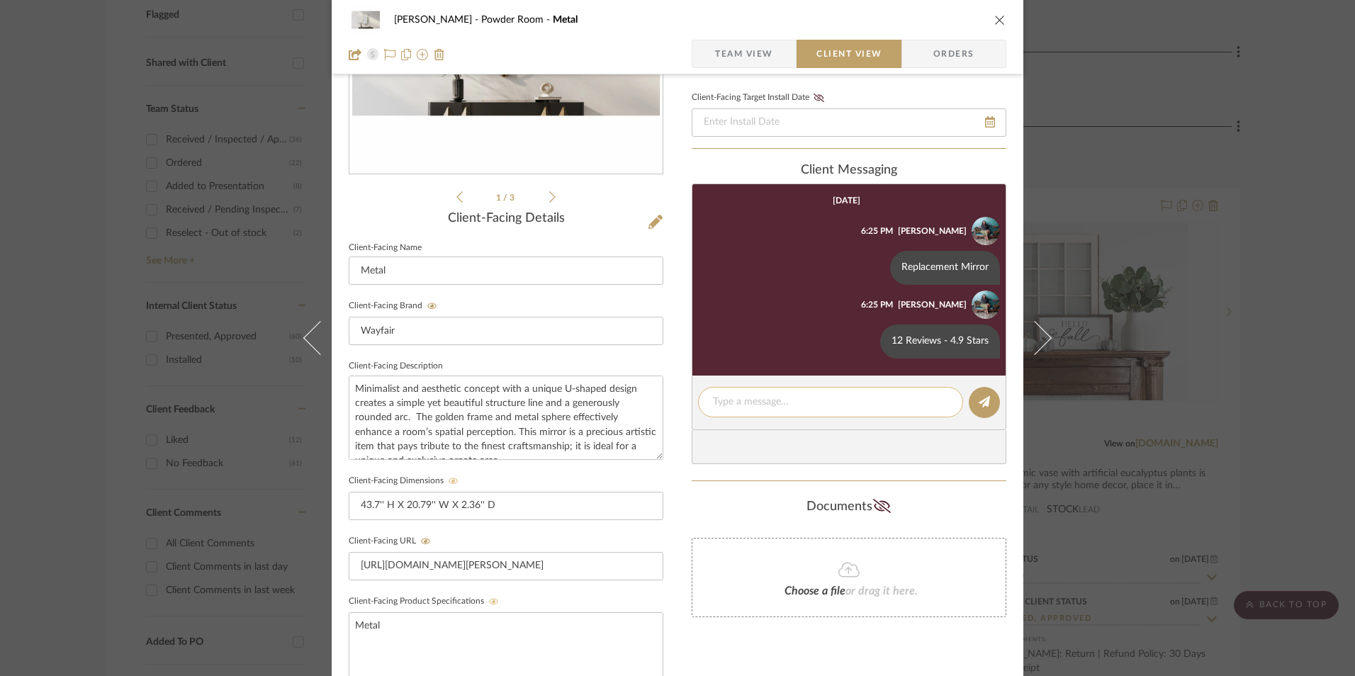
click at [741, 398] on textarea at bounding box center [830, 402] width 235 height 15
paste textarea "Return | Refund Policy: 30 Days From Delivery"
type textarea "Return | Refund Policy: 30 Days From Delivery"
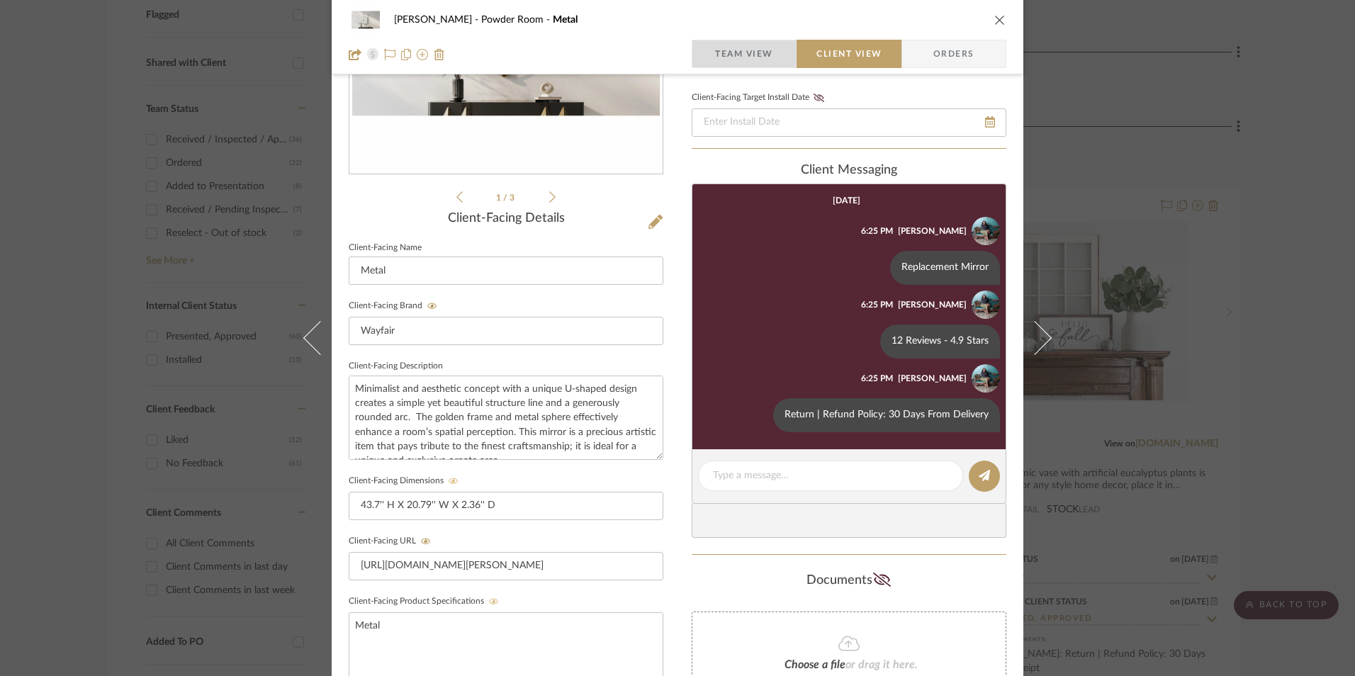
click at [749, 49] on span "Team View" at bounding box center [744, 54] width 58 height 28
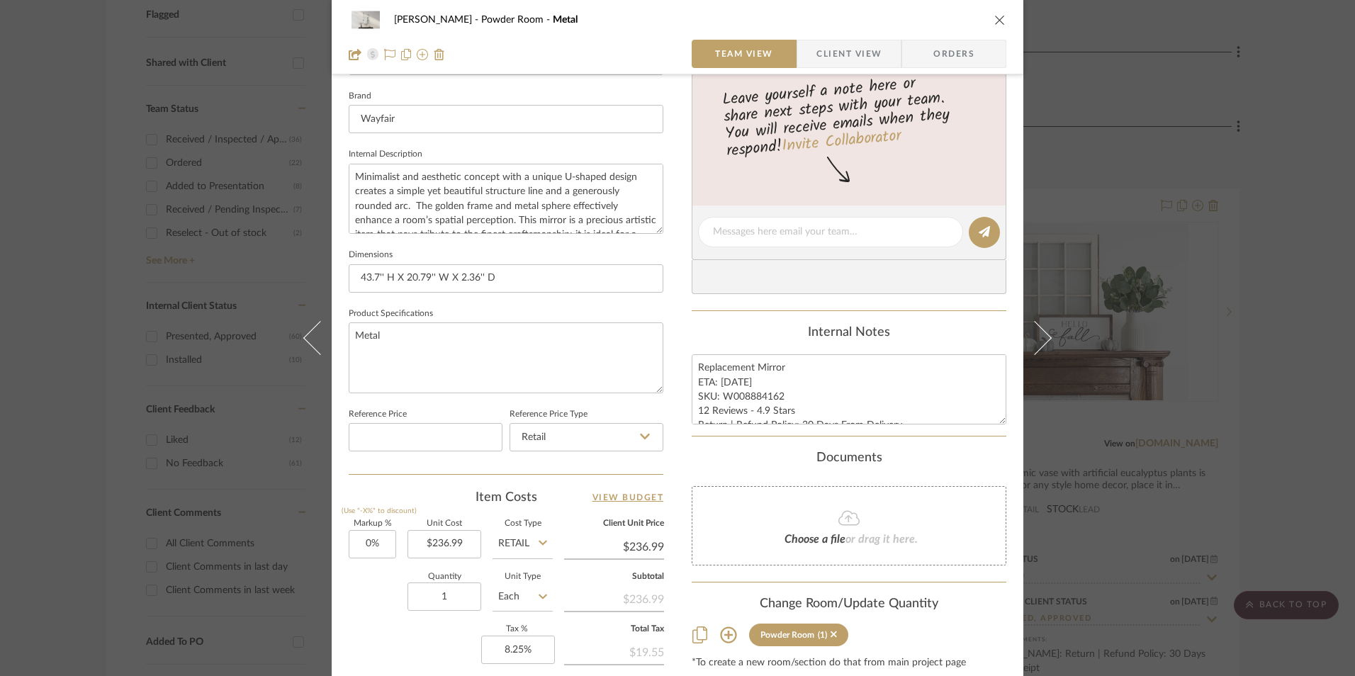
scroll to position [643, 0]
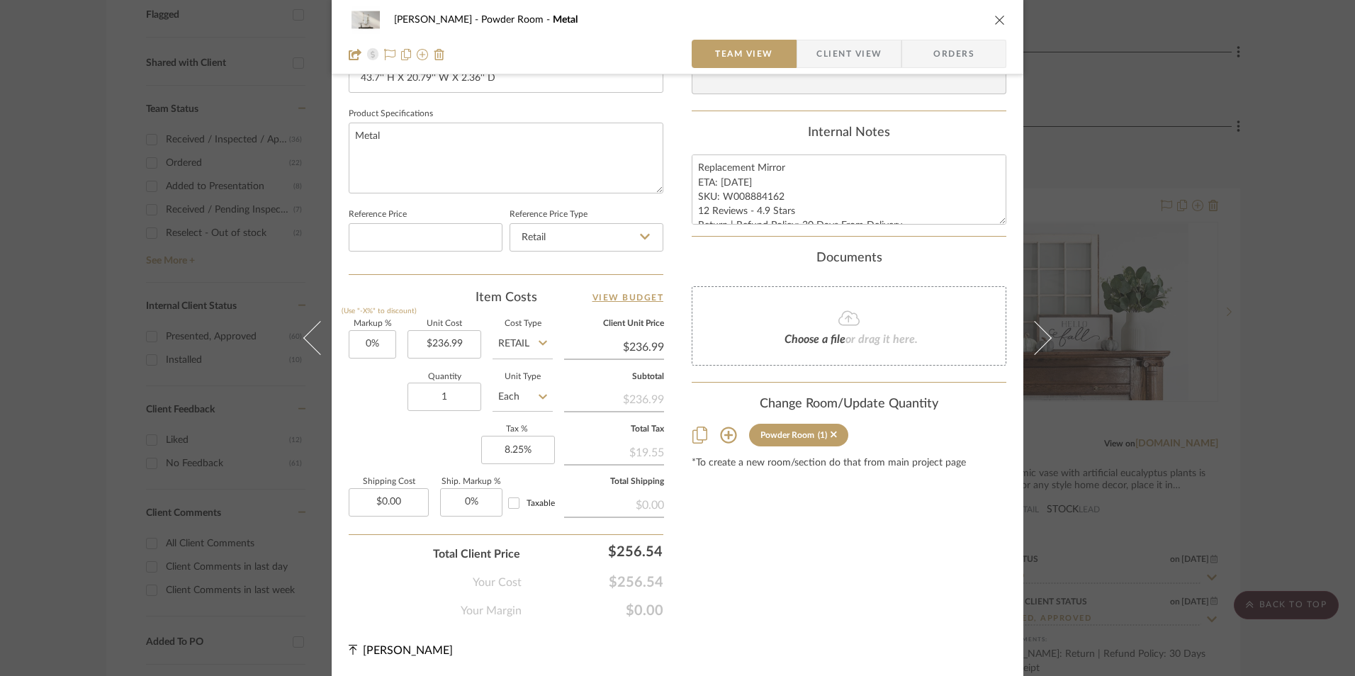
click at [1206, 437] on div "[PERSON_NAME] Powder Room Metal Team View Client View Orders 1 / 3 Team-Facing …" at bounding box center [677, 338] width 1355 height 676
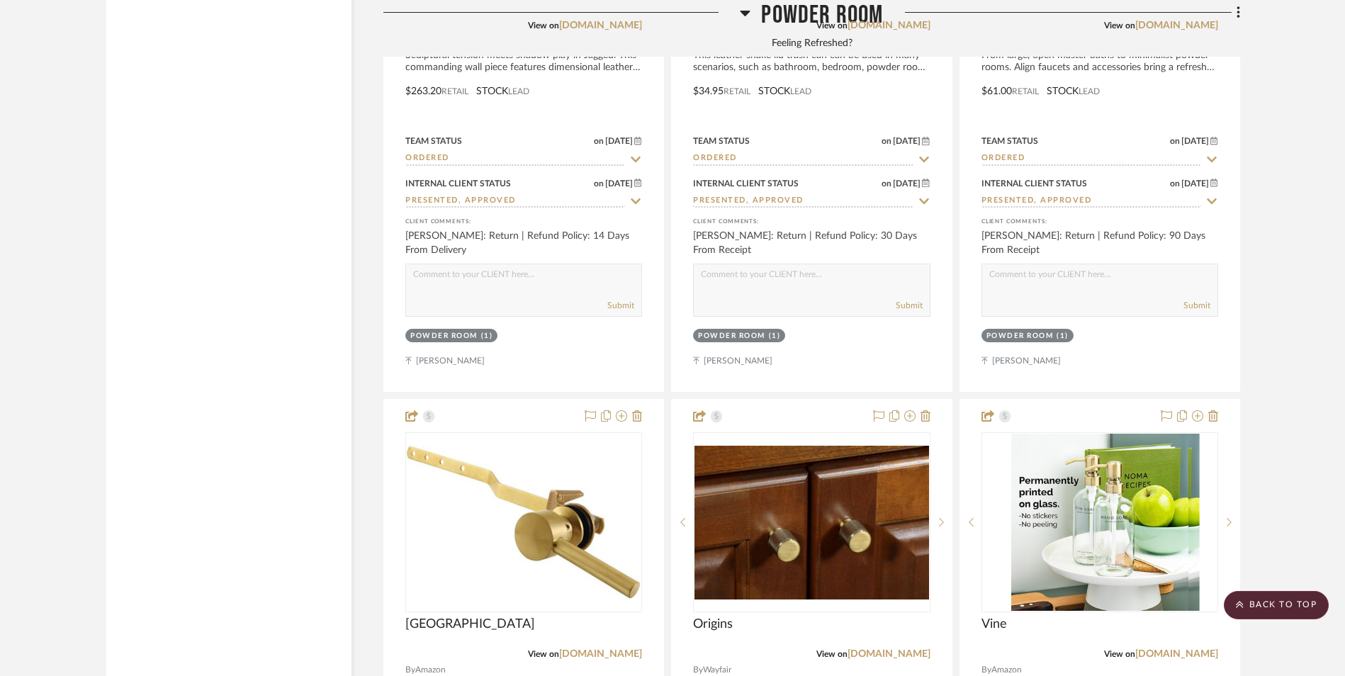
scroll to position [3348, 0]
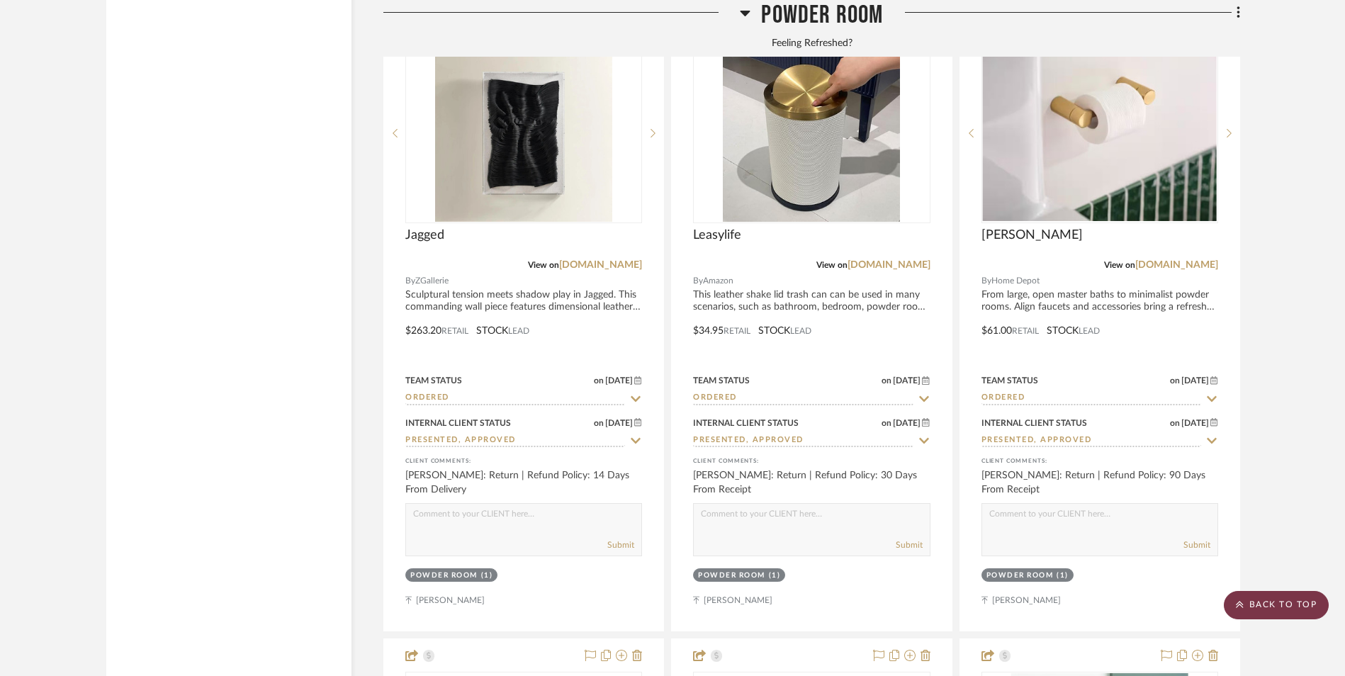
click at [1291, 605] on scroll-to-top-button "BACK TO TOP" at bounding box center [1276, 605] width 105 height 28
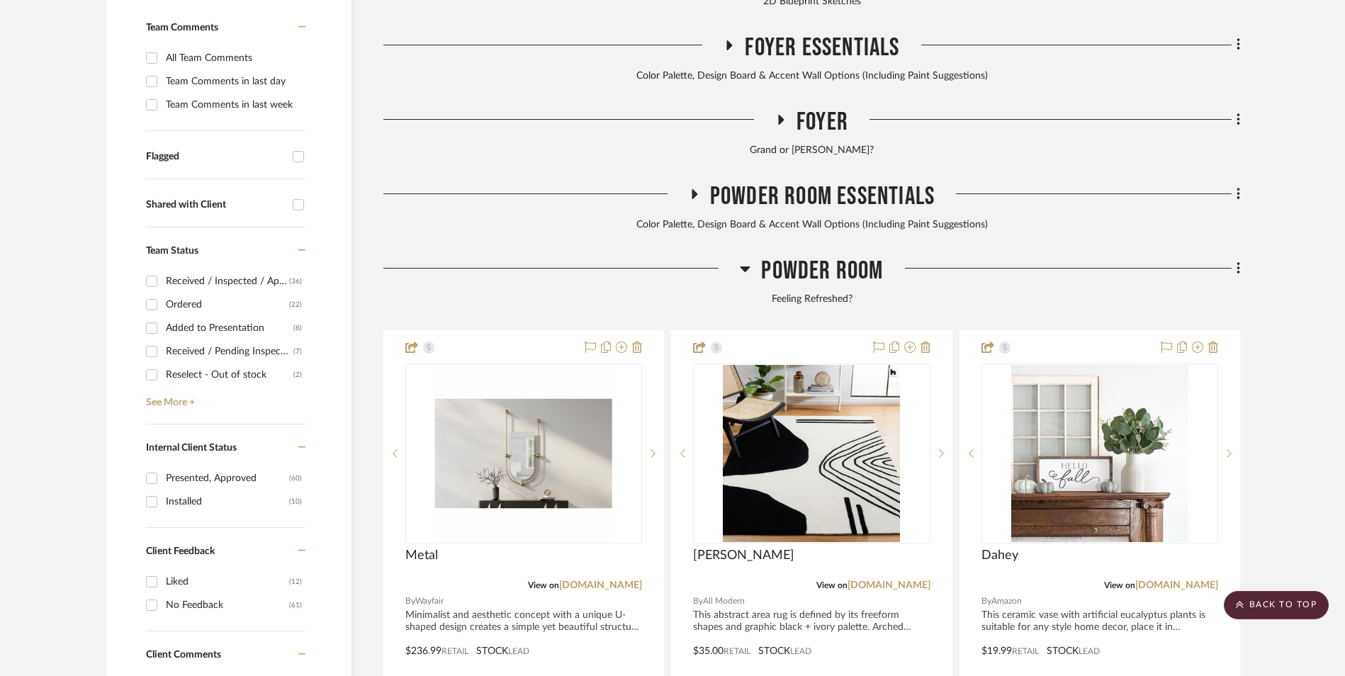
scroll to position [709, 0]
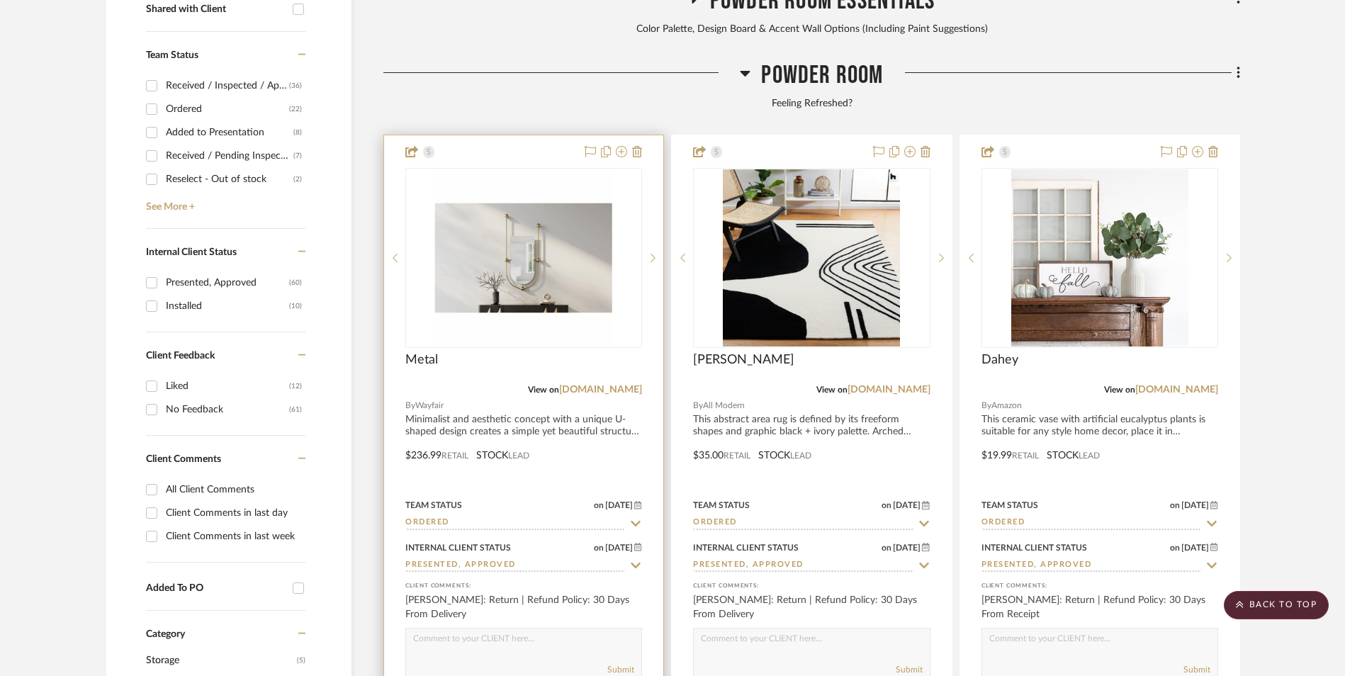
click at [527, 195] on img "0" at bounding box center [523, 257] width 177 height 177
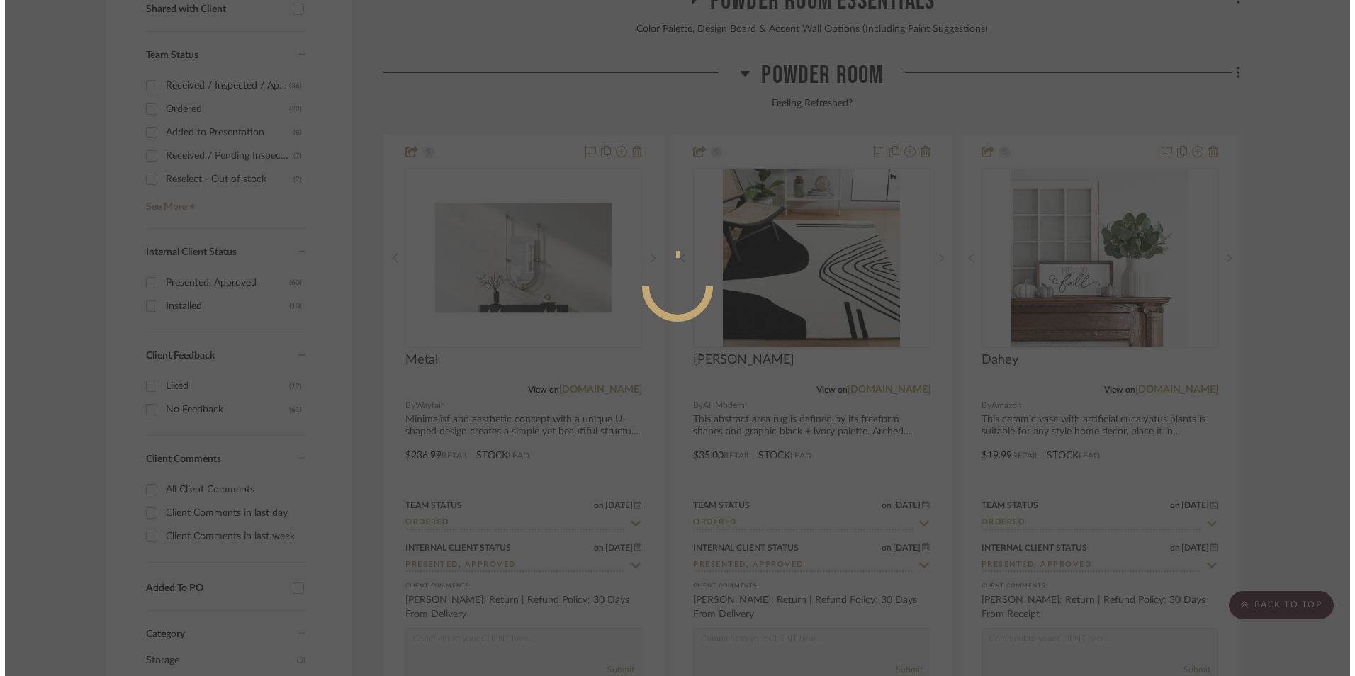
scroll to position [0, 0]
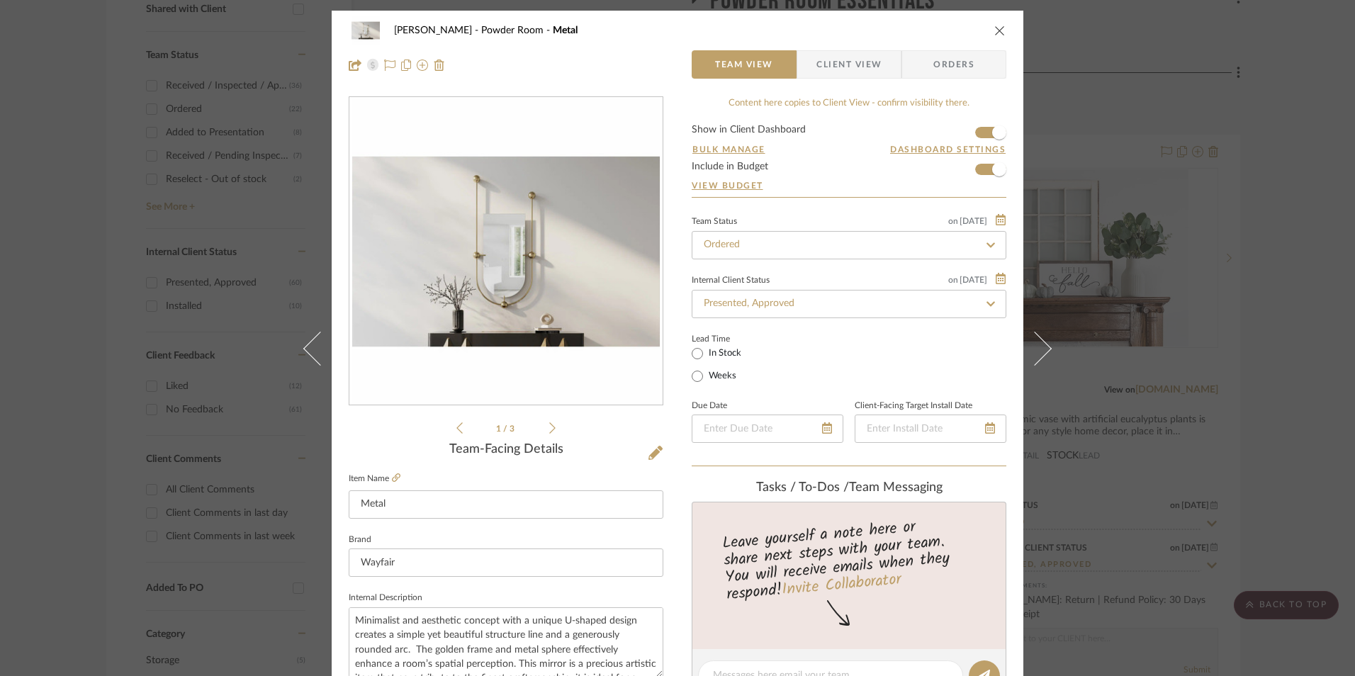
click at [395, 478] on icon at bounding box center [396, 477] width 9 height 9
click at [994, 34] on icon "close" at bounding box center [999, 30] width 11 height 11
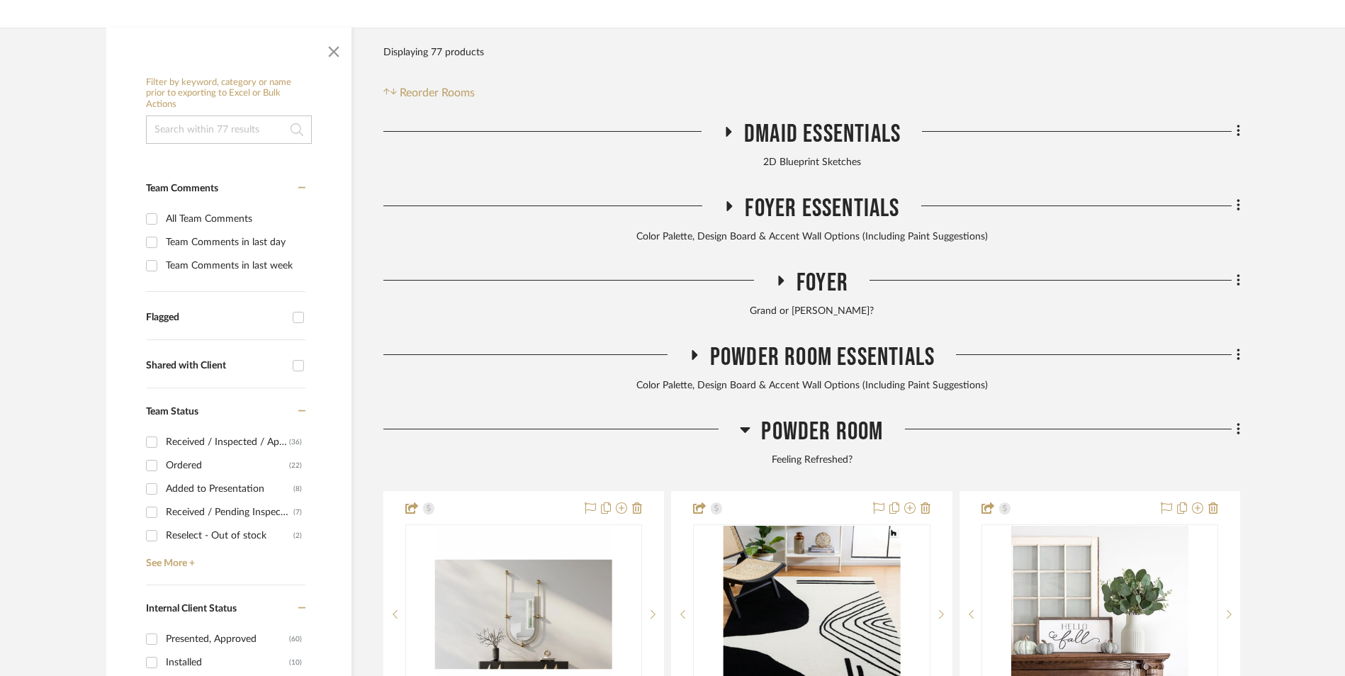
scroll to position [354, 0]
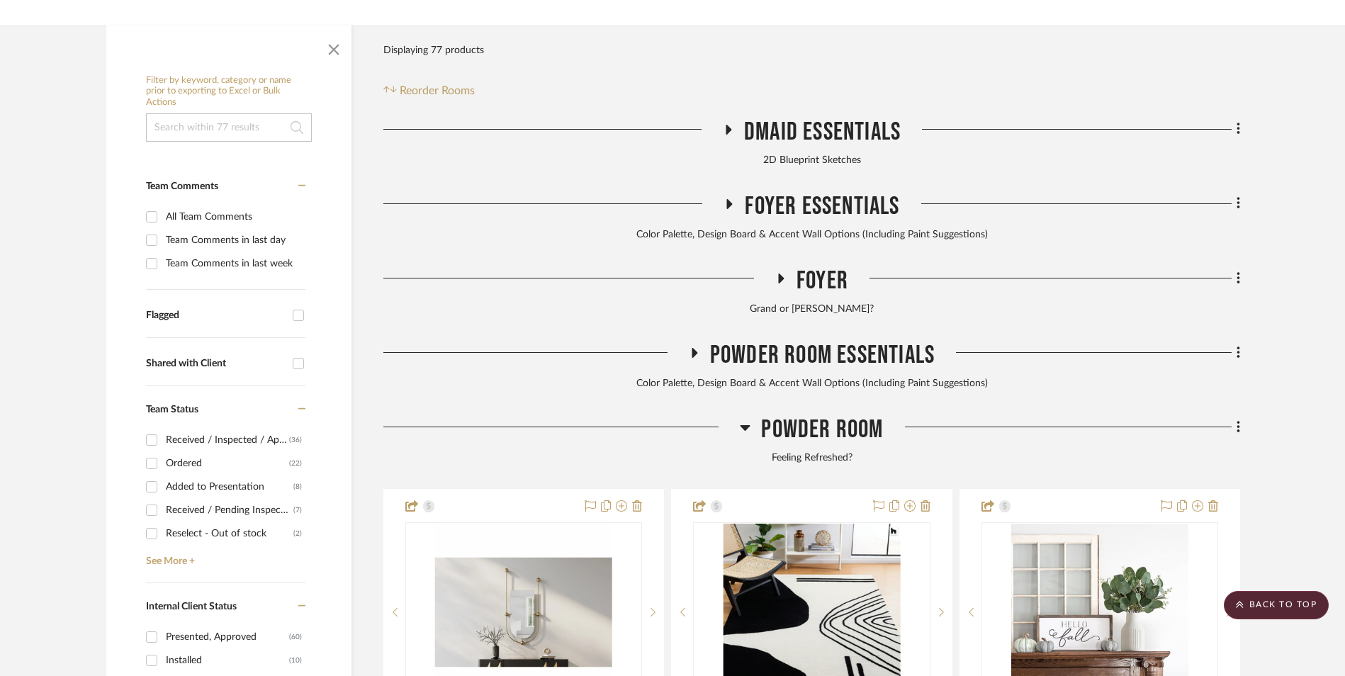
click at [750, 419] on icon at bounding box center [745, 427] width 11 height 17
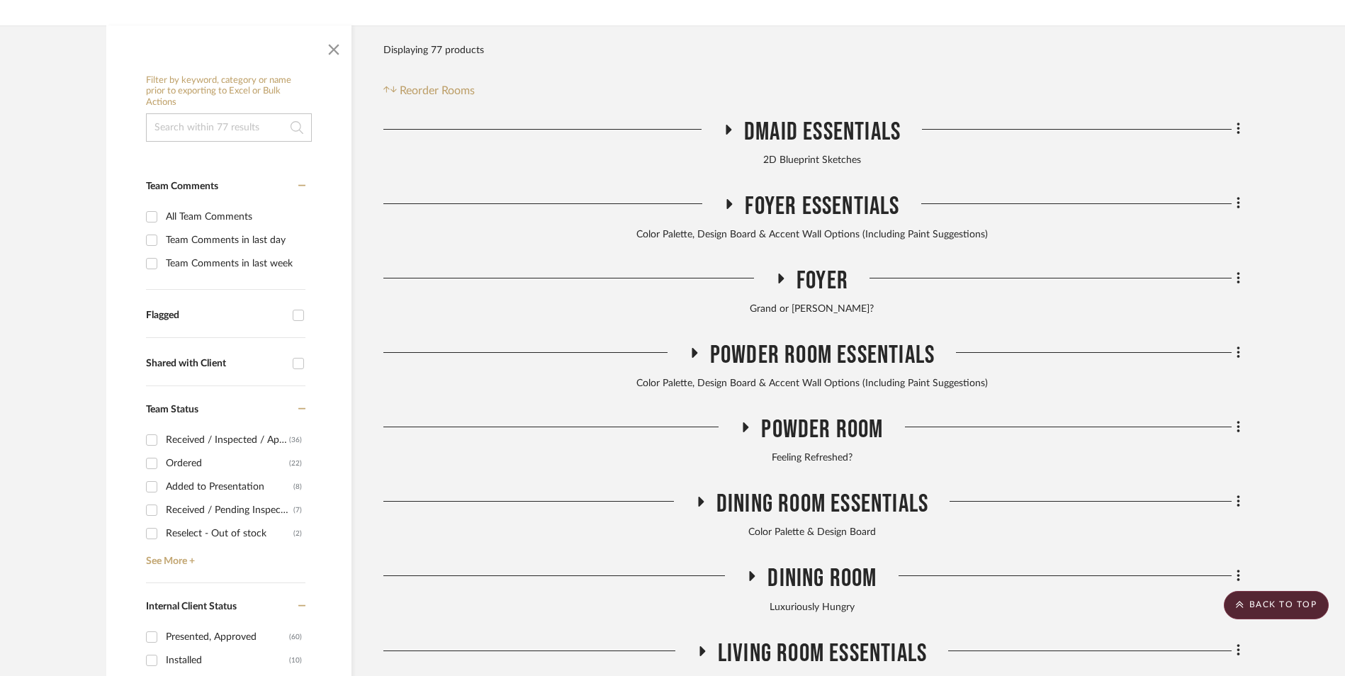
click at [692, 348] on icon at bounding box center [695, 353] width 6 height 10
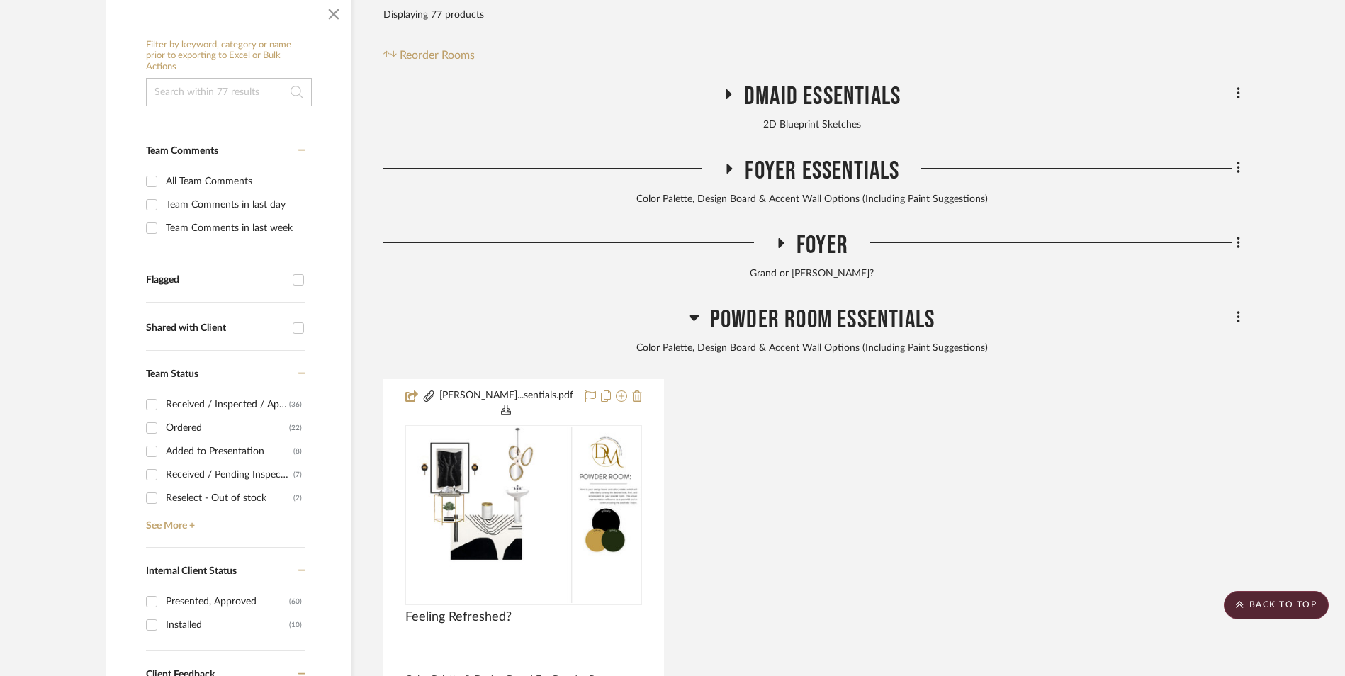
scroll to position [425, 0]
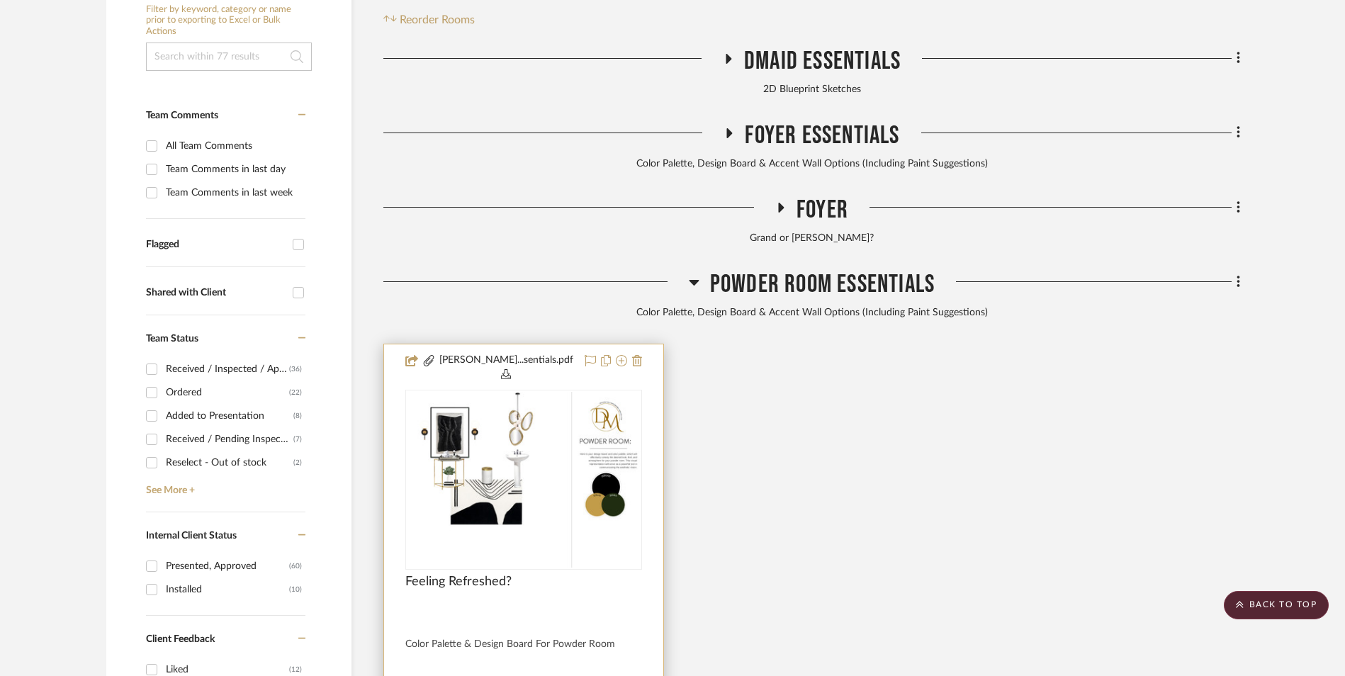
click at [525, 392] on img "0" at bounding box center [524, 480] width 234 height 176
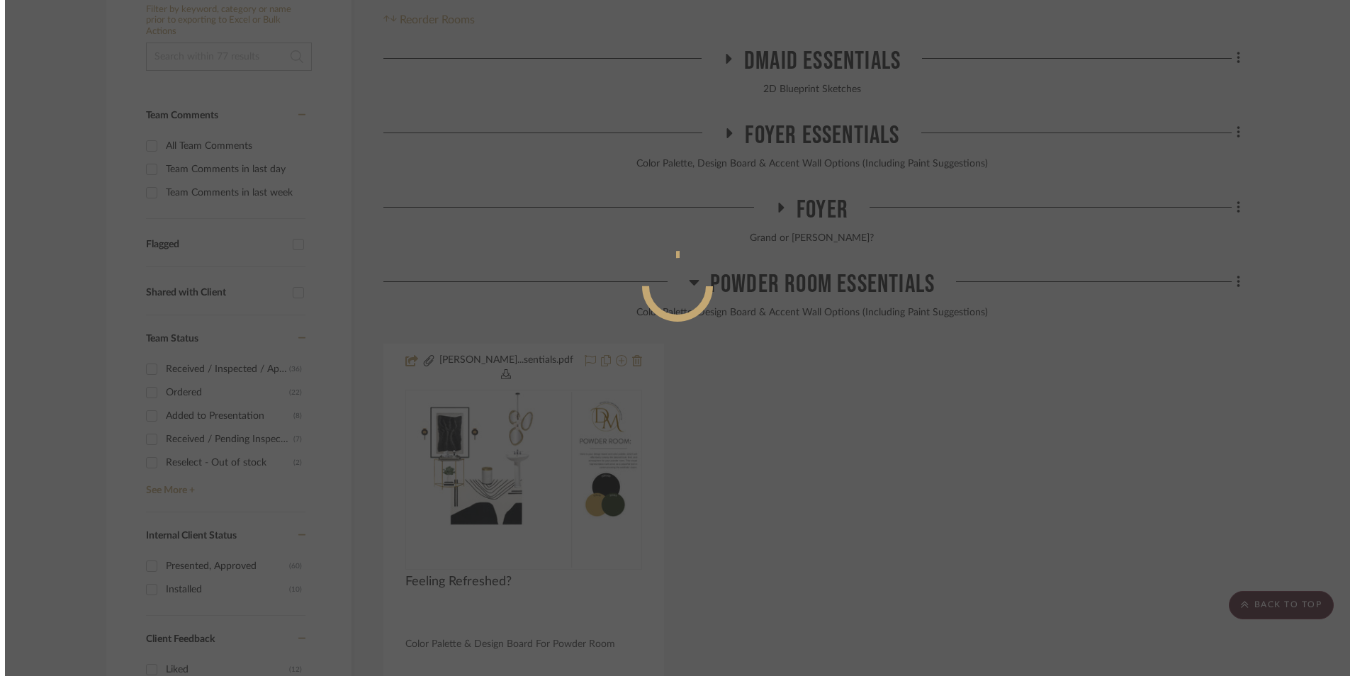
scroll to position [0, 0]
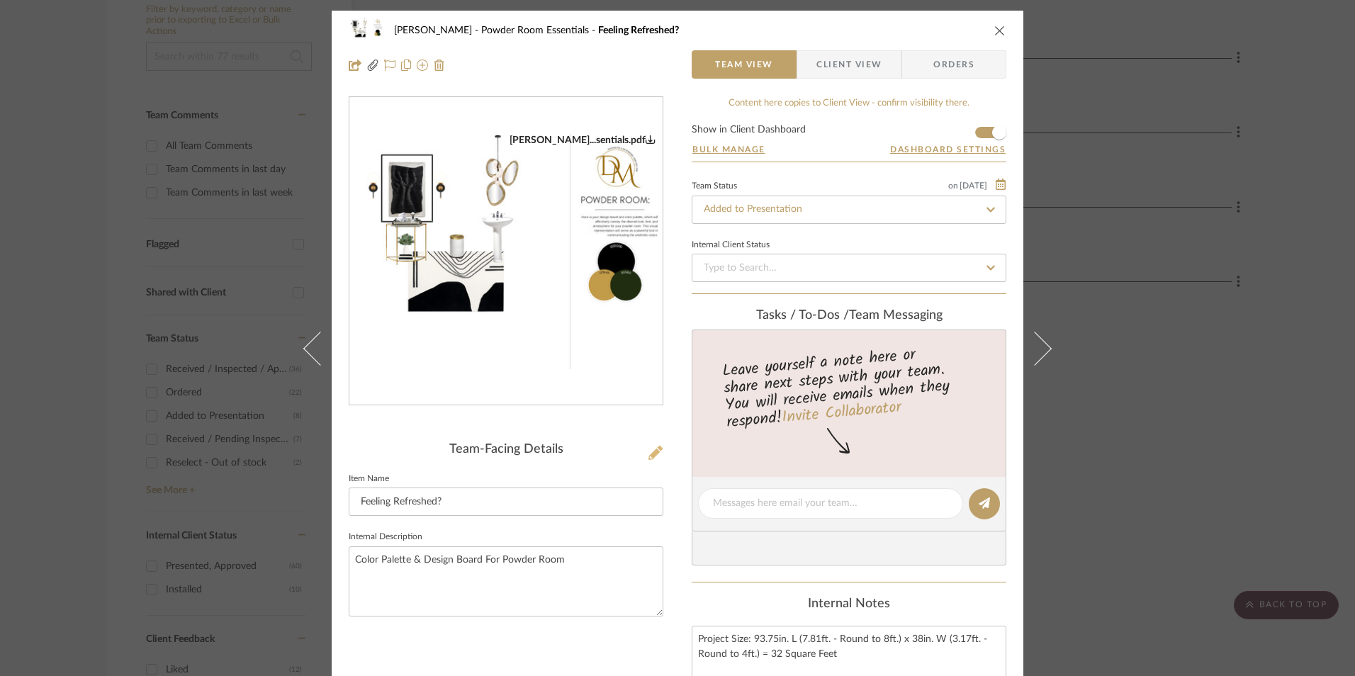
click at [648, 452] on icon at bounding box center [655, 453] width 14 height 14
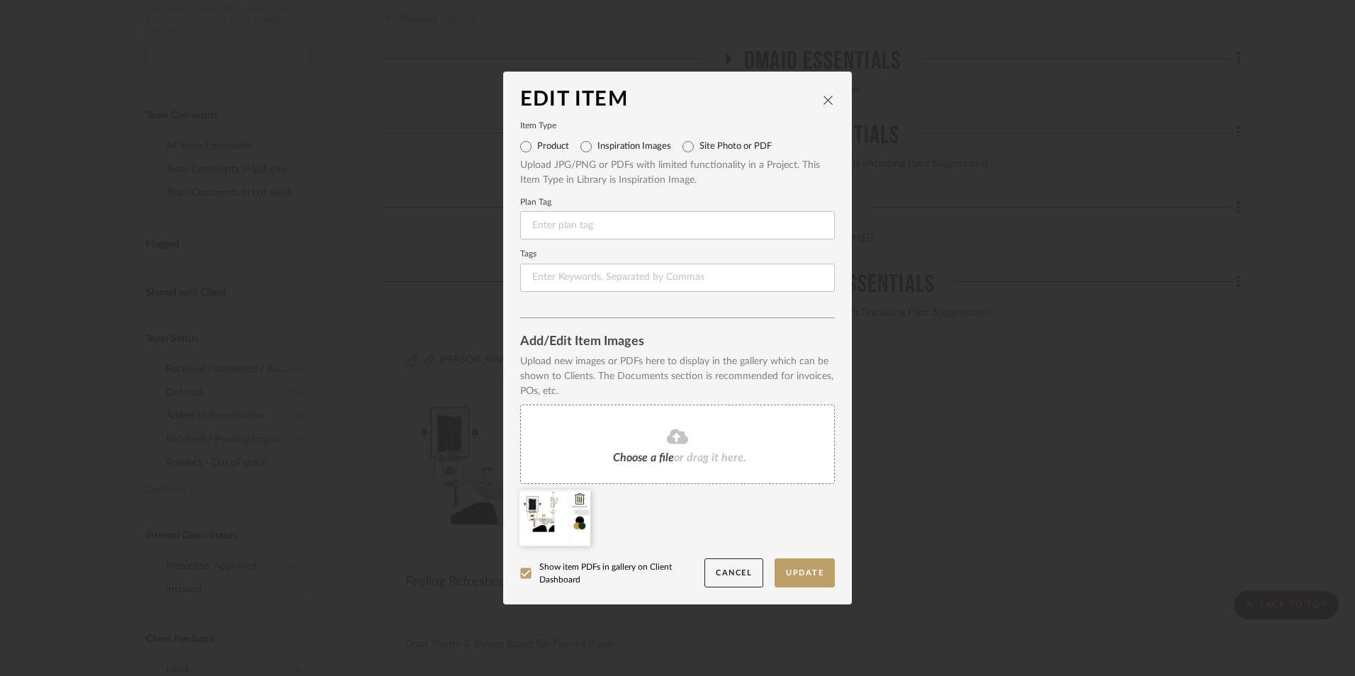
click at [576, 500] on icon at bounding box center [580, 498] width 10 height 11
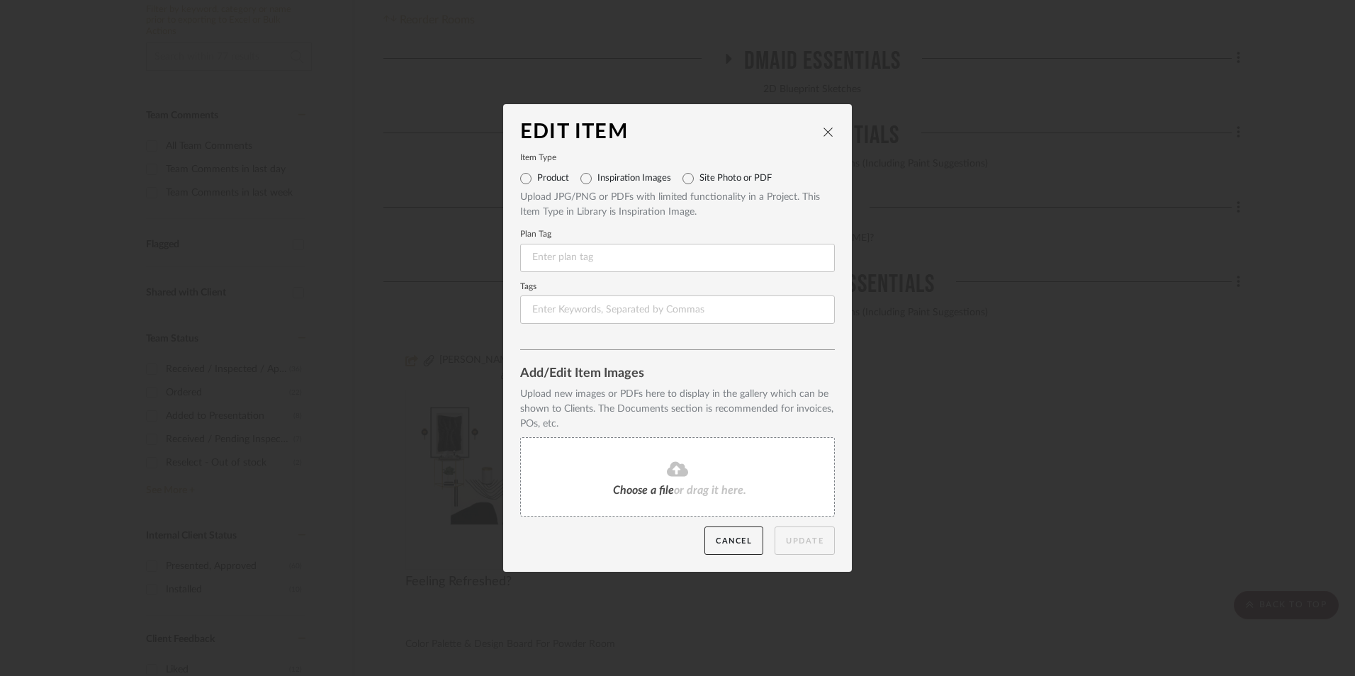
click at [670, 473] on icon at bounding box center [677, 469] width 21 height 17
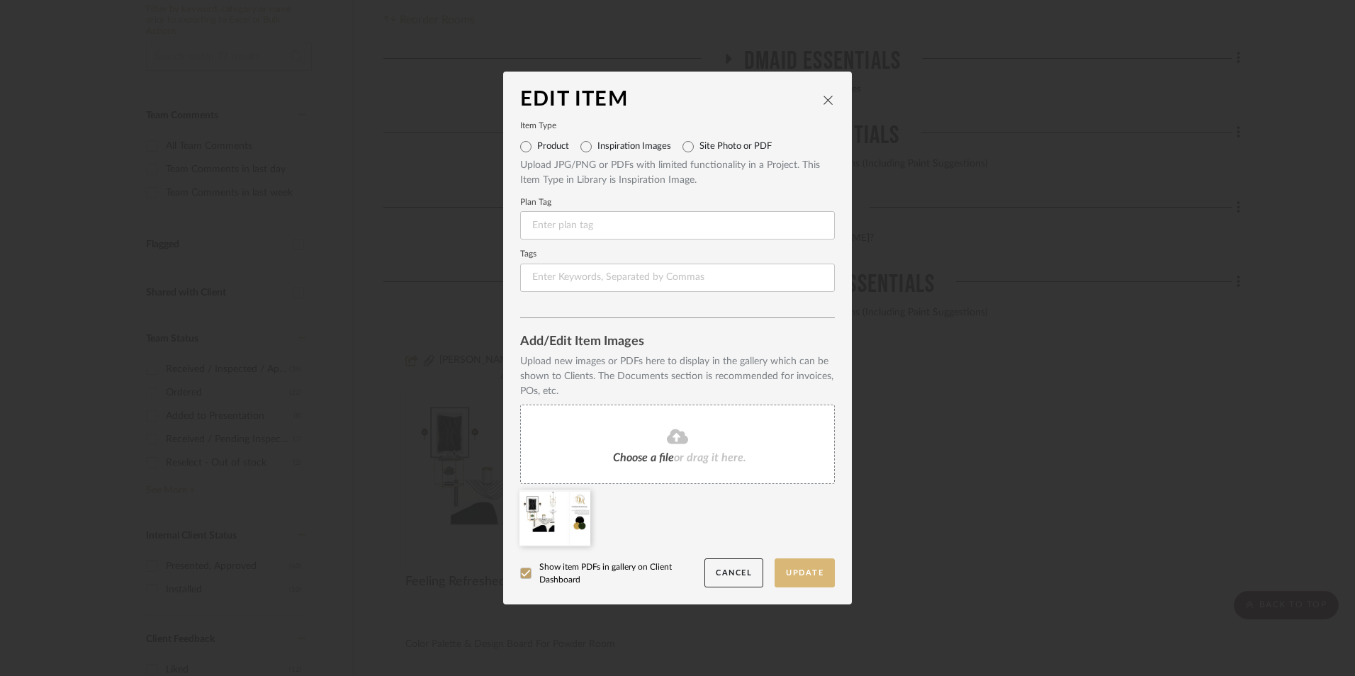
click at [802, 568] on button "Update" at bounding box center [805, 572] width 60 height 29
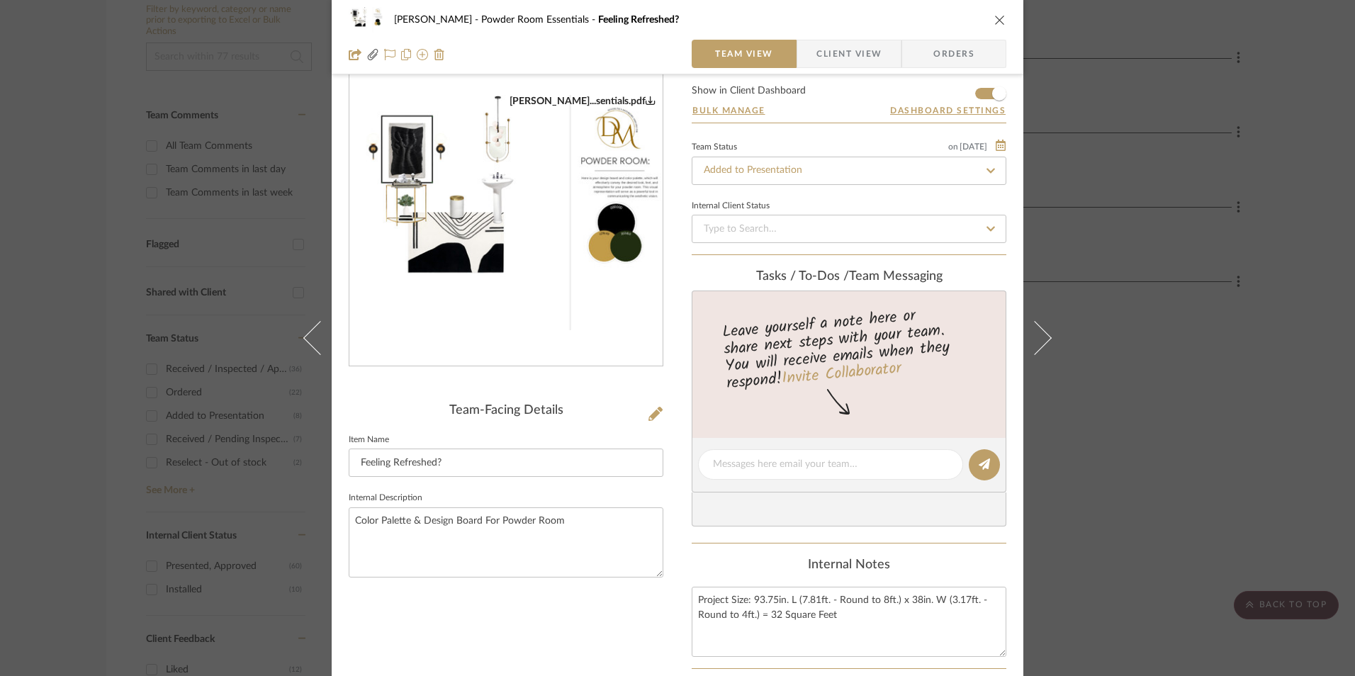
scroll to position [71, 0]
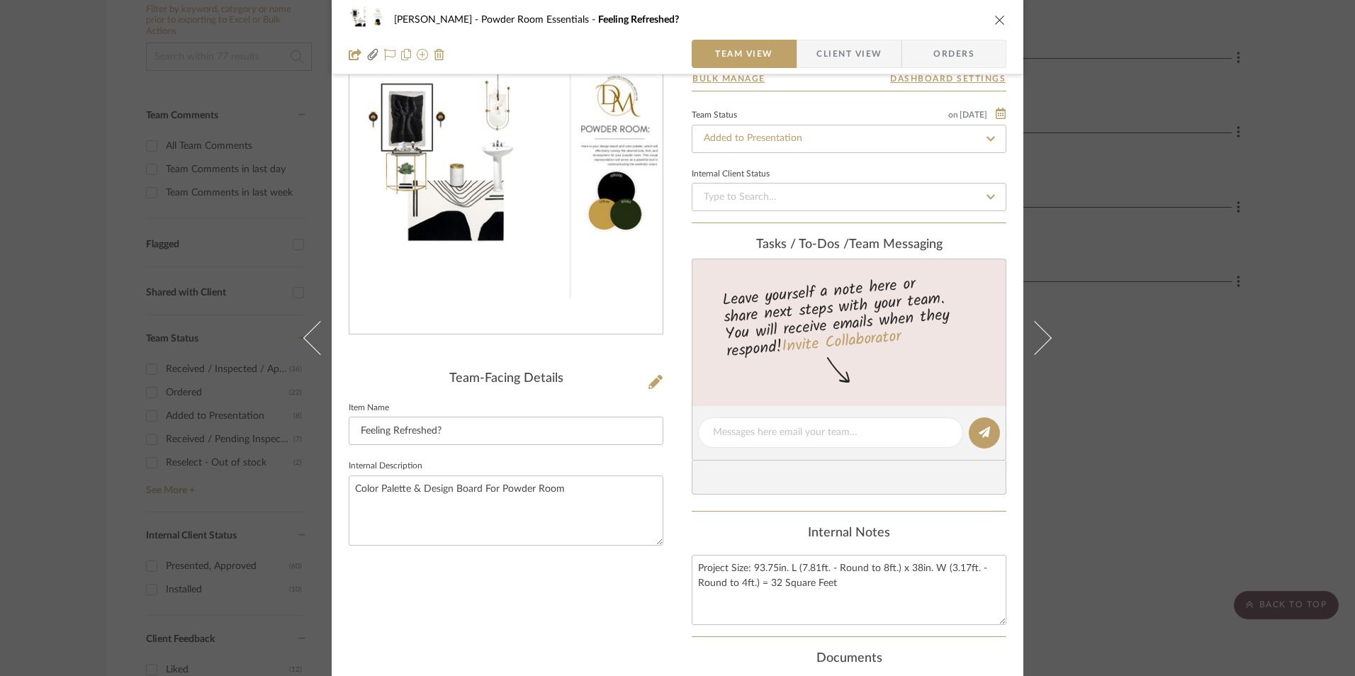
click at [994, 23] on icon "close" at bounding box center [999, 19] width 11 height 11
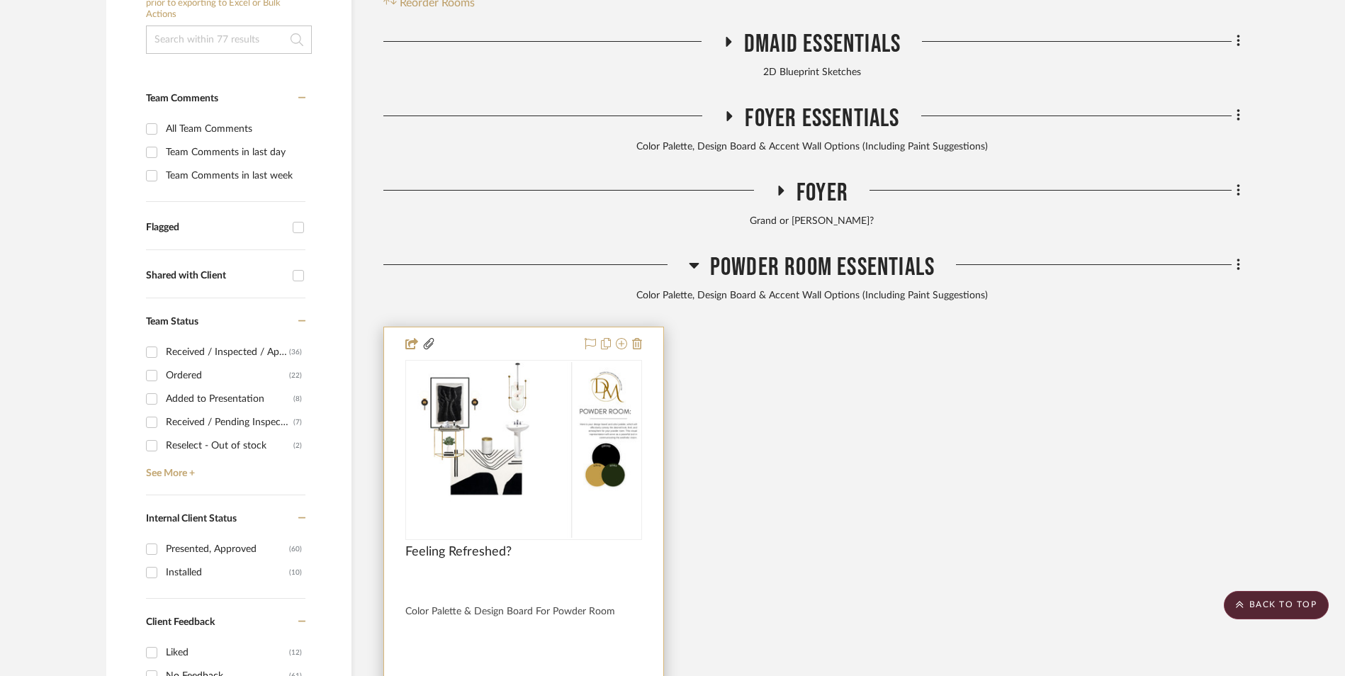
scroll to position [567, 0]
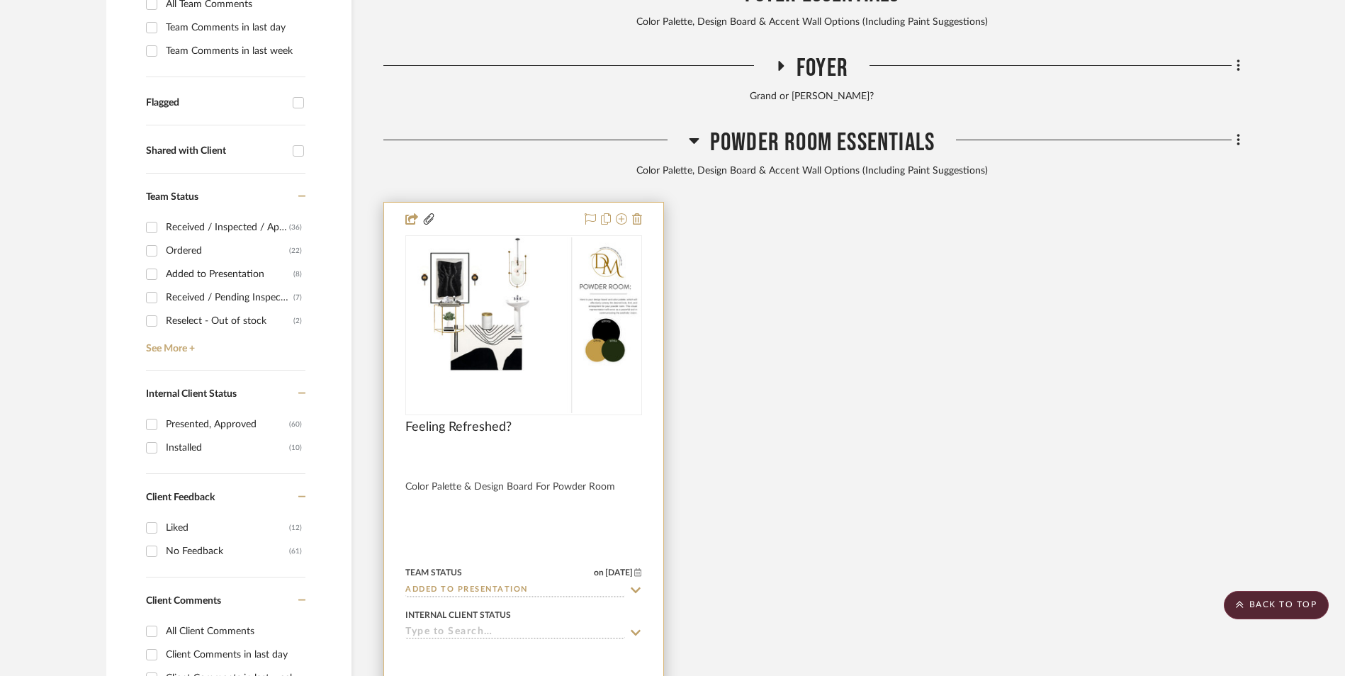
click at [505, 626] on input at bounding box center [515, 632] width 220 height 13
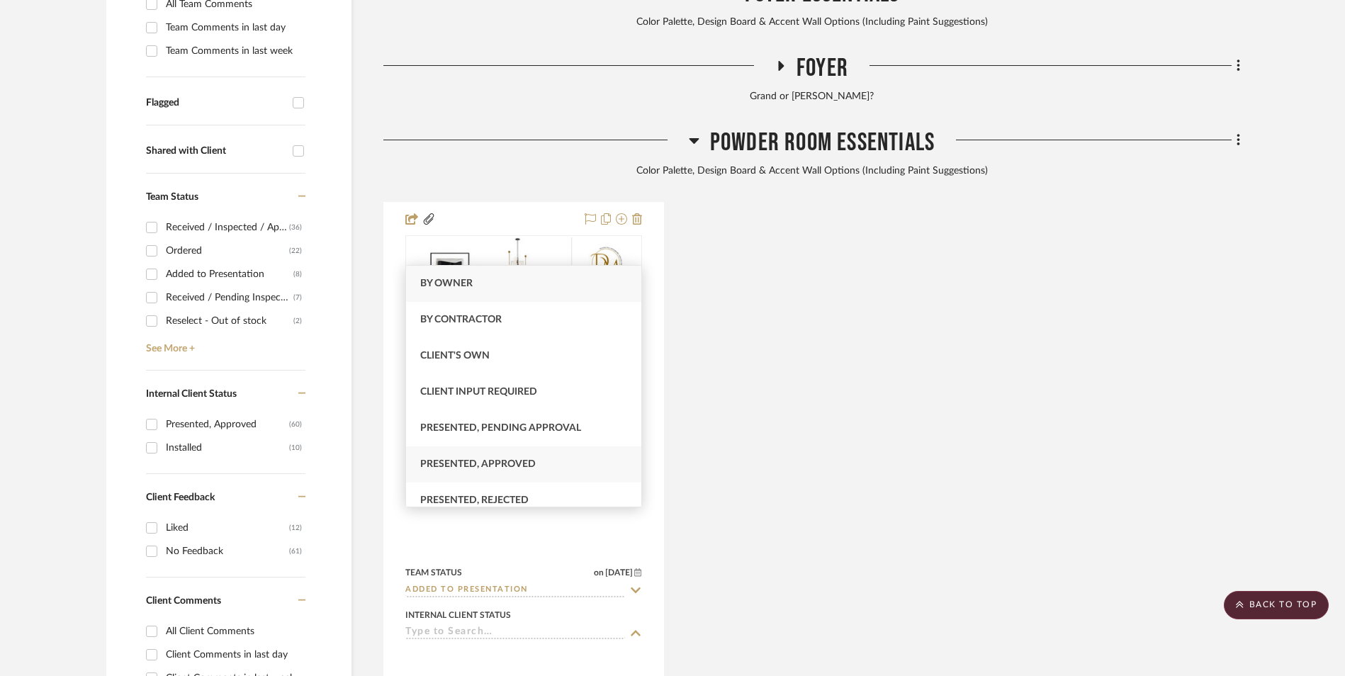
click at [534, 463] on div "Presented, Approved" at bounding box center [523, 464] width 235 height 36
type input "[DATE]"
type input "Presented, Approved"
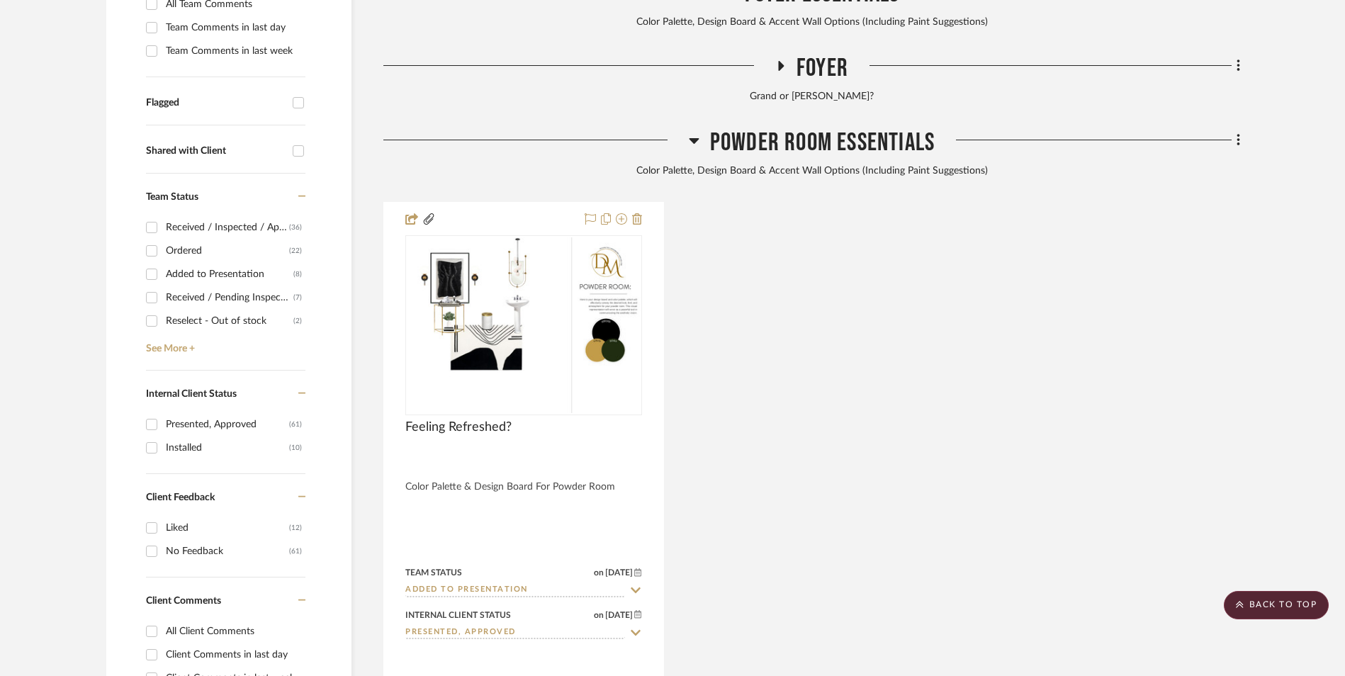
click at [802, 476] on div "Feeling Refreshed? By Unknown Color Palette & Design Board For Powder Room Team…" at bounding box center [811, 513] width 857 height 622
click at [695, 138] on icon at bounding box center [694, 141] width 10 height 6
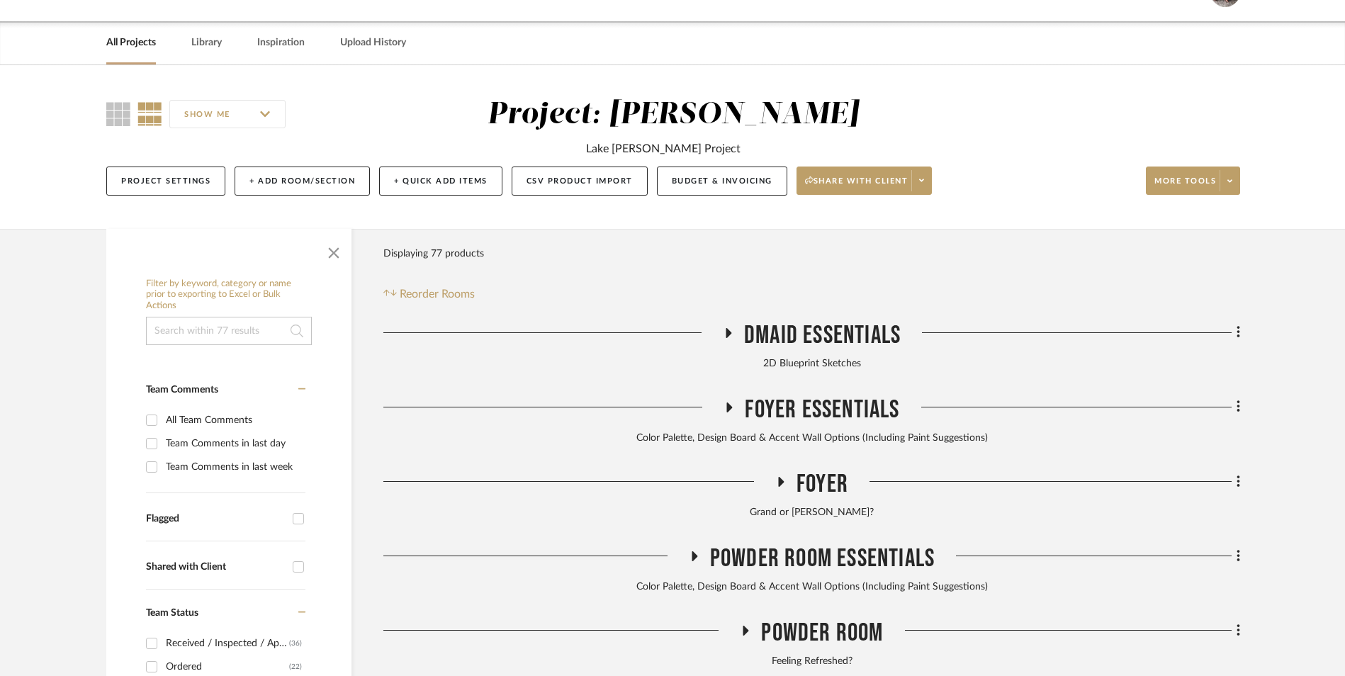
scroll to position [0, 0]
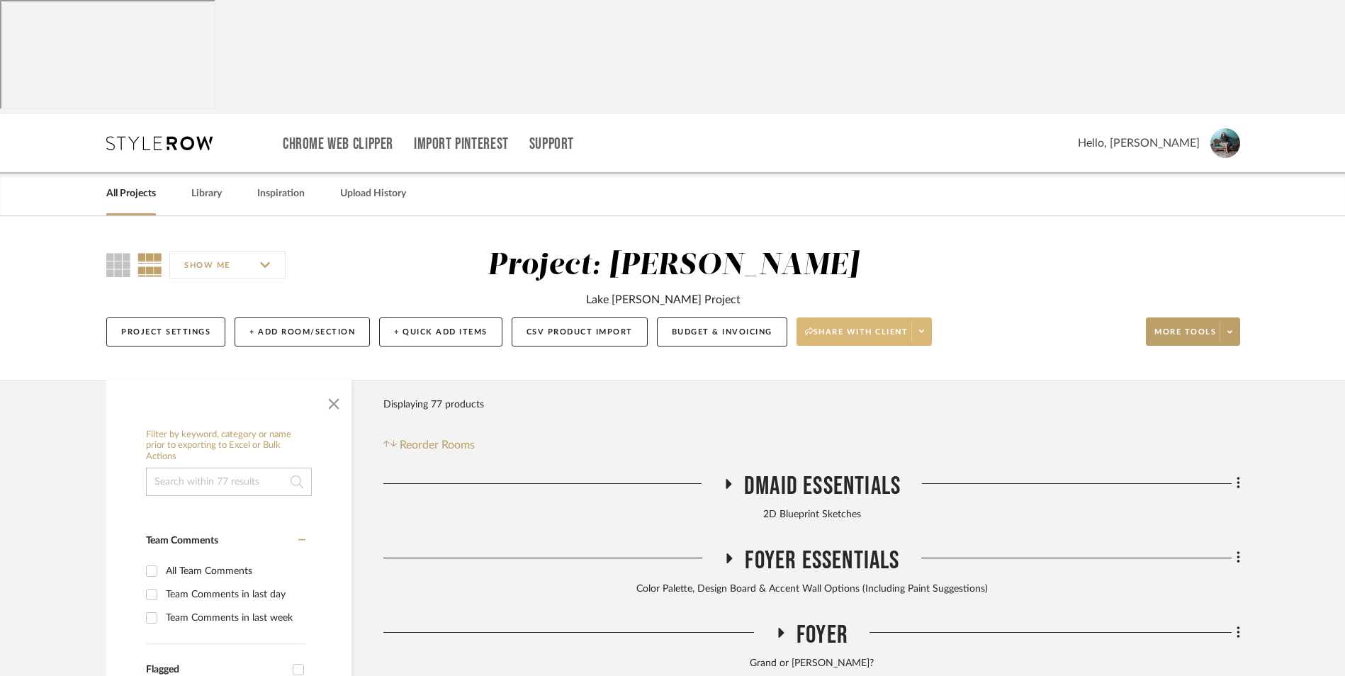
click at [927, 321] on span at bounding box center [921, 331] width 20 height 21
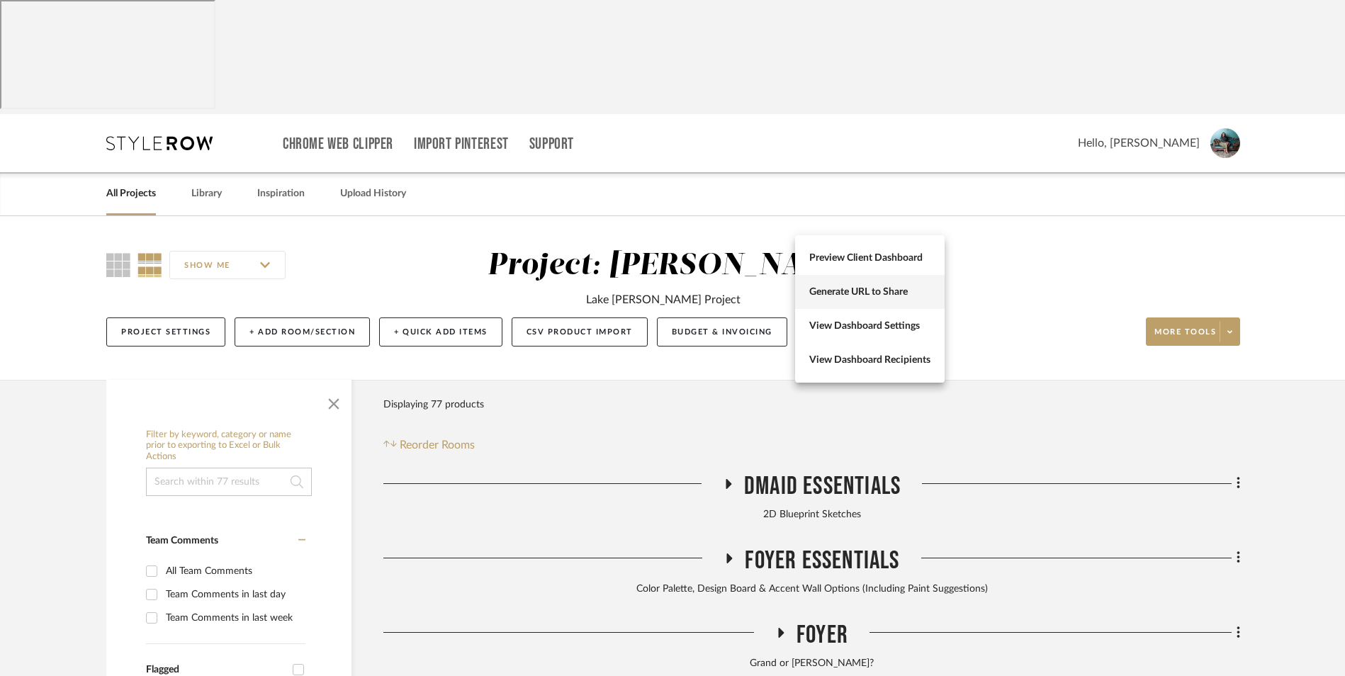
click at [916, 293] on span "Generate URL to Share" at bounding box center [869, 292] width 121 height 12
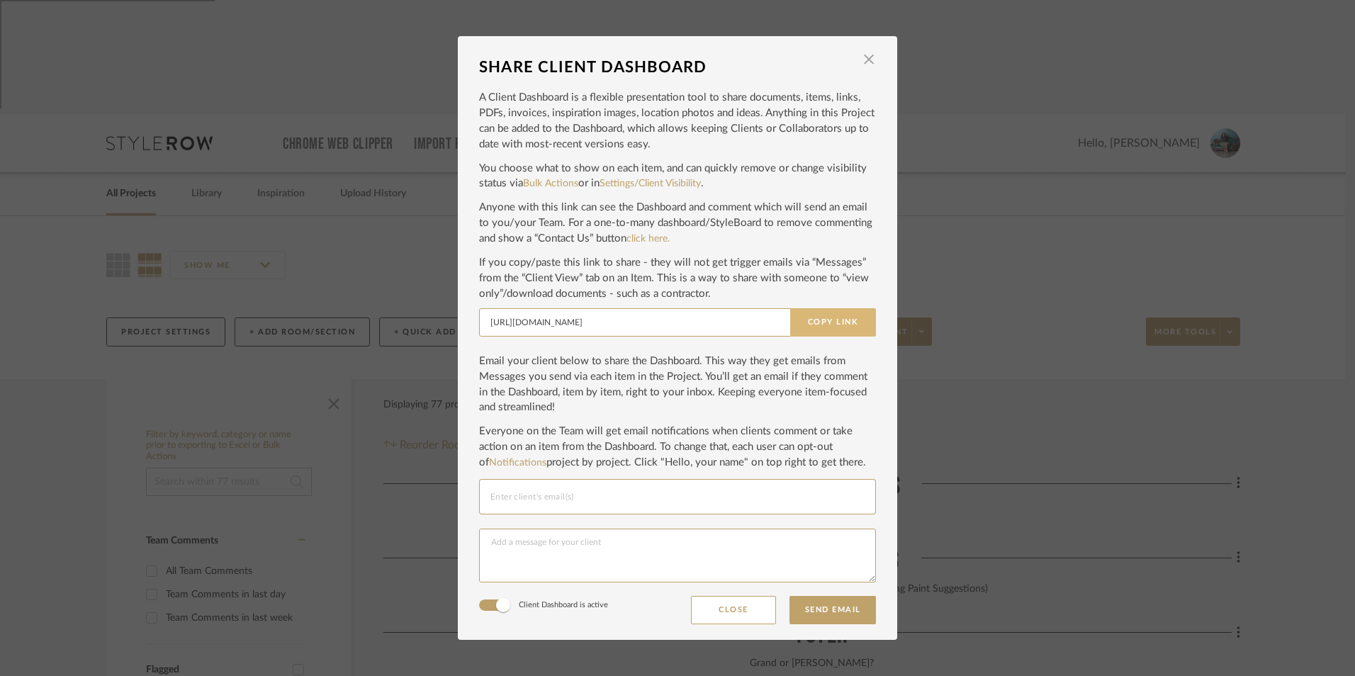
click at [823, 326] on button "Copy Link" at bounding box center [833, 322] width 86 height 28
click at [861, 58] on span "button" at bounding box center [869, 59] width 28 height 28
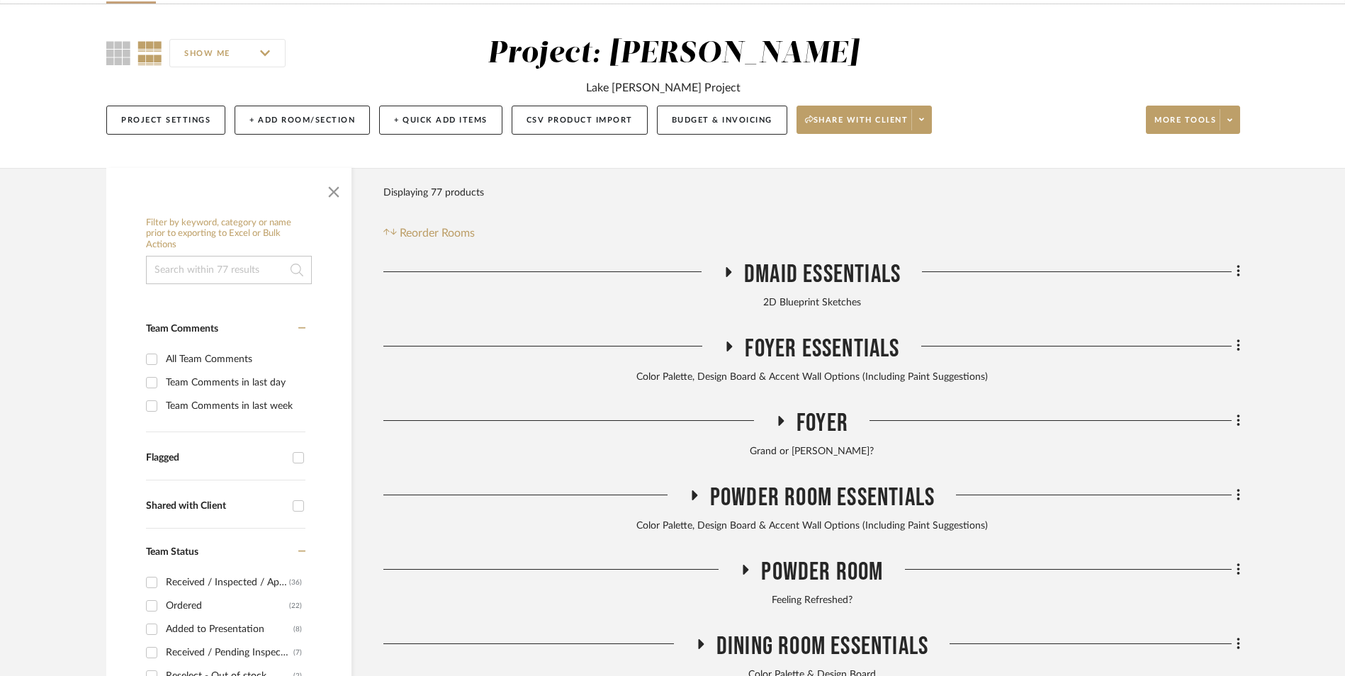
scroll to position [213, 0]
click at [697, 489] on icon at bounding box center [693, 494] width 17 height 11
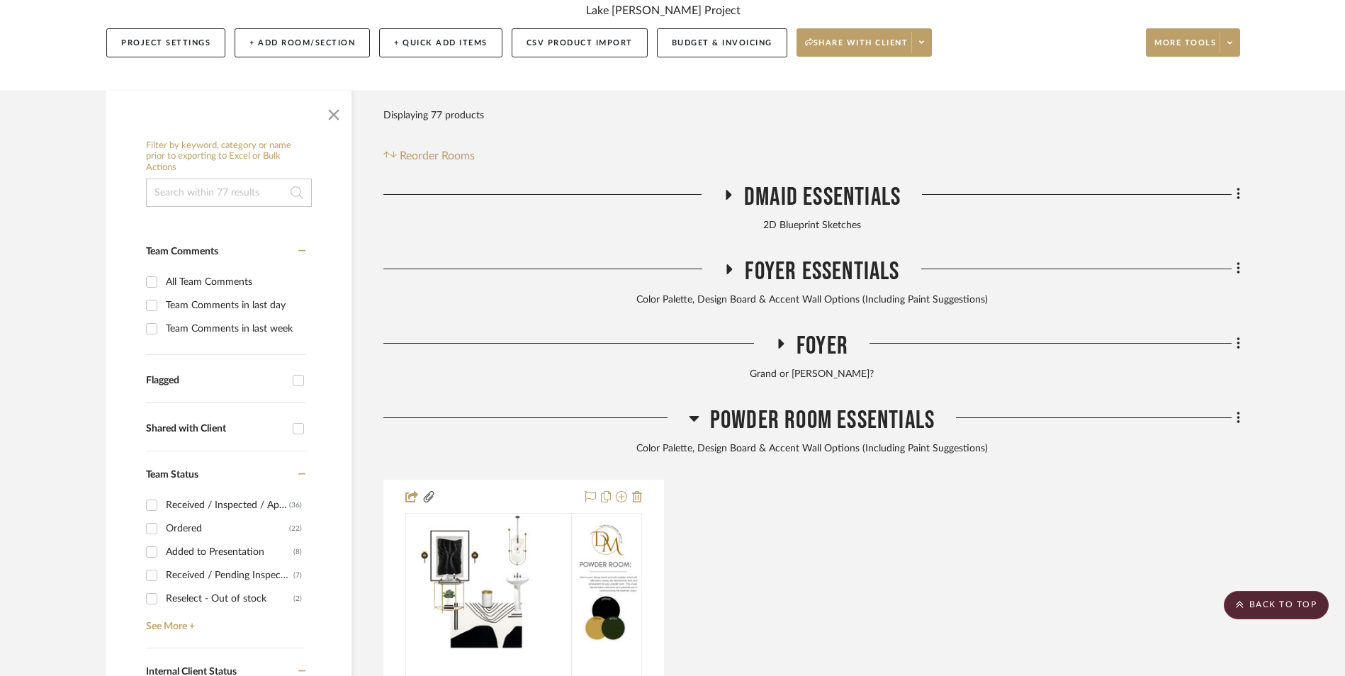
scroll to position [283, 0]
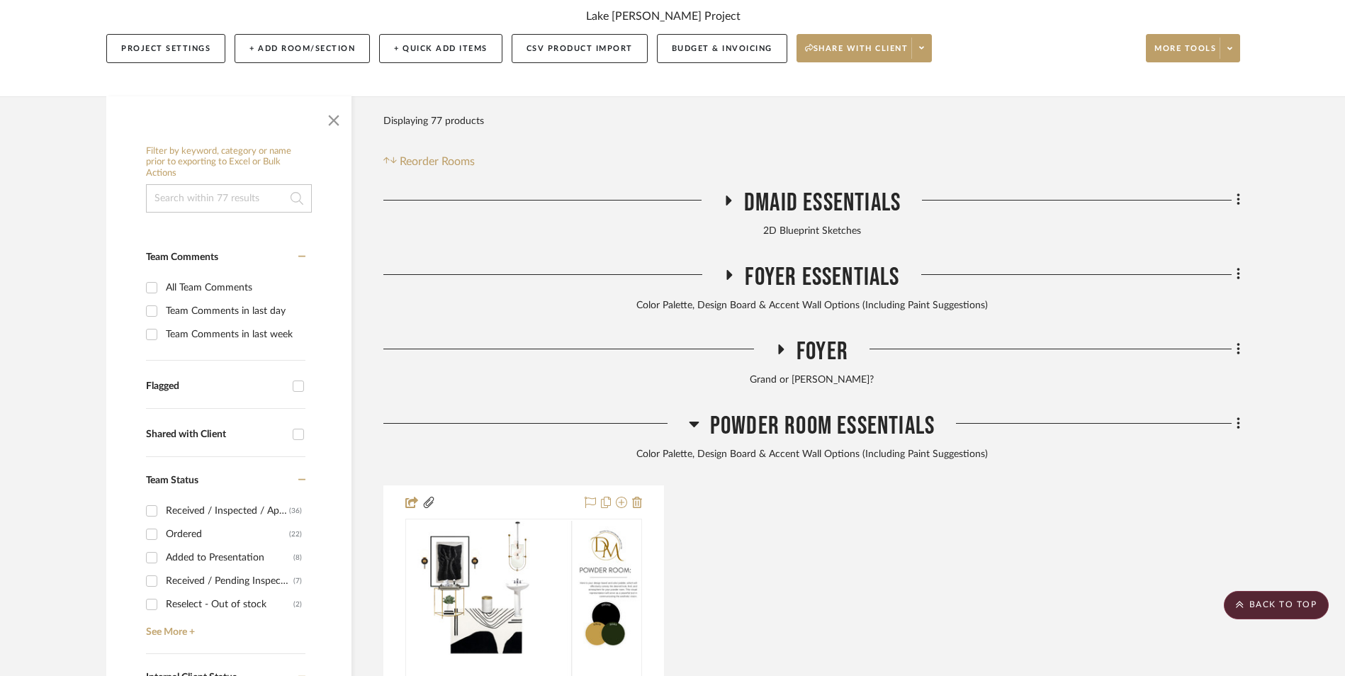
drag, startPoint x: 698, startPoint y: 309, endPoint x: 763, endPoint y: 339, distance: 71.3
click at [697, 415] on icon at bounding box center [694, 423] width 11 height 17
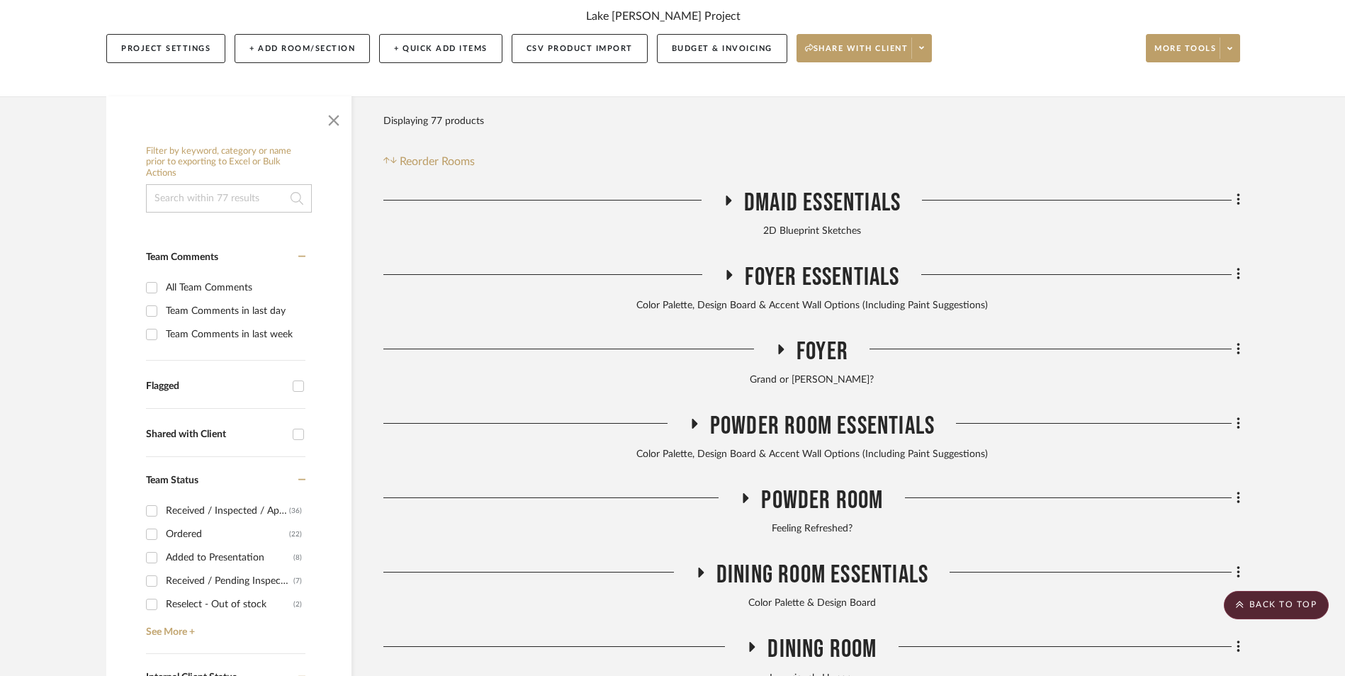
scroll to position [496, 0]
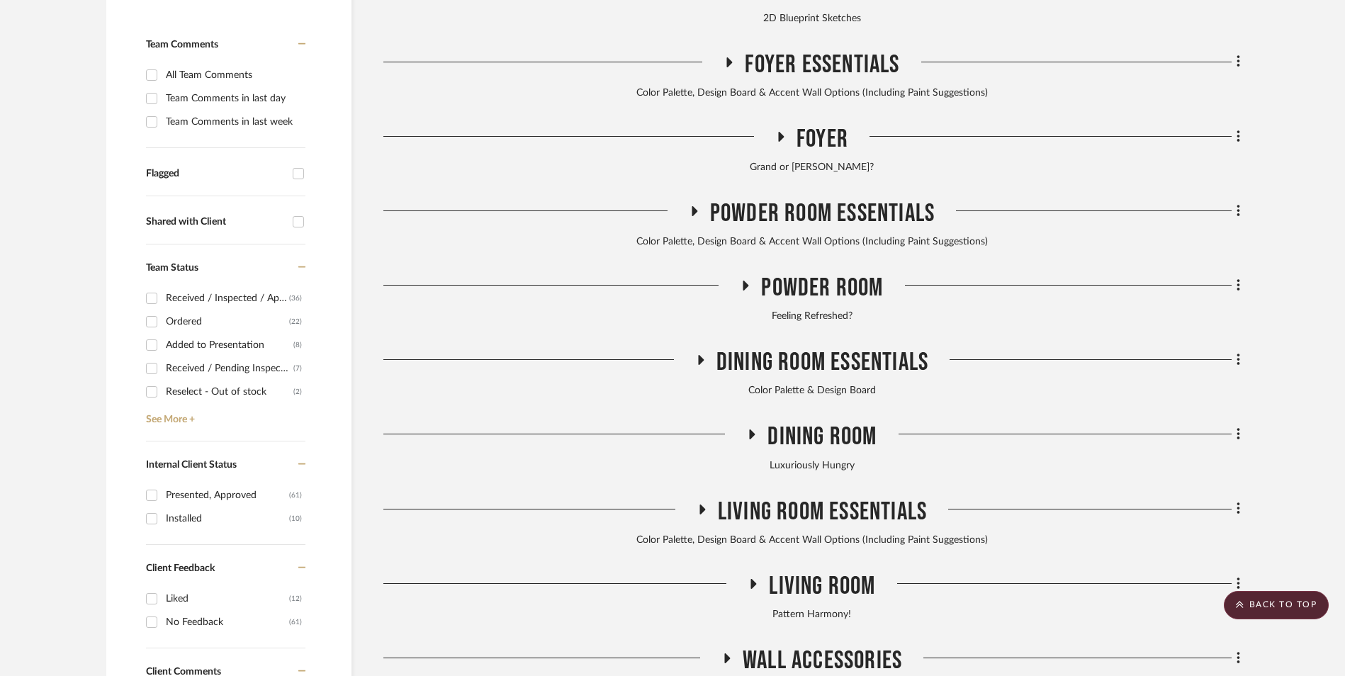
click at [746, 281] on icon at bounding box center [745, 286] width 17 height 11
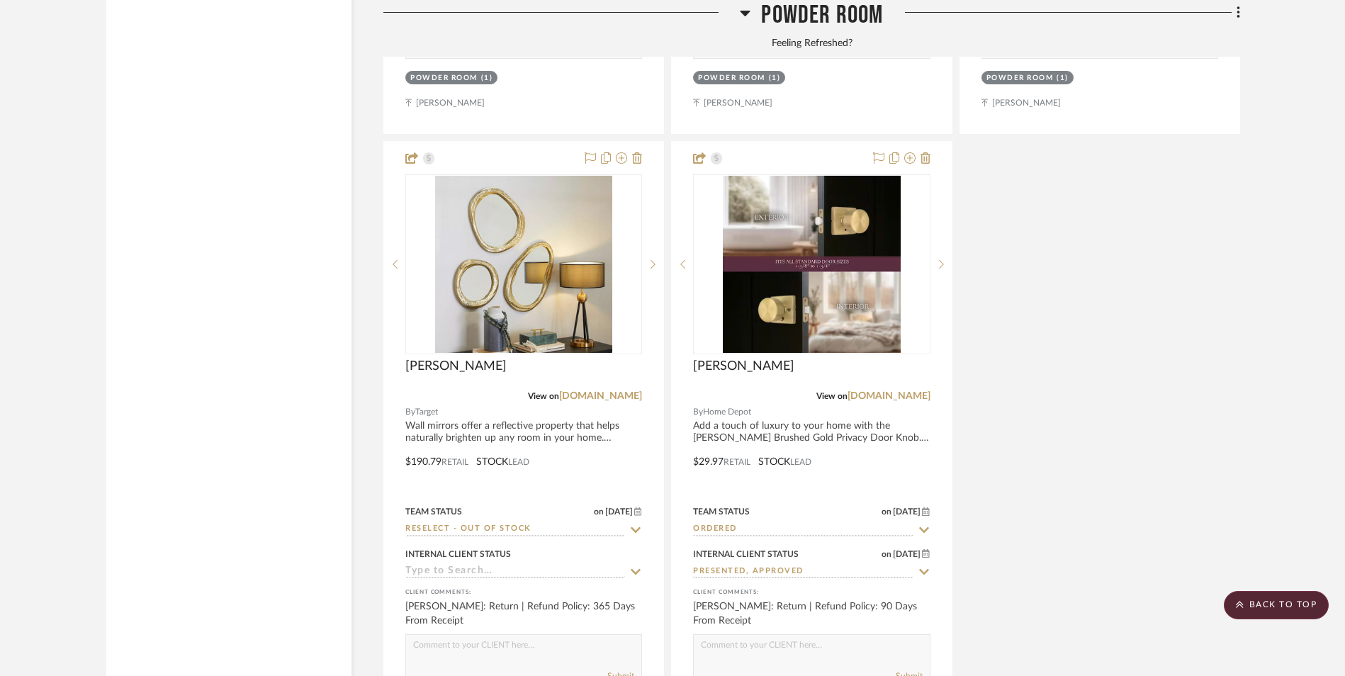
scroll to position [5315, 0]
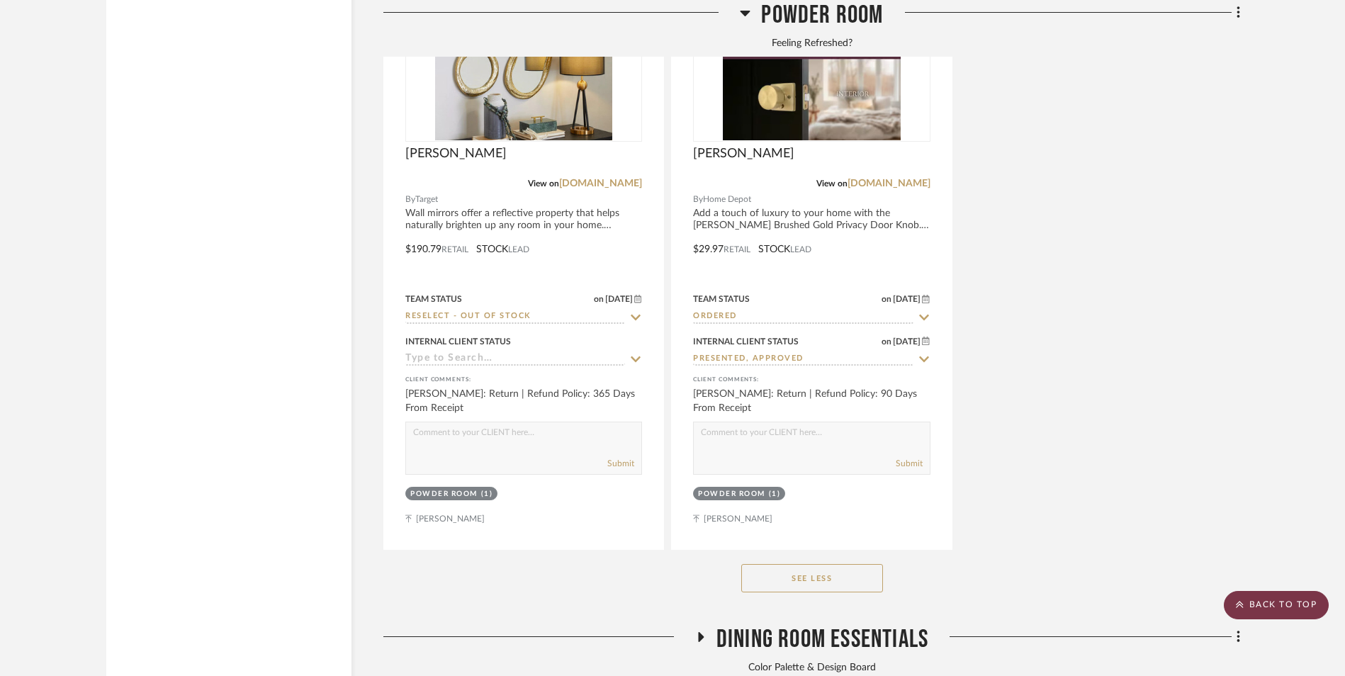
click at [1285, 614] on scroll-to-top-button "BACK TO TOP" at bounding box center [1276, 605] width 105 height 28
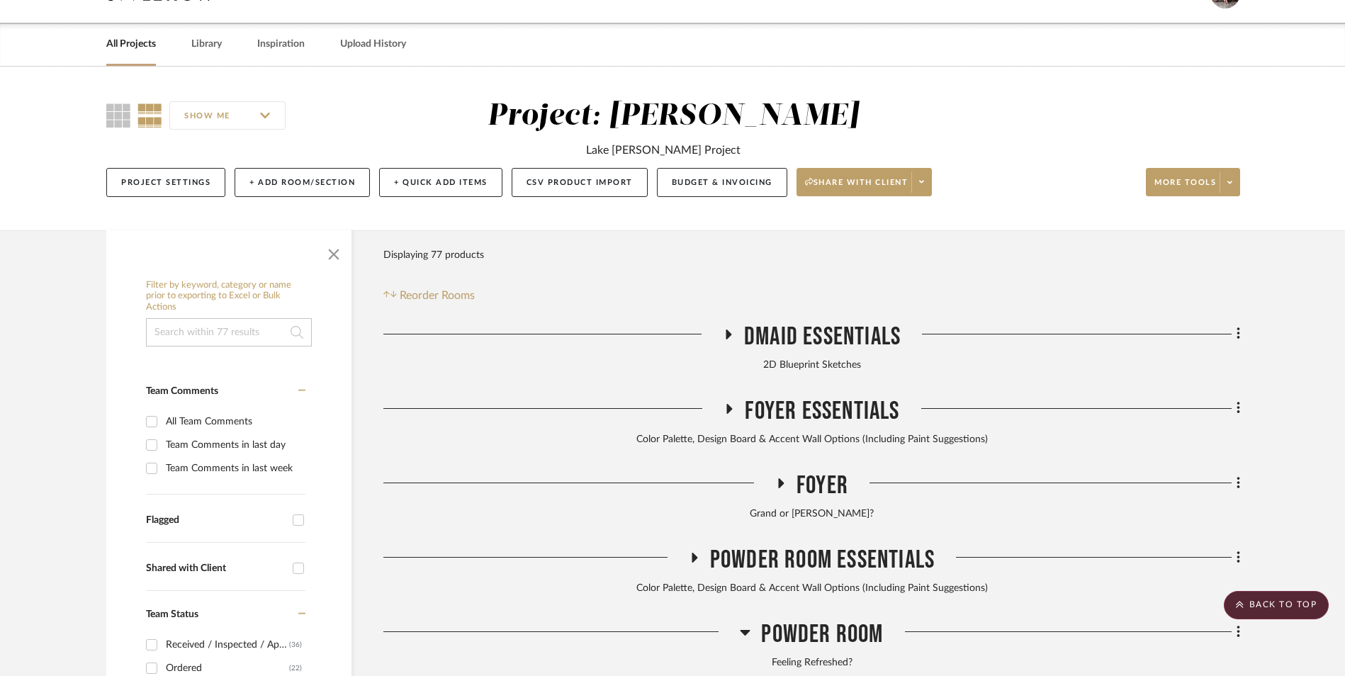
scroll to position [0, 0]
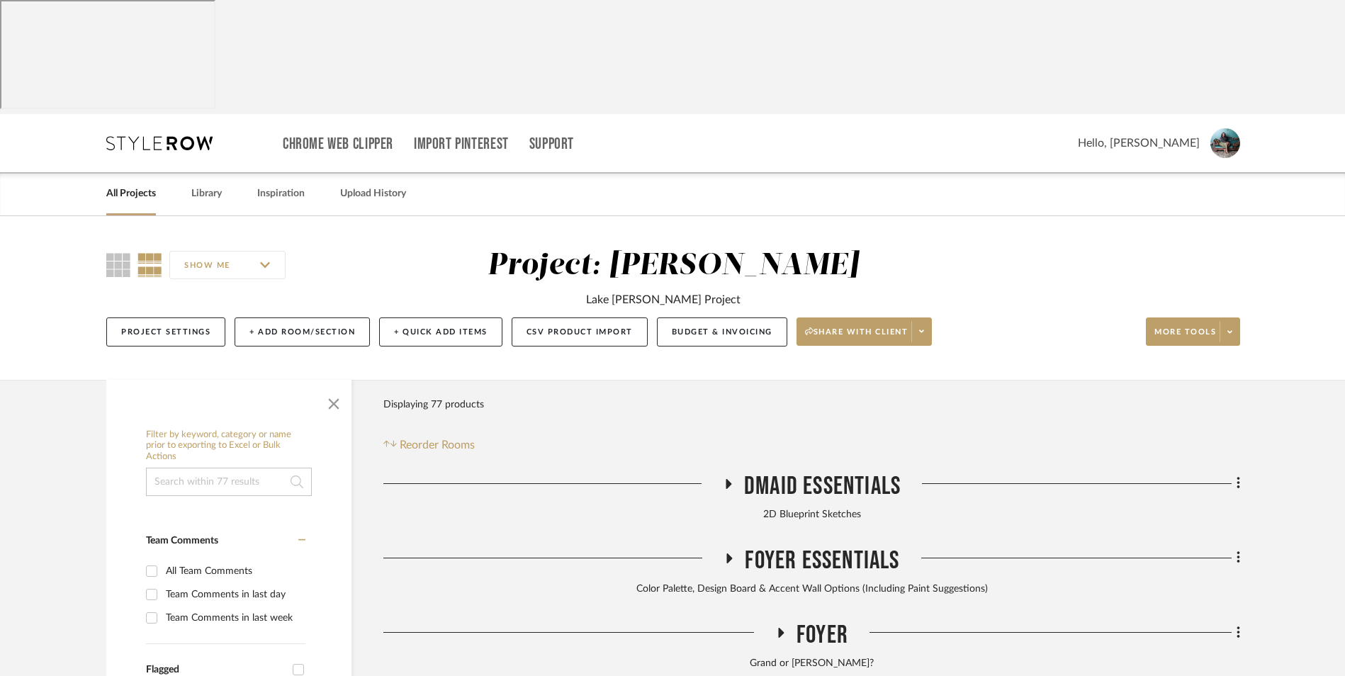
click at [133, 184] on link "All Projects" at bounding box center [131, 193] width 50 height 19
